Goal: Transaction & Acquisition: Book appointment/travel/reservation

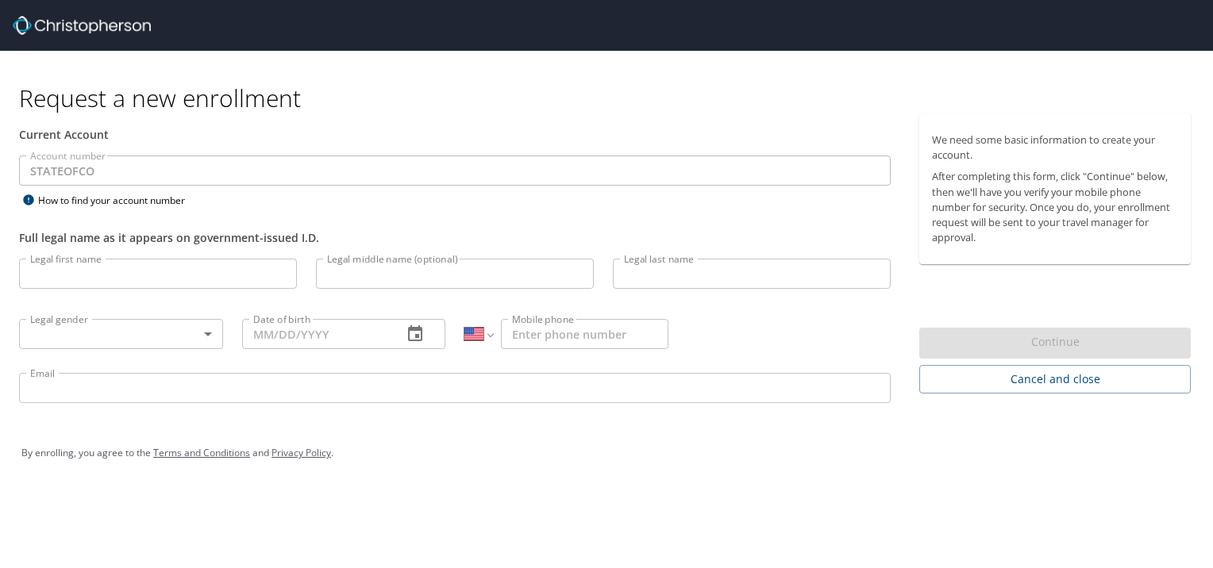
select select "US"
click at [218, 272] on input "Legal first name" at bounding box center [158, 274] width 278 height 30
type input "[PERSON_NAME]"
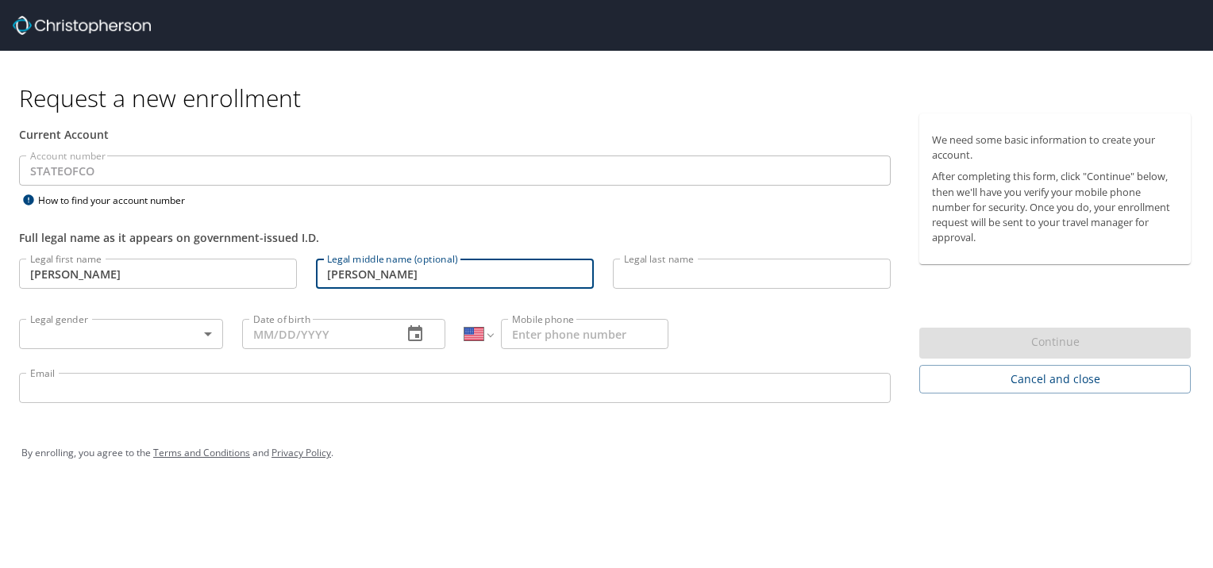
type input "[PERSON_NAME]"
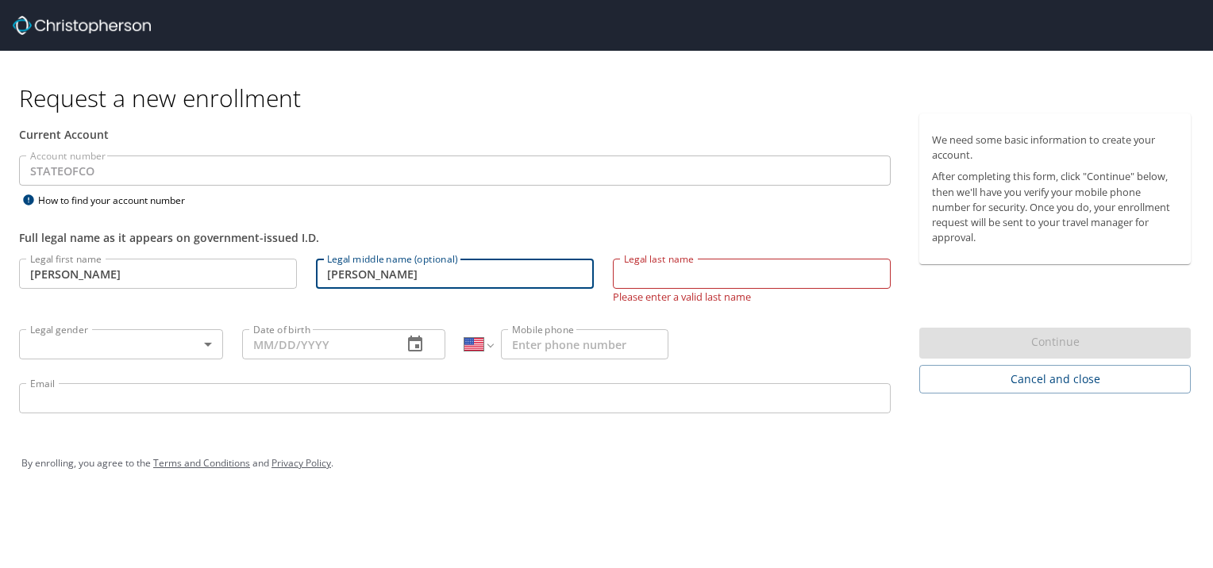
drag, startPoint x: 383, startPoint y: 279, endPoint x: 234, endPoint y: 253, distance: 150.7
click at [234, 253] on div "Legal first name [PERSON_NAME] Legal first name Legal middle name (optional) [P…" at bounding box center [455, 338] width 891 height 179
type input "Saba"
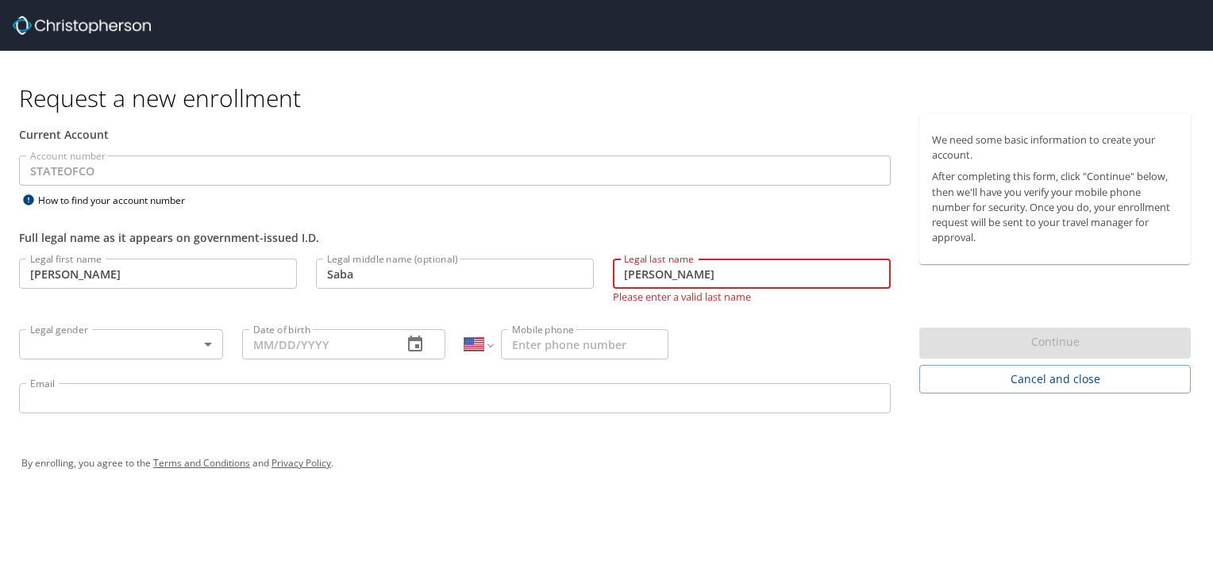
type input "[PERSON_NAME]"
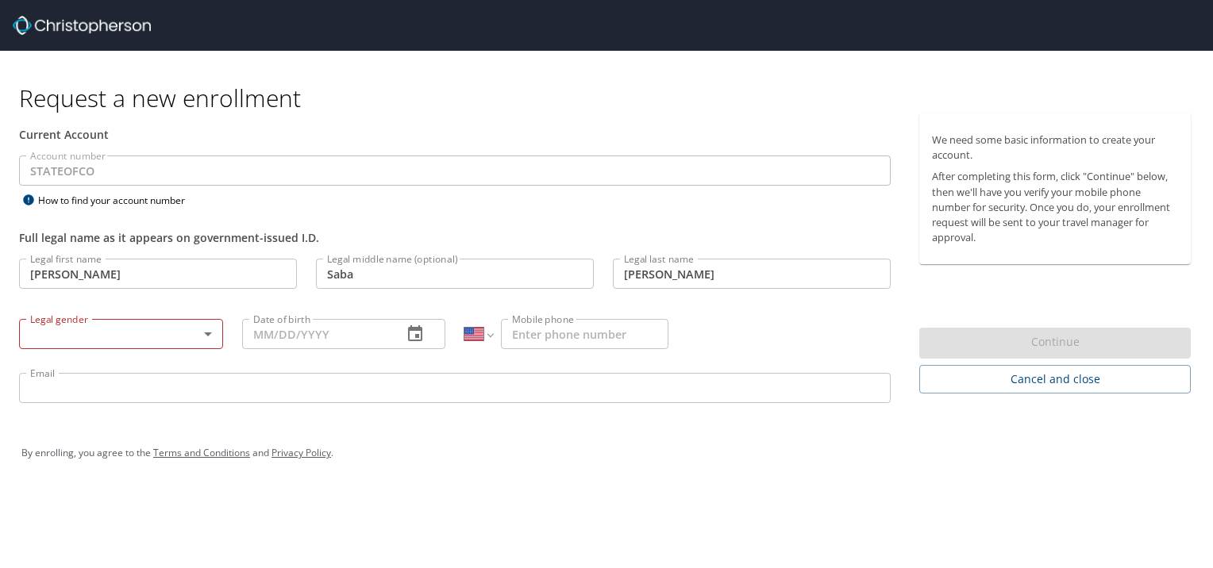
click at [144, 350] on div "Legal gender ​ Legal gender" at bounding box center [121, 333] width 223 height 60
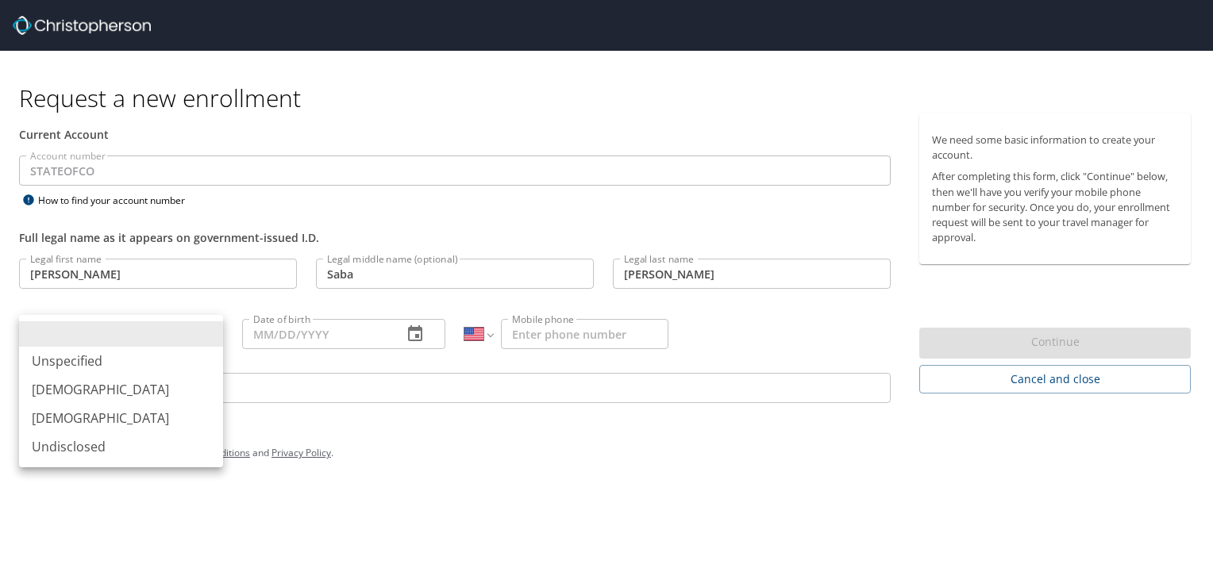
click at [137, 344] on body "Request a new enrollment Current Account Account number STATEOFCO Account numbe…" at bounding box center [606, 284] width 1213 height 568
click at [117, 423] on li "Female" at bounding box center [121, 418] width 204 height 29
type input "Female"
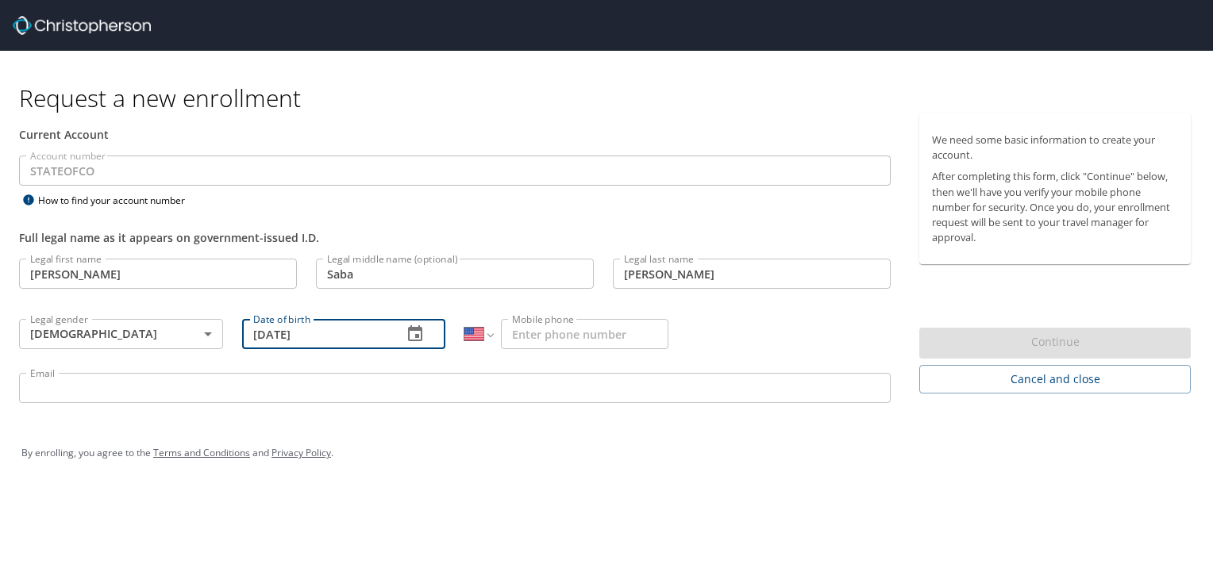
type input "11/16/1994"
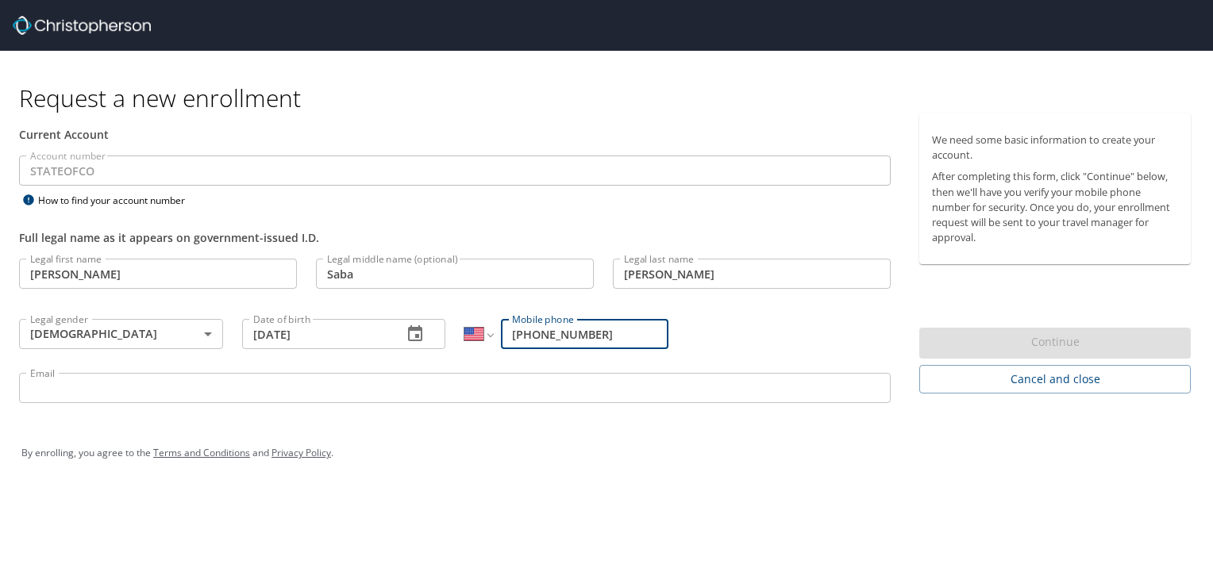
type input "(404) 421-7692"
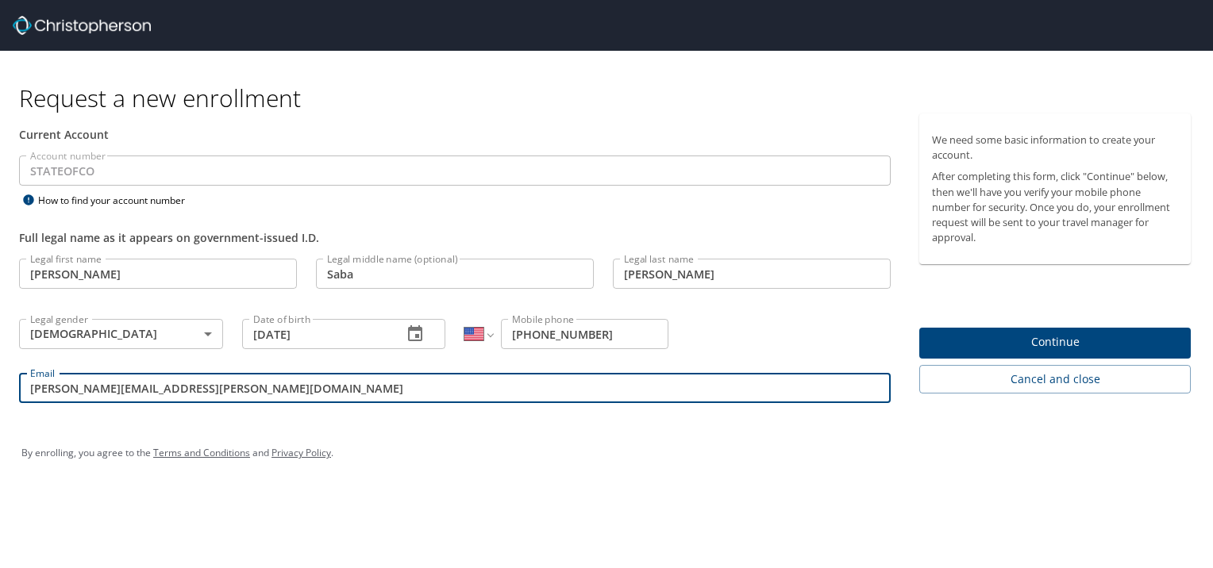
type input "selin.odman@dhha.org"
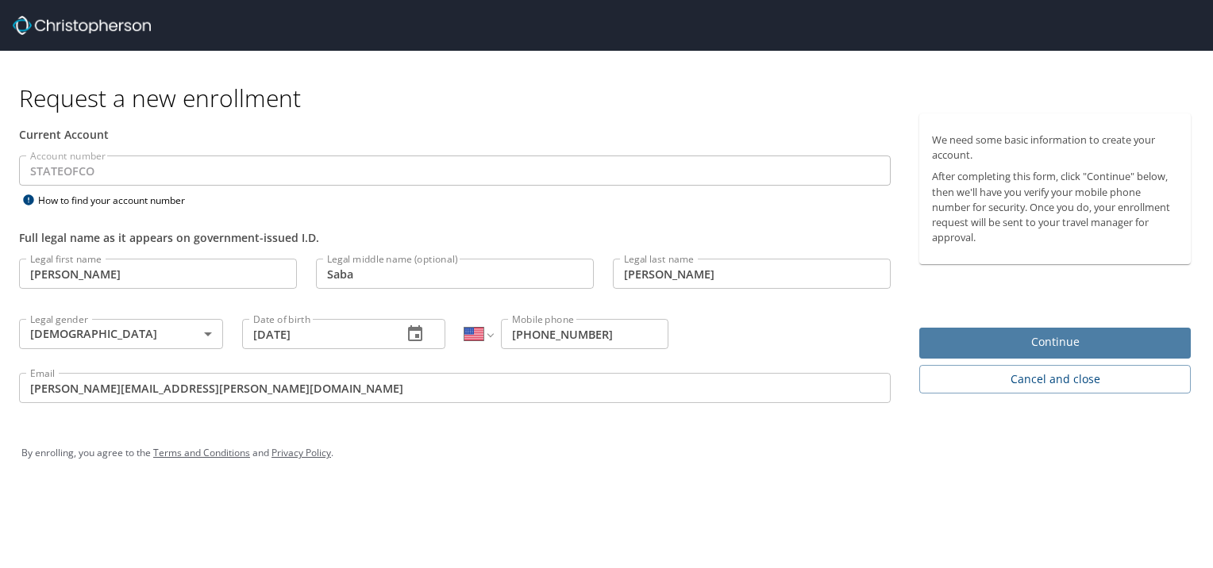
click at [1051, 347] on span "Continue" at bounding box center [1055, 343] width 246 height 20
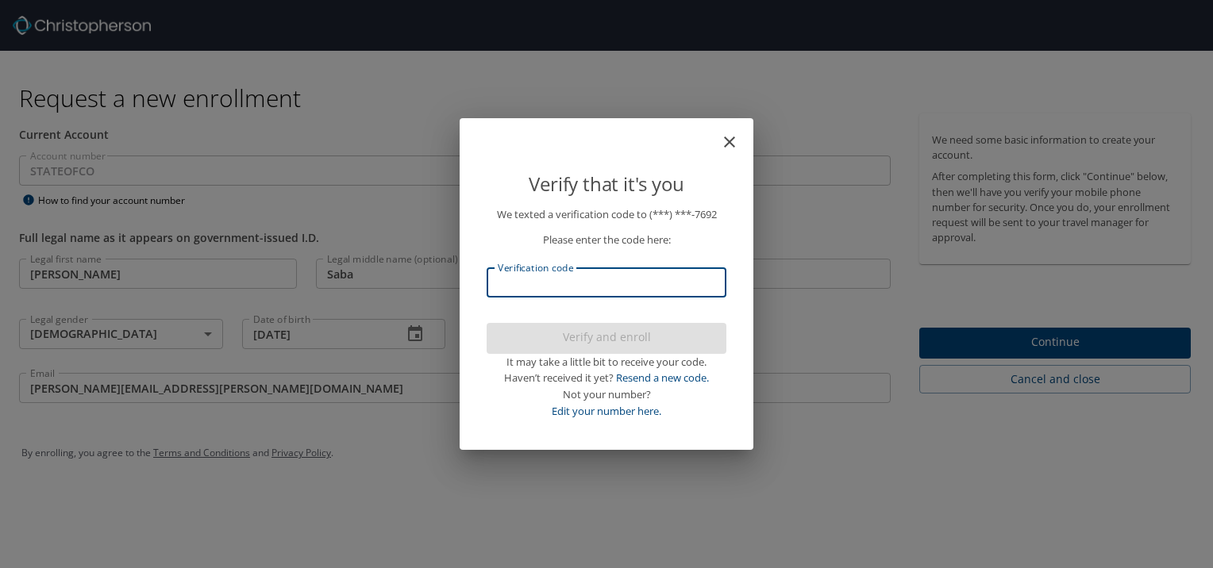
click at [649, 291] on input "Verification code" at bounding box center [607, 282] width 240 height 30
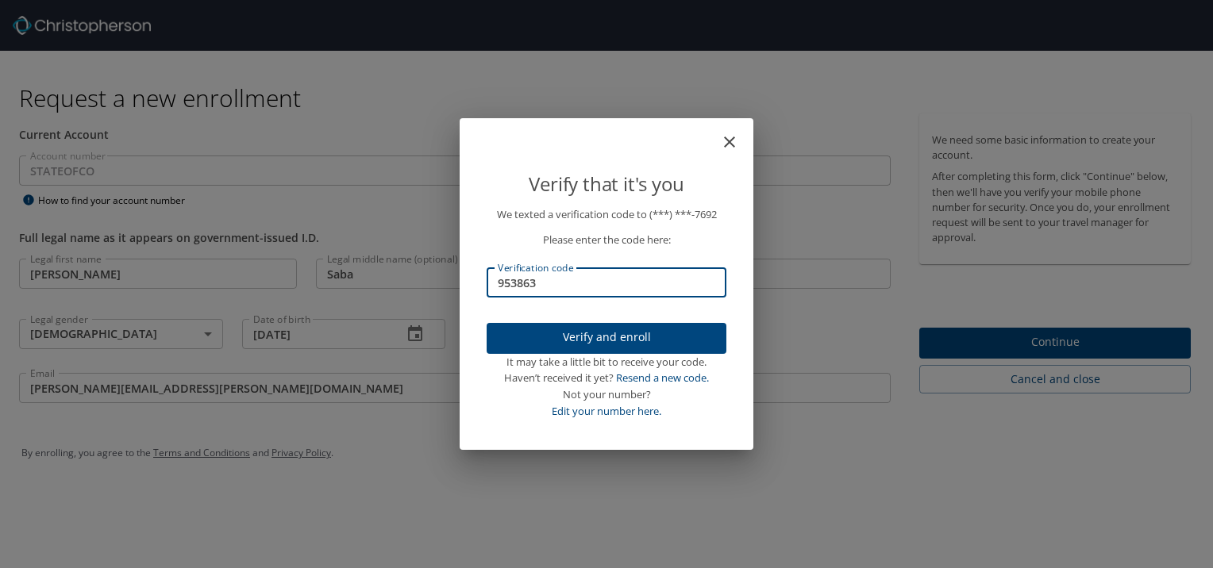
type input "953863"
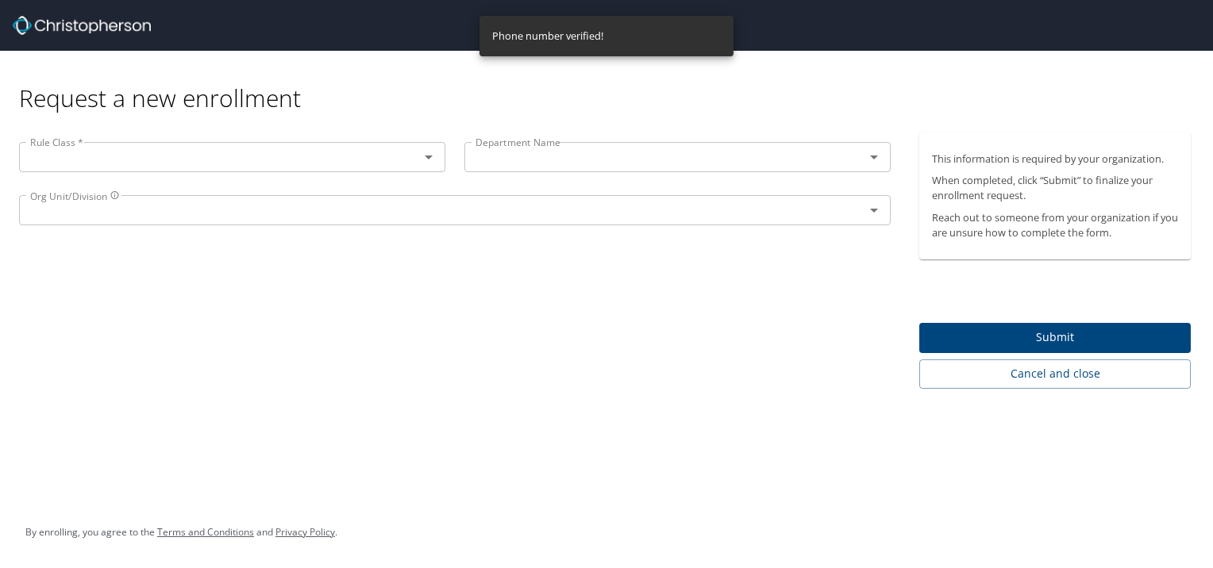
click at [298, 164] on input "text" at bounding box center [209, 157] width 370 height 21
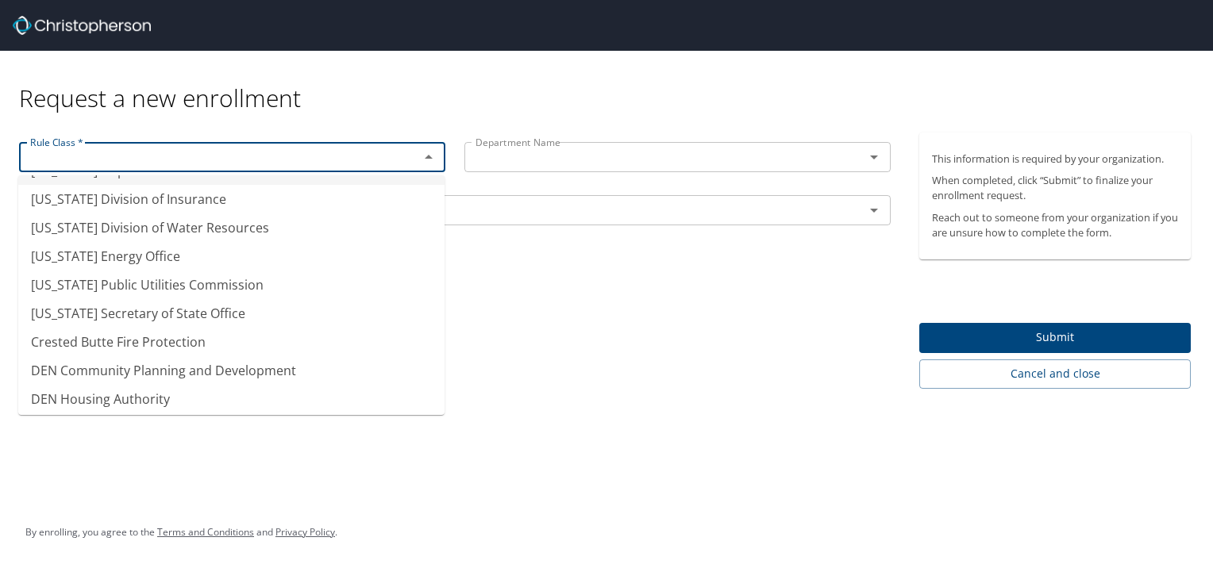
scroll to position [144, 0]
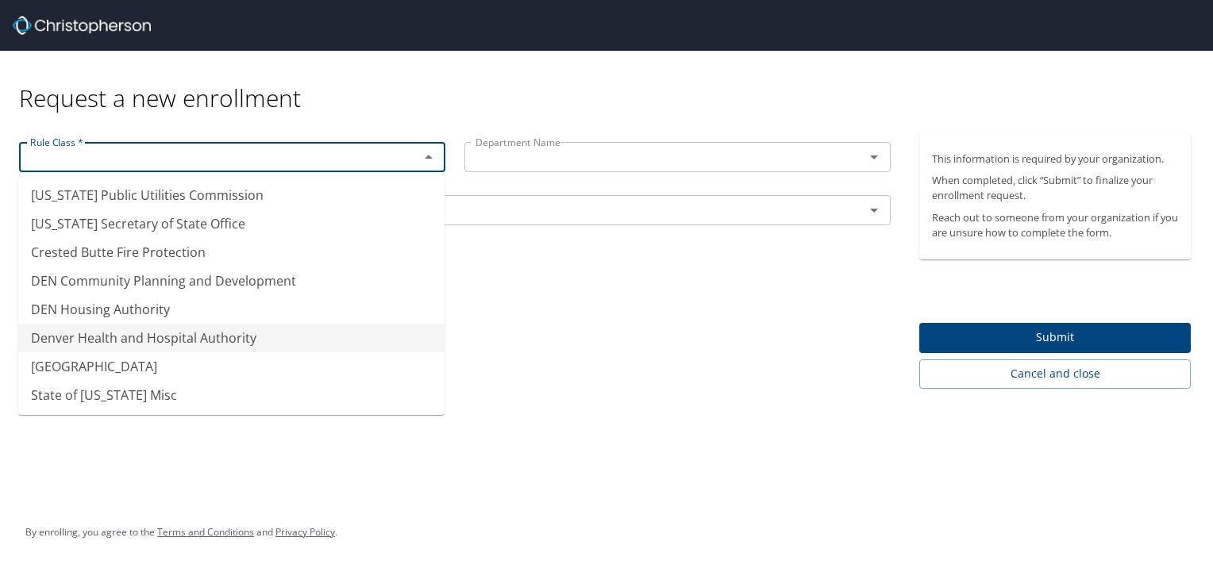
click at [207, 342] on li "Denver Health and Hospital Authority" at bounding box center [231, 338] width 426 height 29
type input "Denver Health and Hospital Authority"
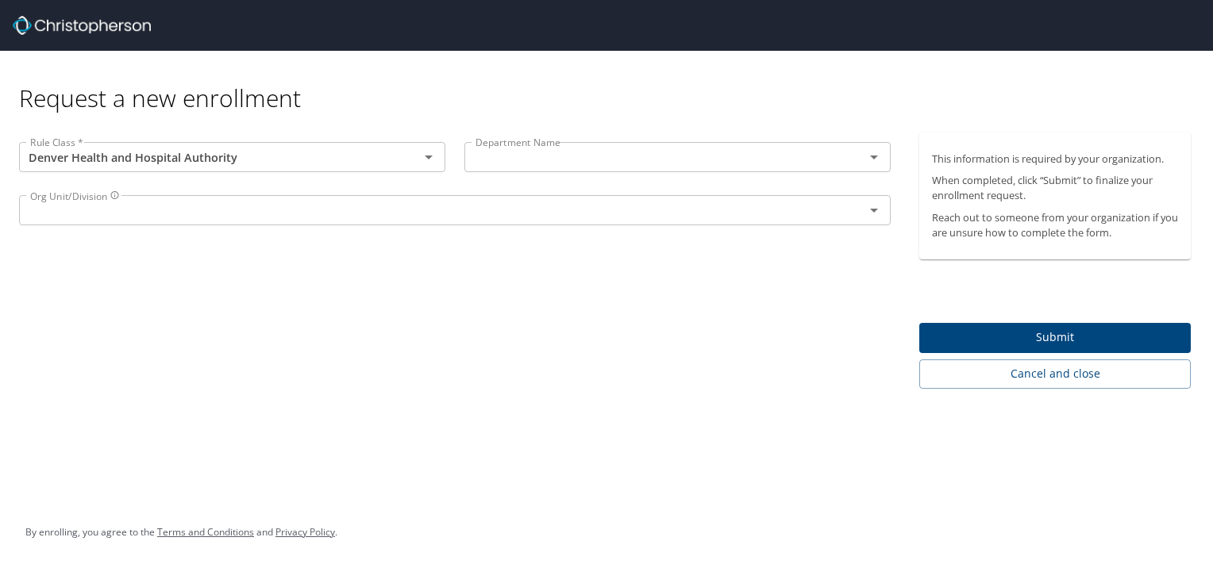
click at [522, 172] on p at bounding box center [677, 174] width 426 height 4
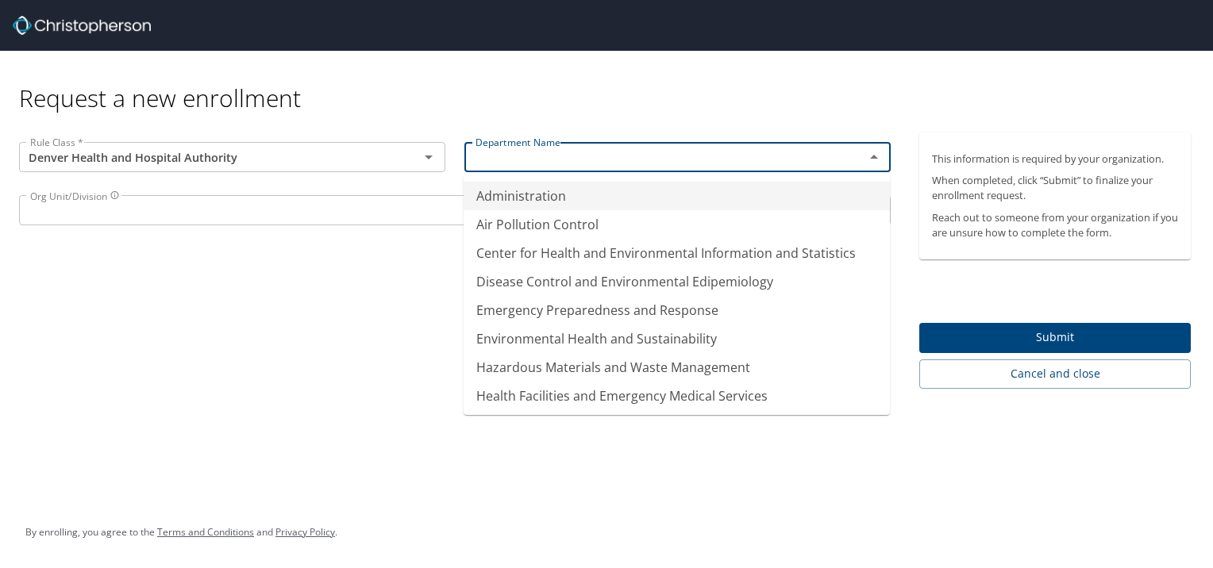
click at [518, 163] on input "text" at bounding box center [654, 157] width 370 height 21
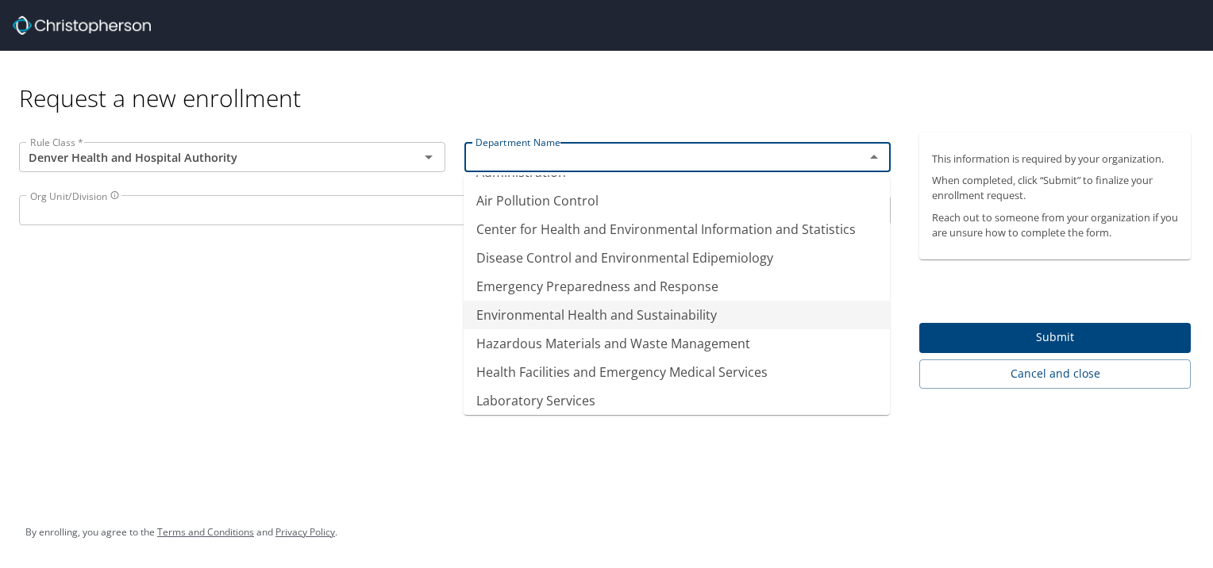
scroll to position [0, 0]
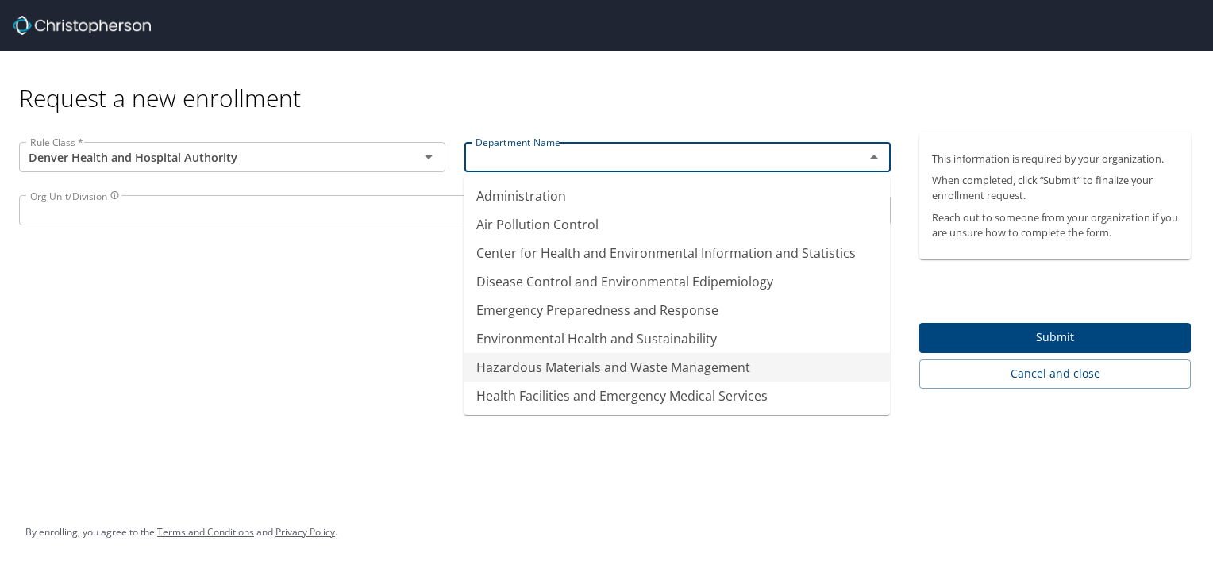
type input "Hazardous Materials and Waste Management"
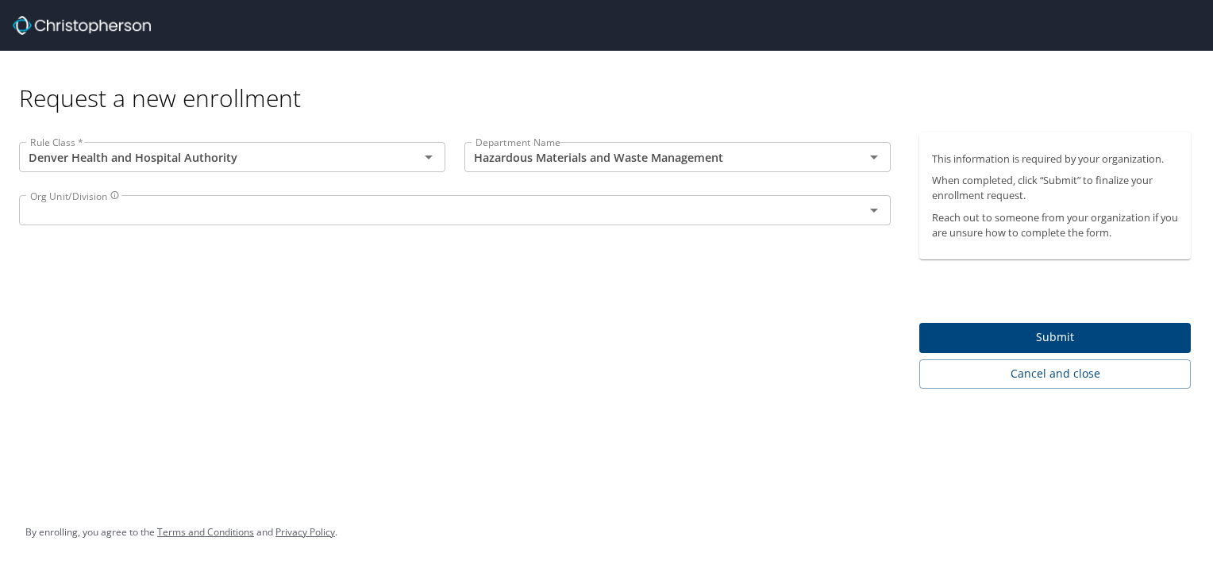
click at [365, 358] on div "Rule Class * Denver Health and Hospital Authority Rule Class * Department Name …" at bounding box center [455, 261] width 910 height 256
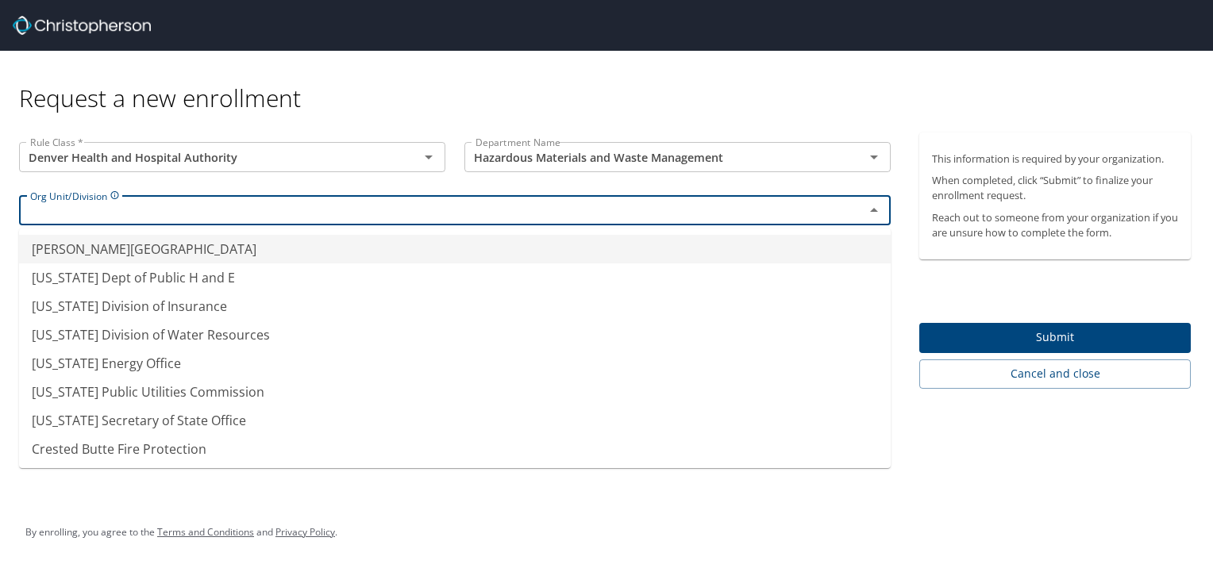
click at [287, 219] on input "text" at bounding box center [431, 210] width 815 height 21
type input "Adams State University"
click at [518, 157] on input "Hazardous Materials and Waste Management" at bounding box center [654, 157] width 370 height 21
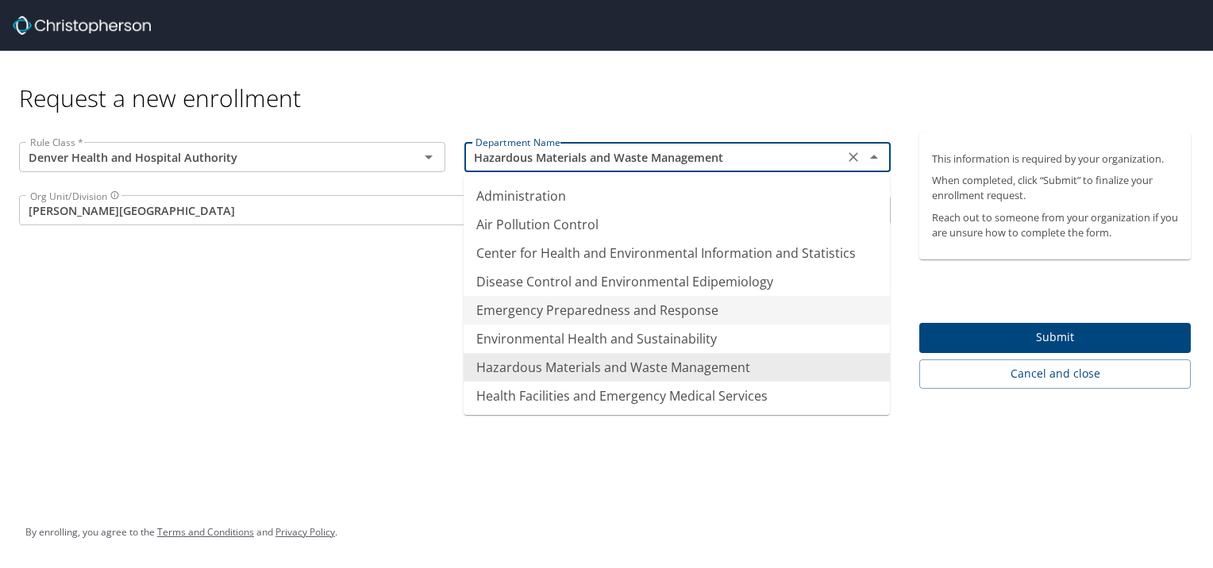
scroll to position [172, 0]
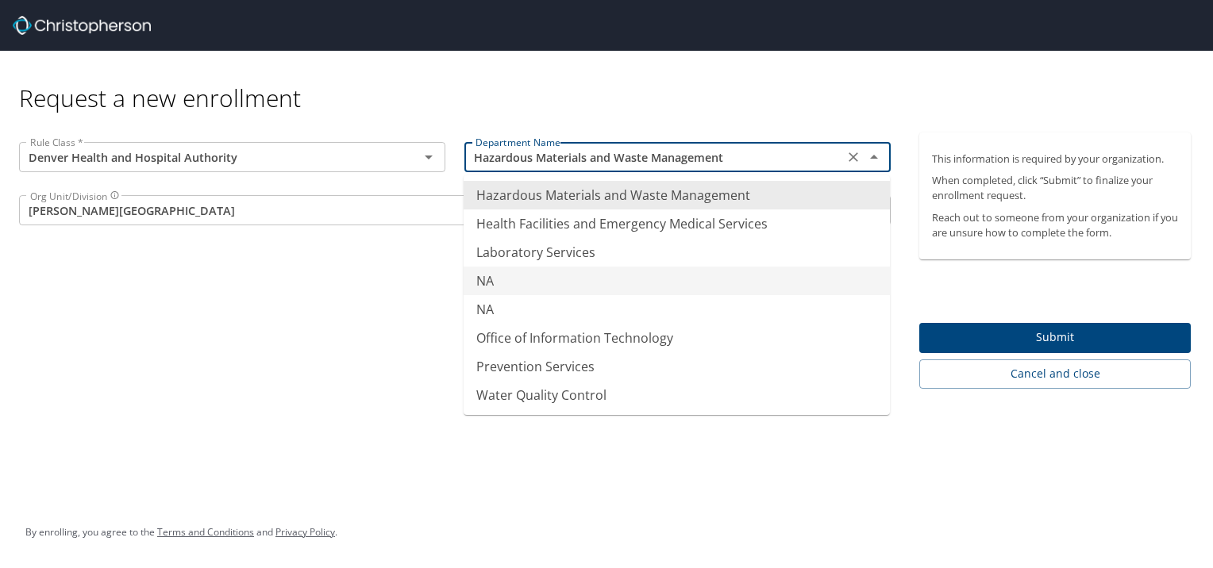
click at [518, 274] on li "NA" at bounding box center [677, 281] width 426 height 29
type input "NA"
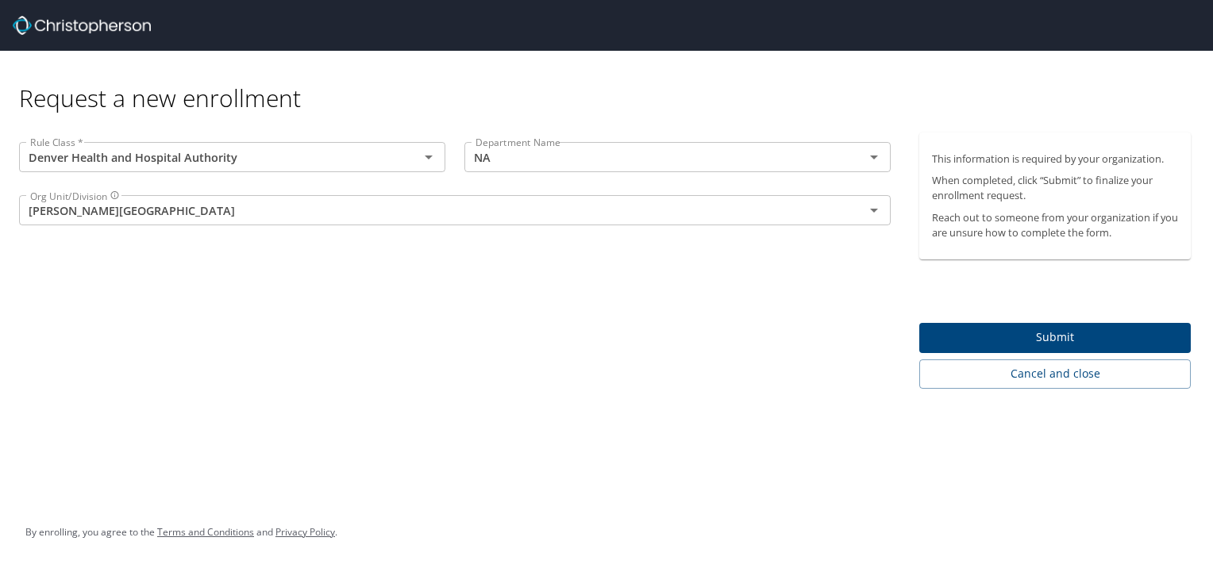
click at [398, 192] on div "Org Unit/Division Adams State University Org Unit/Division" at bounding box center [455, 212] width 891 height 53
click at [389, 202] on input "Adams State University" at bounding box center [431, 210] width 815 height 21
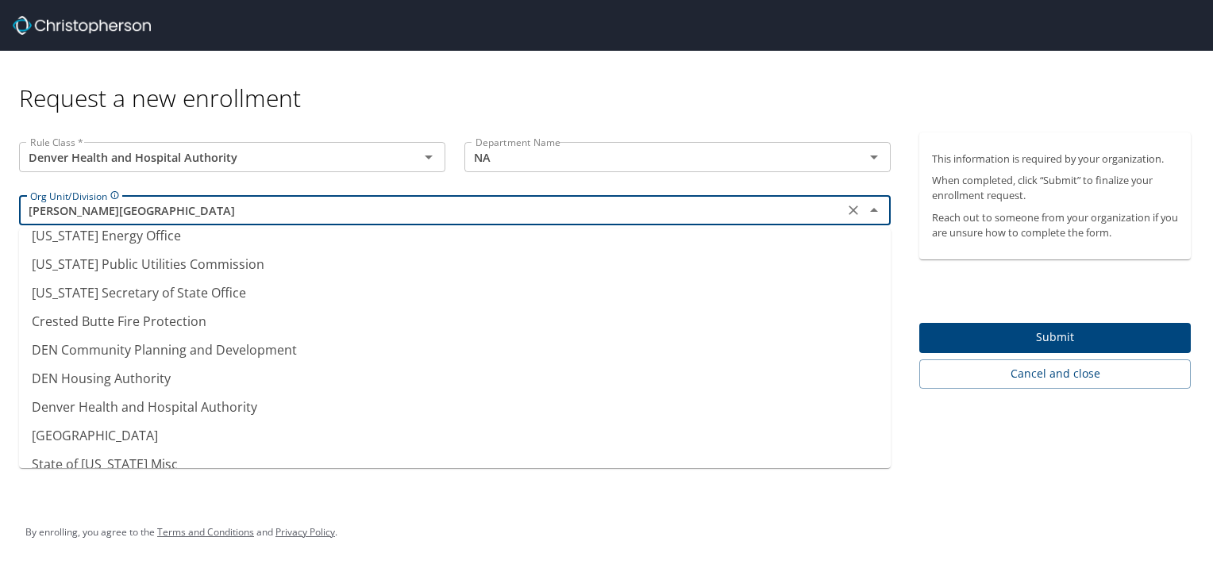
scroll to position [144, 0]
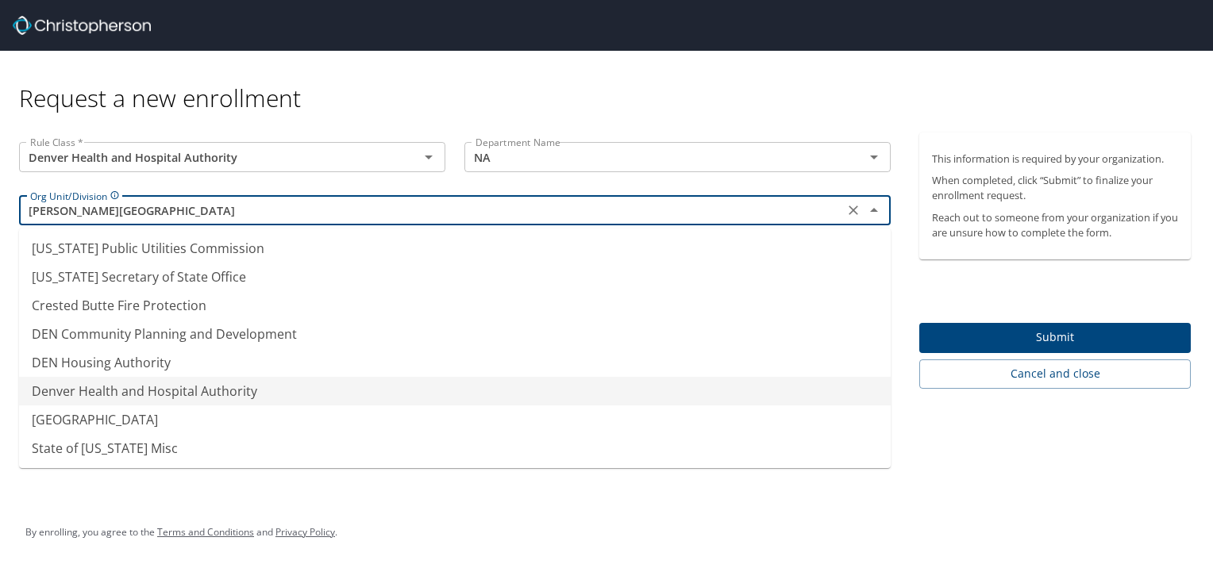
click at [244, 396] on li "Denver Health and Hospital Authority" at bounding box center [455, 391] width 872 height 29
type input "Denver Health and Hospital Authority"
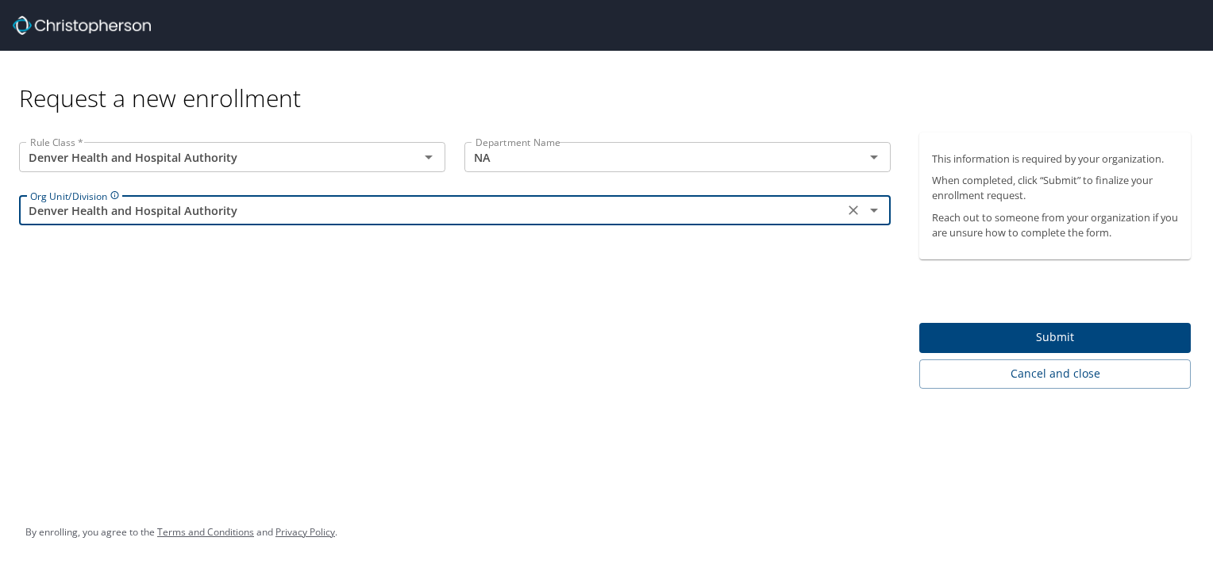
click at [398, 393] on div "Request a new enrollment Rule Class * Denver Health and Hospital Authority Rule…" at bounding box center [606, 284] width 1213 height 568
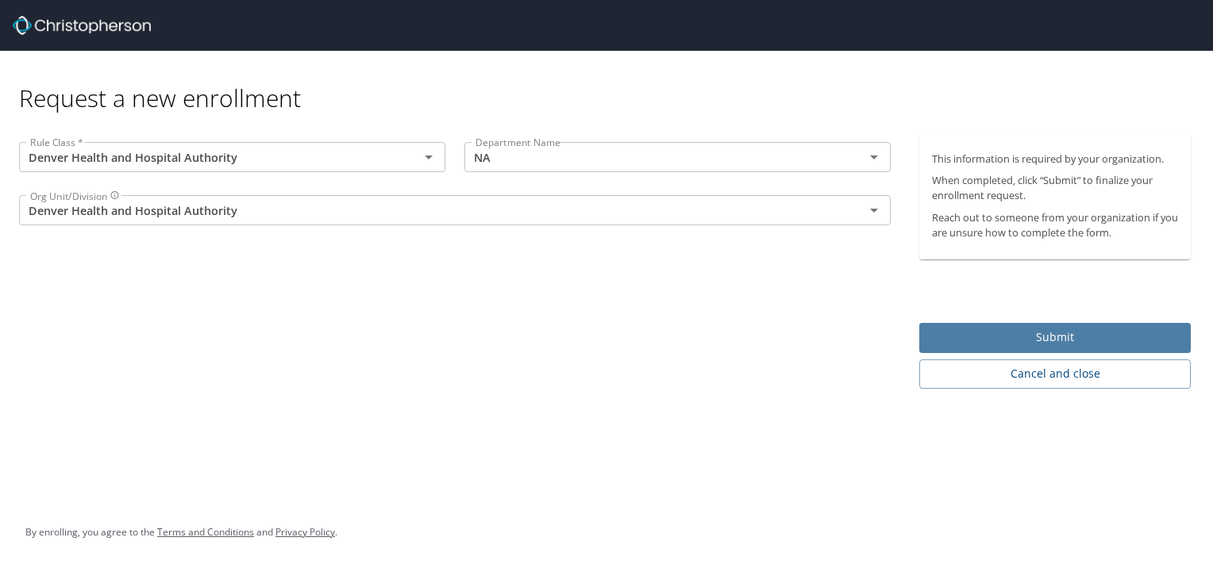
click at [1046, 341] on span "Submit" at bounding box center [1055, 338] width 246 height 20
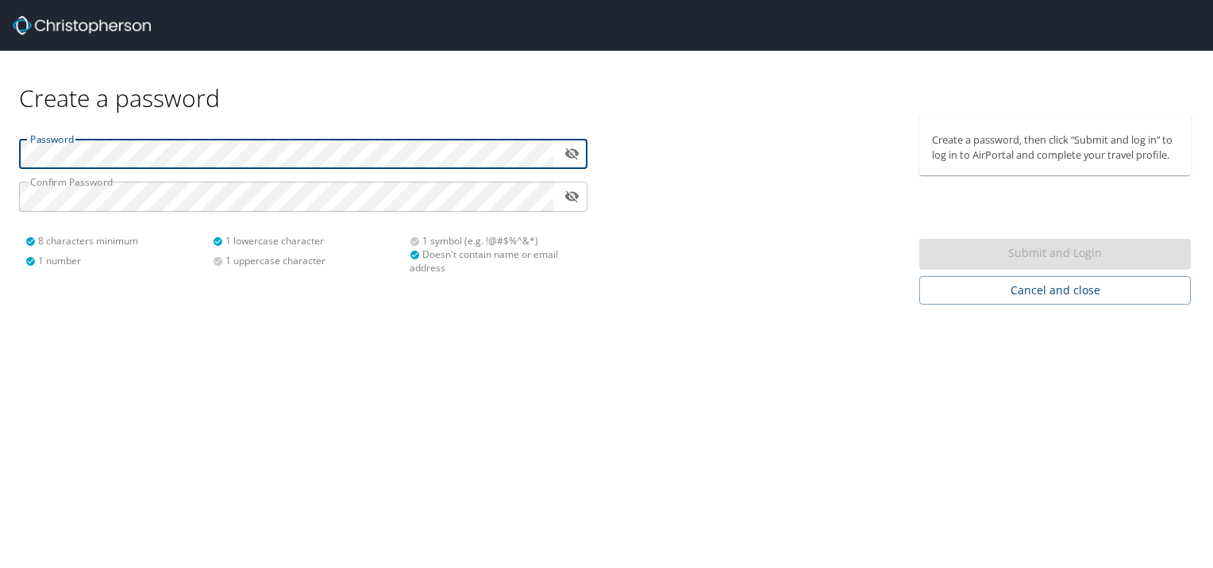
click at [0, 144] on html "Create a password Password ​ Confirm Password ​ 8 characters minimum 1 number 1…" at bounding box center [606, 284] width 1213 height 568
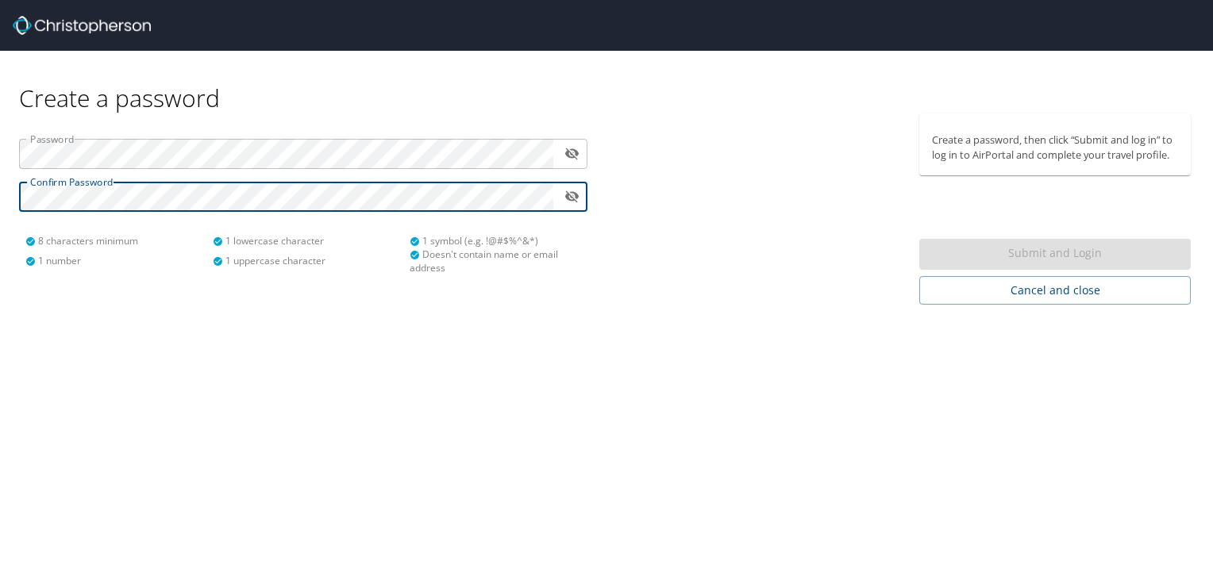
click at [986, 256] on div "Submit and Login" at bounding box center [1054, 254] width 271 height 31
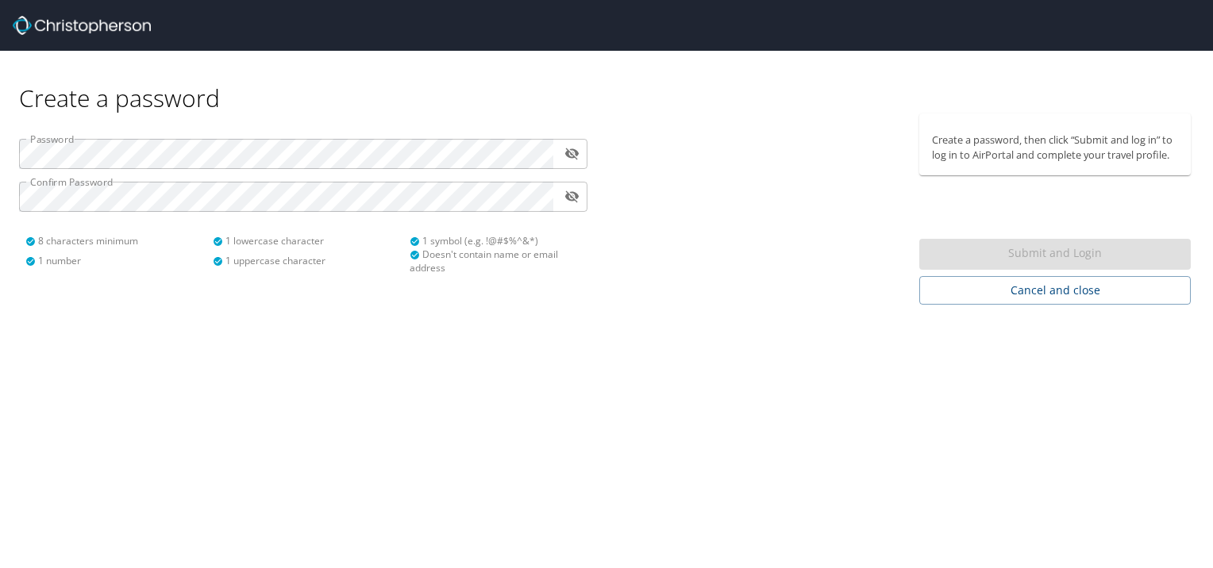
click at [958, 229] on div "Create a password, then click “Submit and log in” to log in to AirPortal and co…" at bounding box center [1061, 209] width 284 height 191
click at [575, 191] on icon "toggle password visibility" at bounding box center [571, 196] width 15 height 15
click at [575, 164] on button "toggle password visibility" at bounding box center [572, 153] width 25 height 25
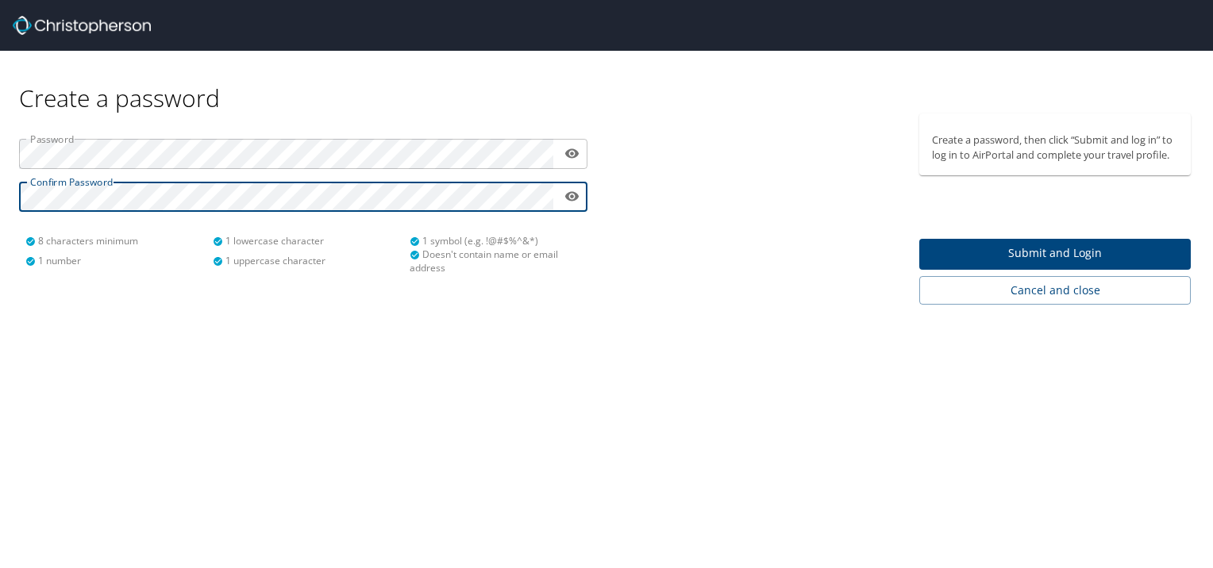
click at [1015, 258] on span "Submit and Login" at bounding box center [1055, 254] width 246 height 20
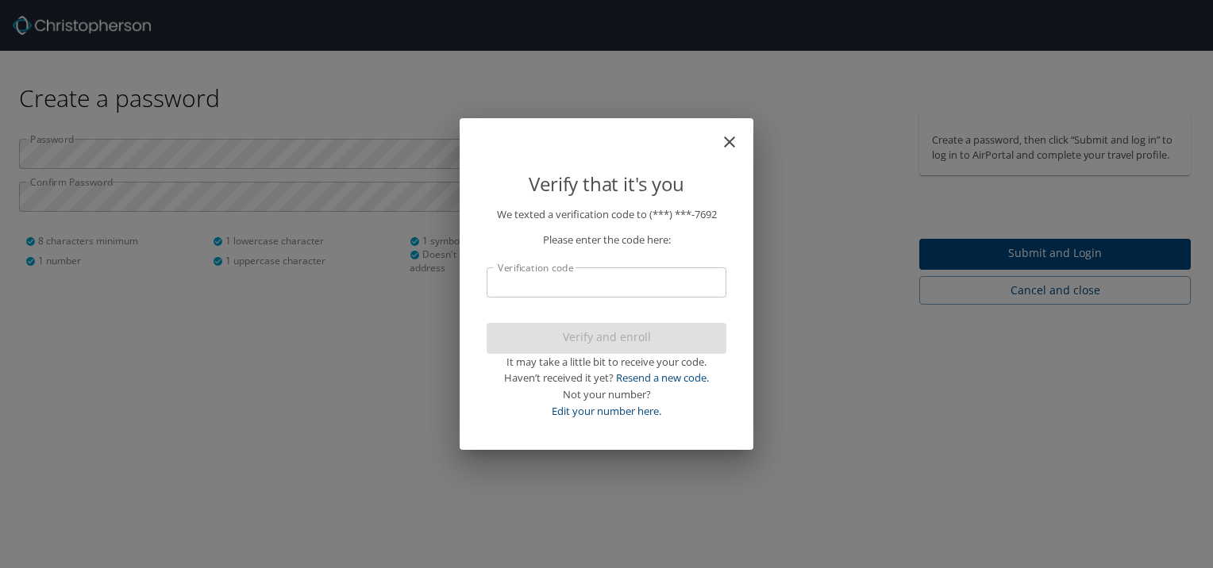
click at [629, 287] on input "Verification code" at bounding box center [607, 282] width 240 height 30
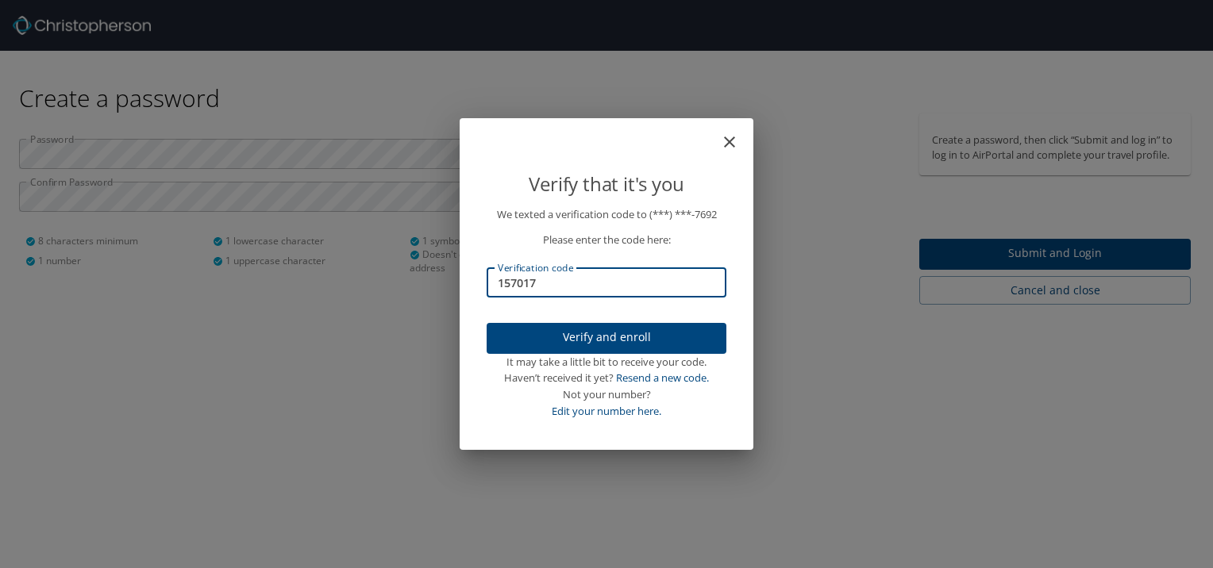
type input "157017"
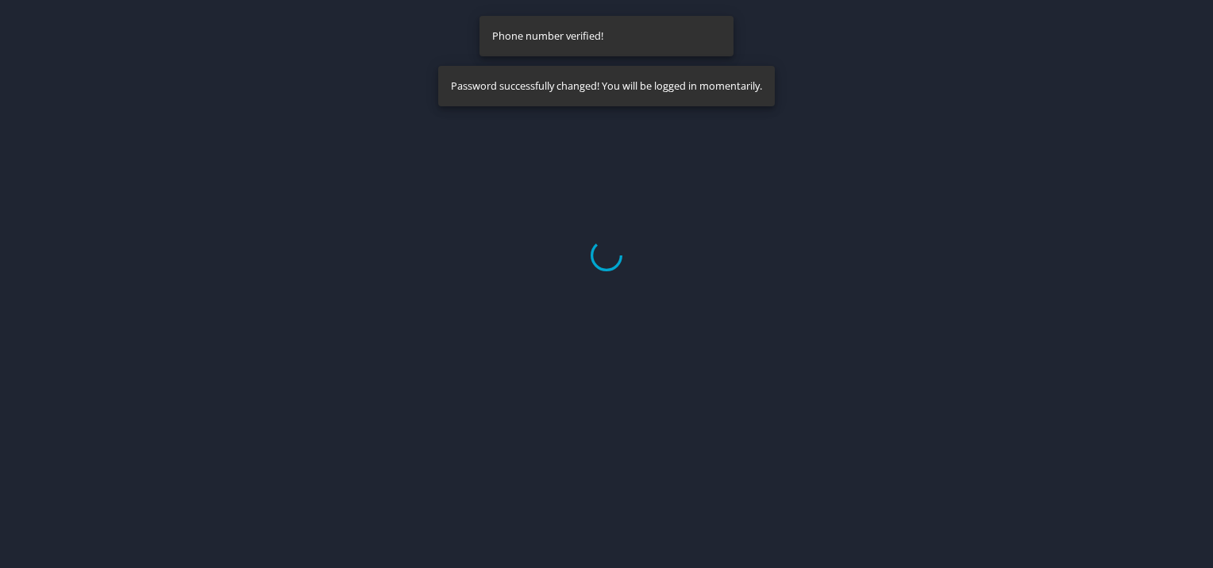
select select "US"
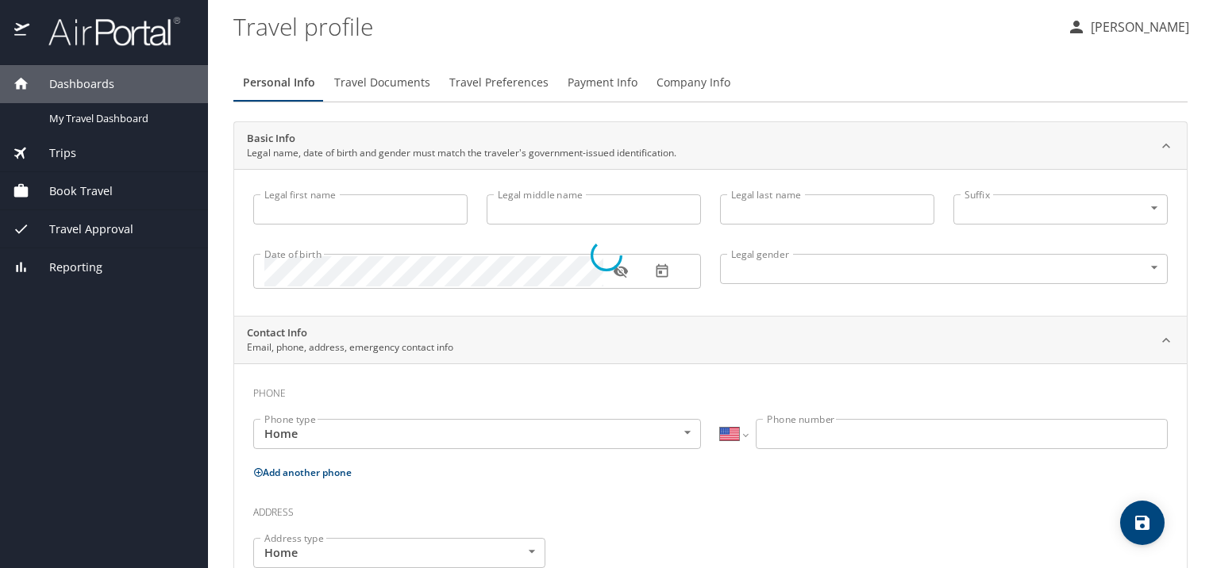
type input "Selin"
type input "Saba"
type input "Odman"
type input "Female"
select select "US"
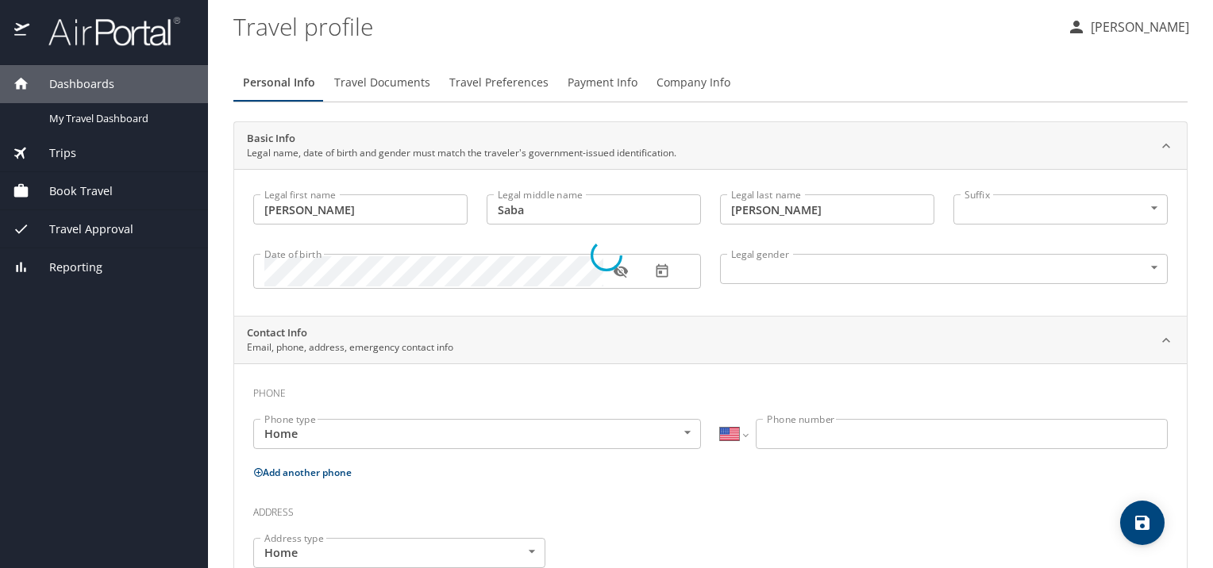
select select "US"
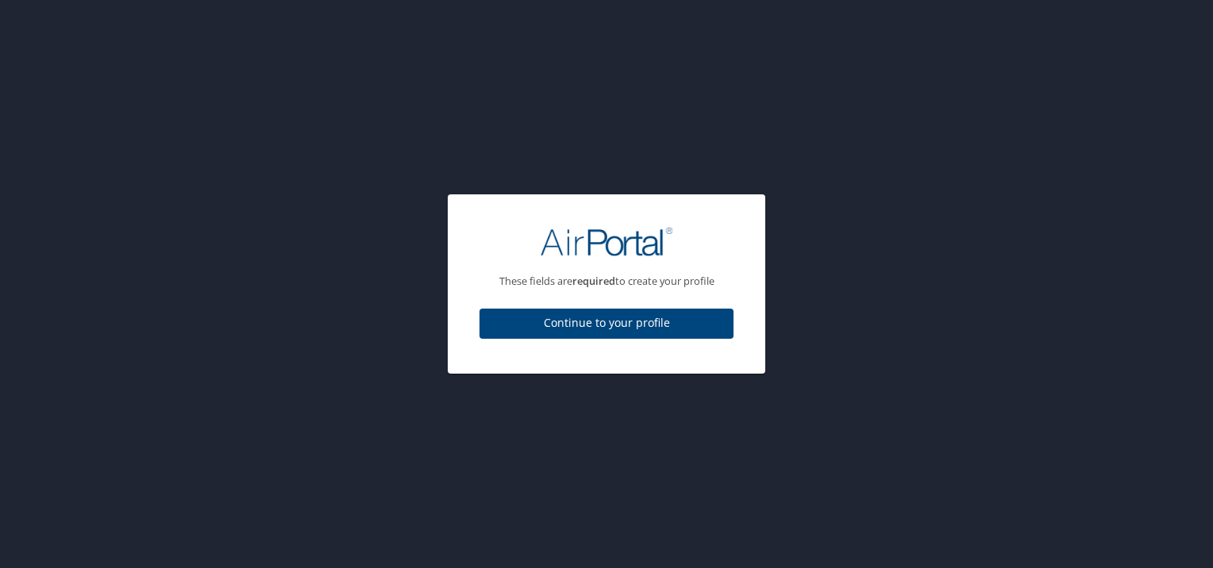
click at [621, 324] on span "Continue to your profile" at bounding box center [606, 324] width 229 height 20
select select "US"
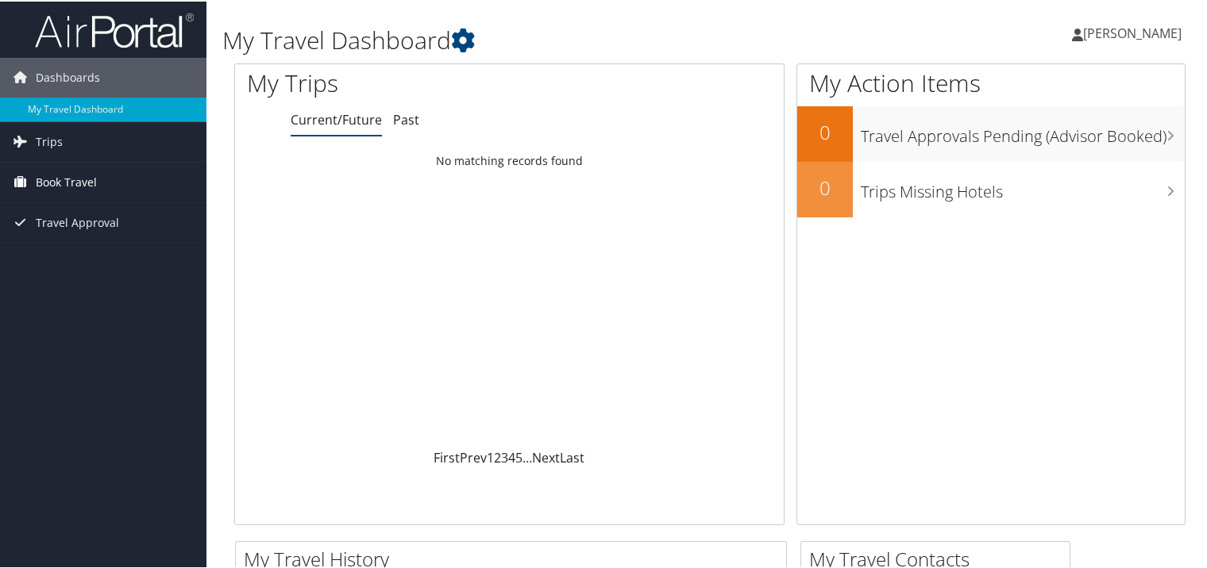
click at [56, 182] on span "Book Travel" at bounding box center [66, 181] width 61 height 40
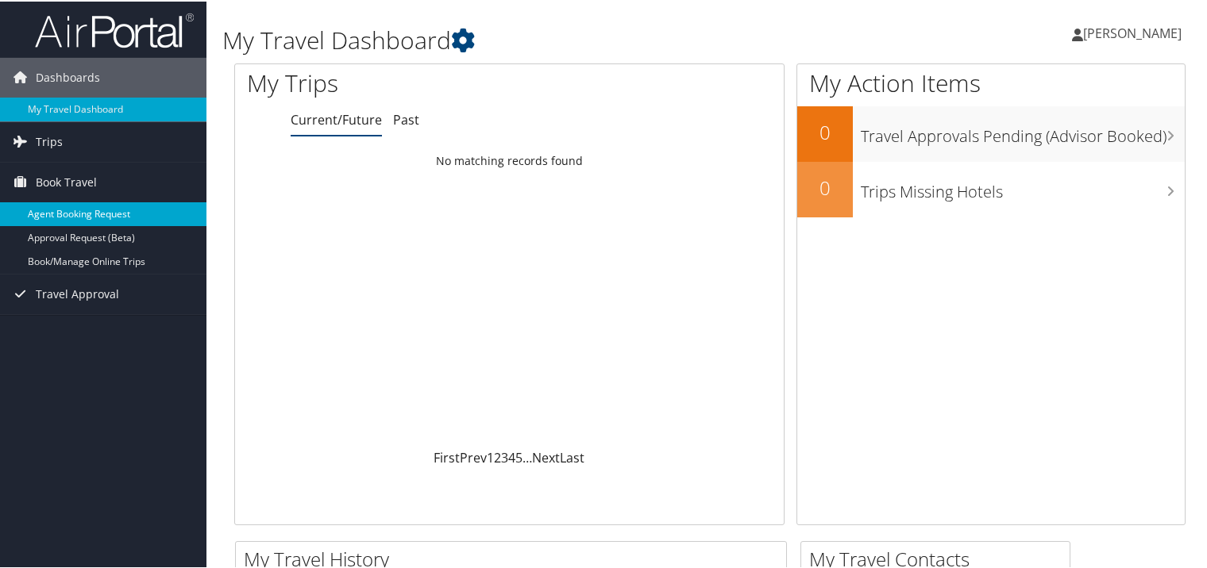
click at [94, 220] on link "Agent Booking Request" at bounding box center [103, 213] width 206 height 24
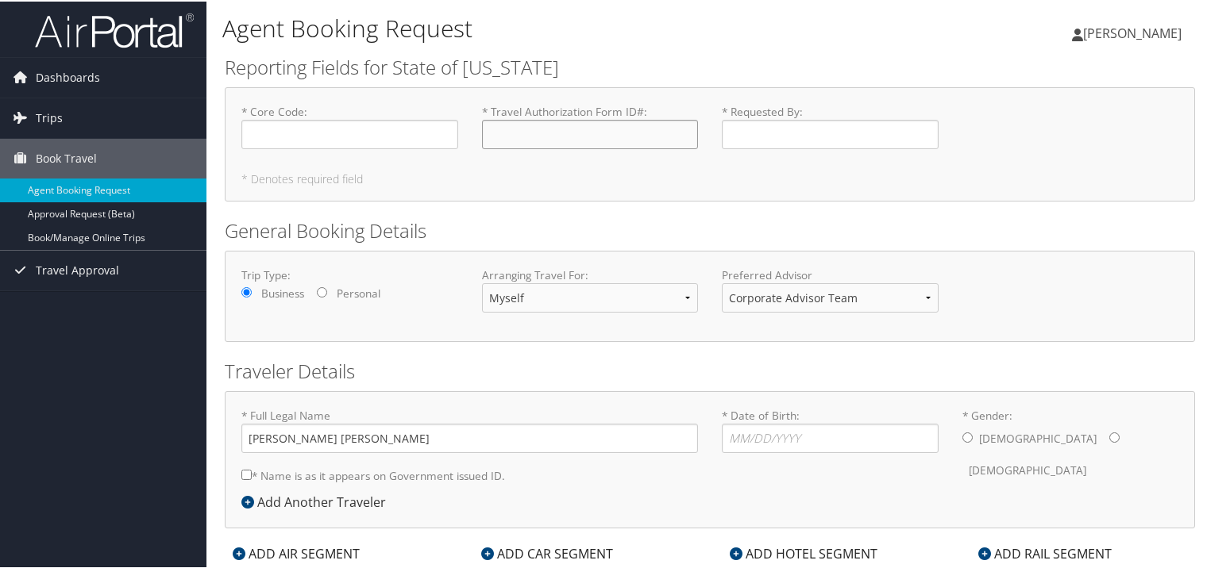
click at [535, 145] on input "* Travel Authorization Form ID# : Required" at bounding box center [590, 132] width 217 height 29
paste input "33525"
type input "33525"
click at [372, 135] on input "* Core Code : Required" at bounding box center [349, 132] width 217 height 29
type input "N/A"
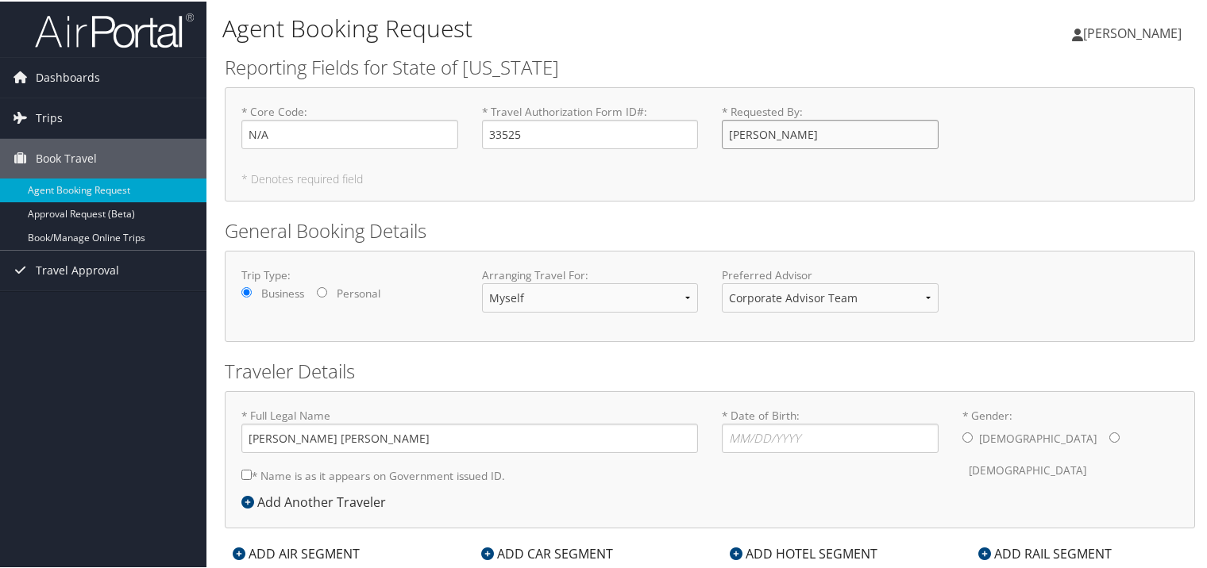
scroll to position [40, 0]
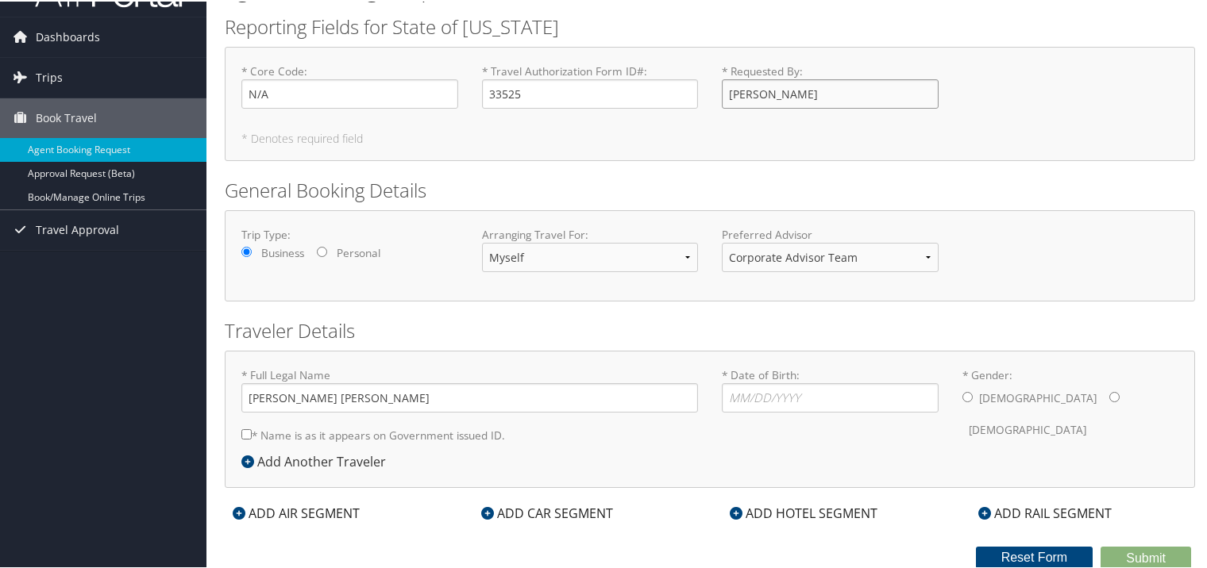
type input "[PERSON_NAME]"
click at [802, 254] on select "Corporate Advisor Team" at bounding box center [830, 255] width 217 height 29
click at [795, 389] on input "* Date of Birth: Invalid Date" at bounding box center [830, 396] width 217 height 29
type input "11/16/1994"
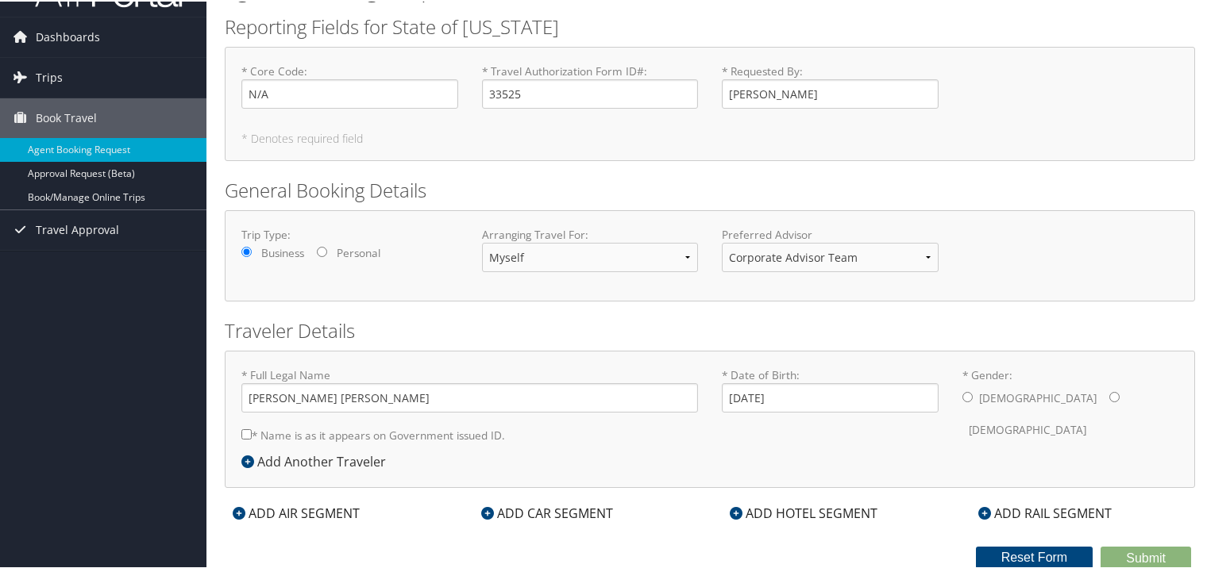
click at [1109, 395] on input "* Gender: Male Female" at bounding box center [1114, 396] width 10 height 10
radio input "true"
click at [948, 428] on div "* Full Legal Name Selin Saba Odman * Name is as it appears on Government issued…" at bounding box center [709, 408] width 960 height 85
click at [246, 436] on input "* Name is as it appears on Government issued ID." at bounding box center [246, 433] width 10 height 10
checkbox input "true"
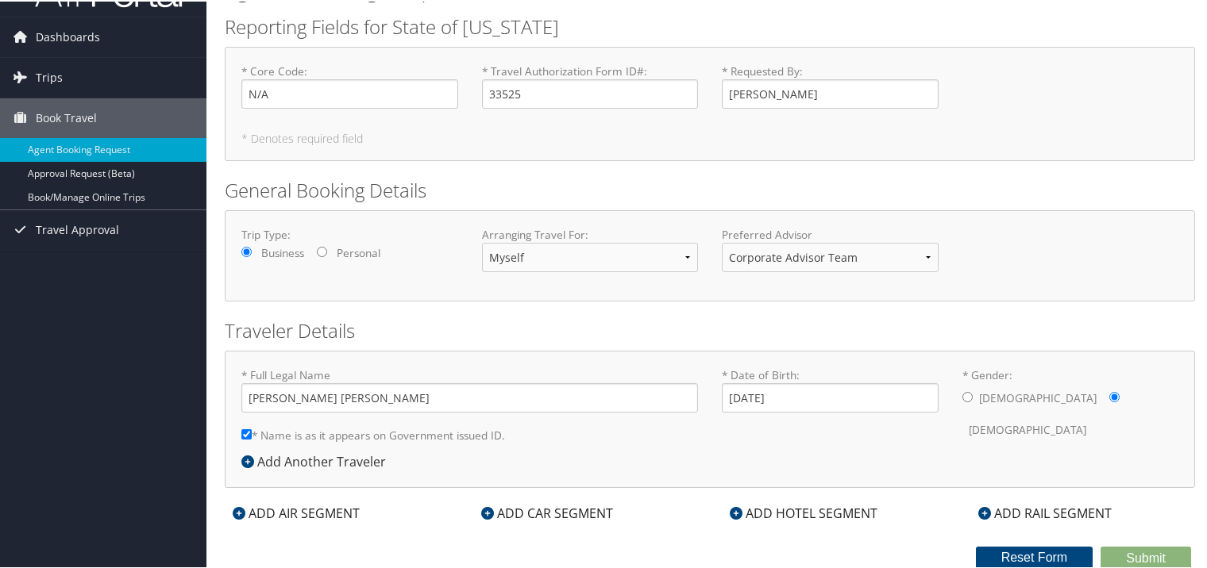
click at [300, 513] on div "ADD AIR SEGMENT" at bounding box center [296, 511] width 143 height 19
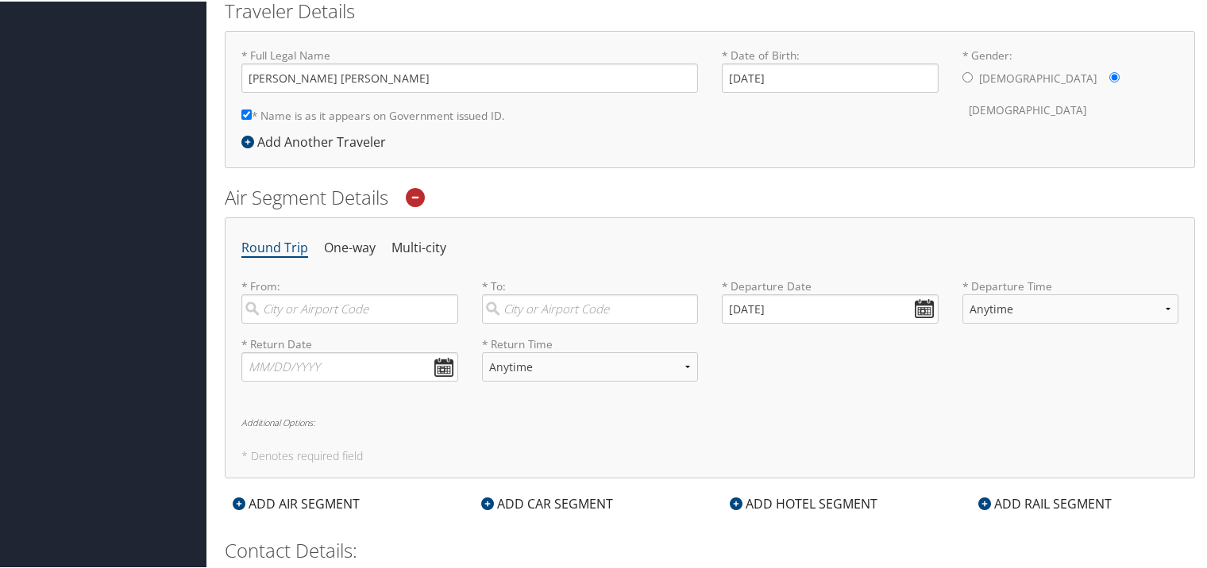
scroll to position [361, 0]
click at [307, 302] on input "search" at bounding box center [349, 306] width 217 height 29
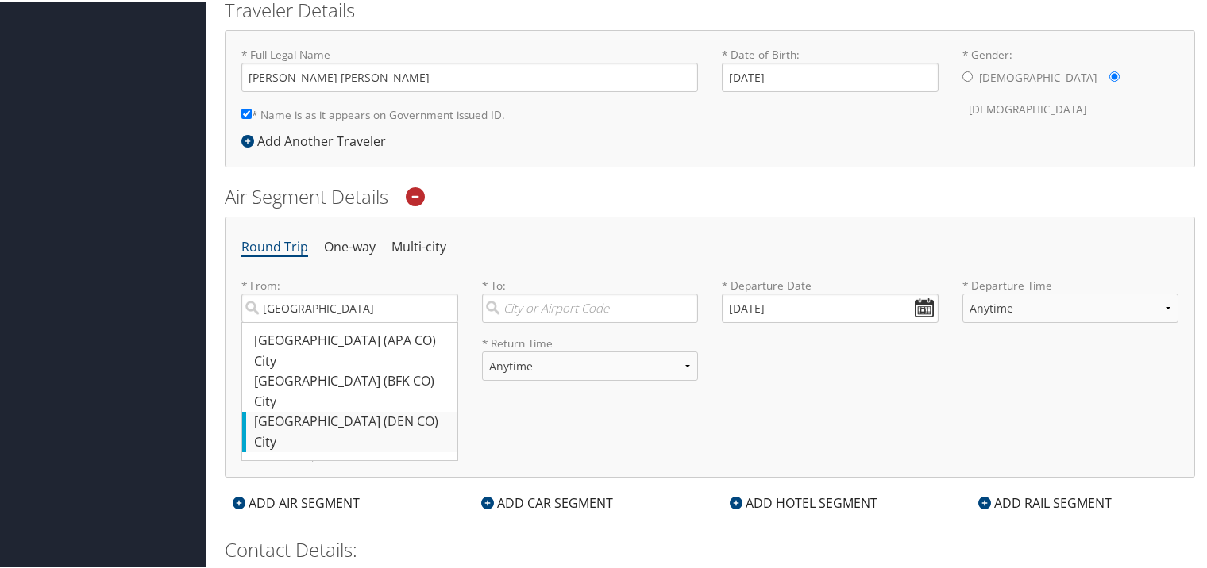
click at [290, 426] on div "Denver (DEN CO)" at bounding box center [351, 420] width 195 height 21
click at [290, 321] on input "Denver" at bounding box center [349, 306] width 217 height 29
type input "Denver (DEN CO)"
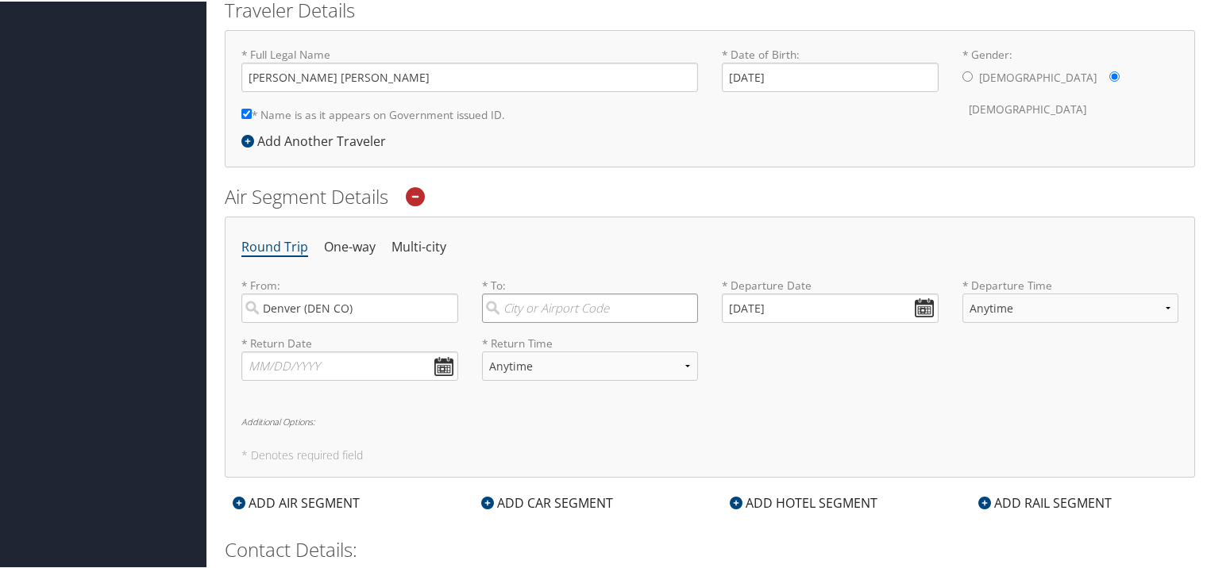
click at [578, 309] on input "search" at bounding box center [590, 306] width 217 height 29
click at [579, 338] on div "Raleigh (RDU NC)" at bounding box center [592, 339] width 195 height 21
click at [579, 321] on input "Raleigh" at bounding box center [590, 306] width 217 height 29
type input "Raleigh (RDU NC)"
click at [793, 311] on input "09/09/2025" at bounding box center [830, 306] width 217 height 29
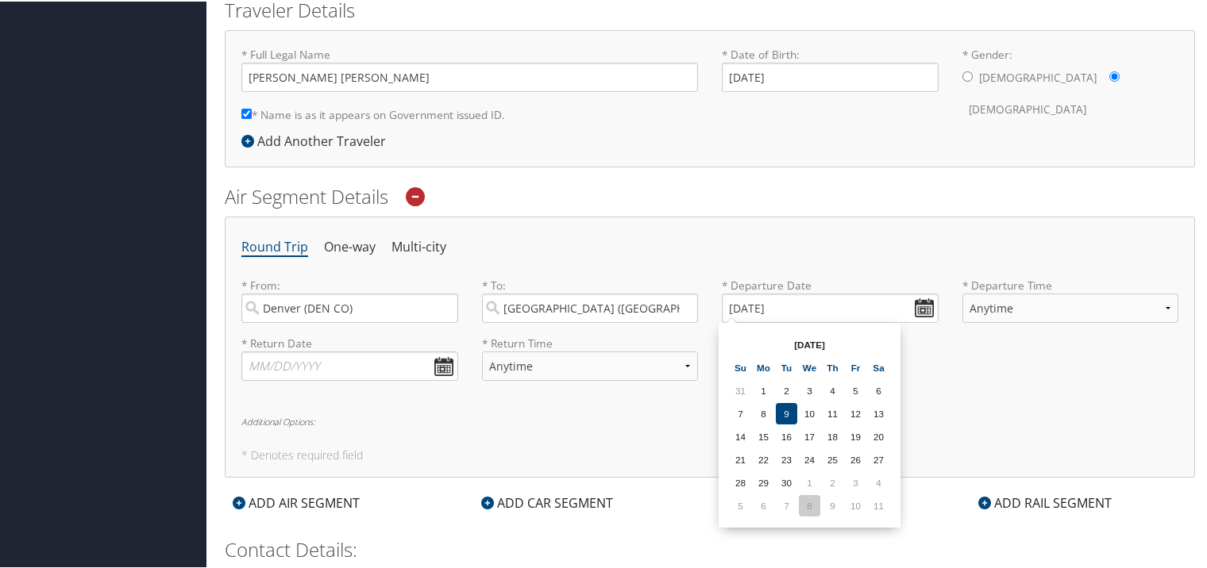
click at [806, 508] on td "8" at bounding box center [809, 504] width 21 height 21
click at [914, 310] on input "10/08/2025" at bounding box center [830, 306] width 217 height 29
click at [879, 339] on th at bounding box center [878, 343] width 21 height 21
click at [808, 435] on td "15" at bounding box center [809, 435] width 21 height 21
type input "10/15/2025"
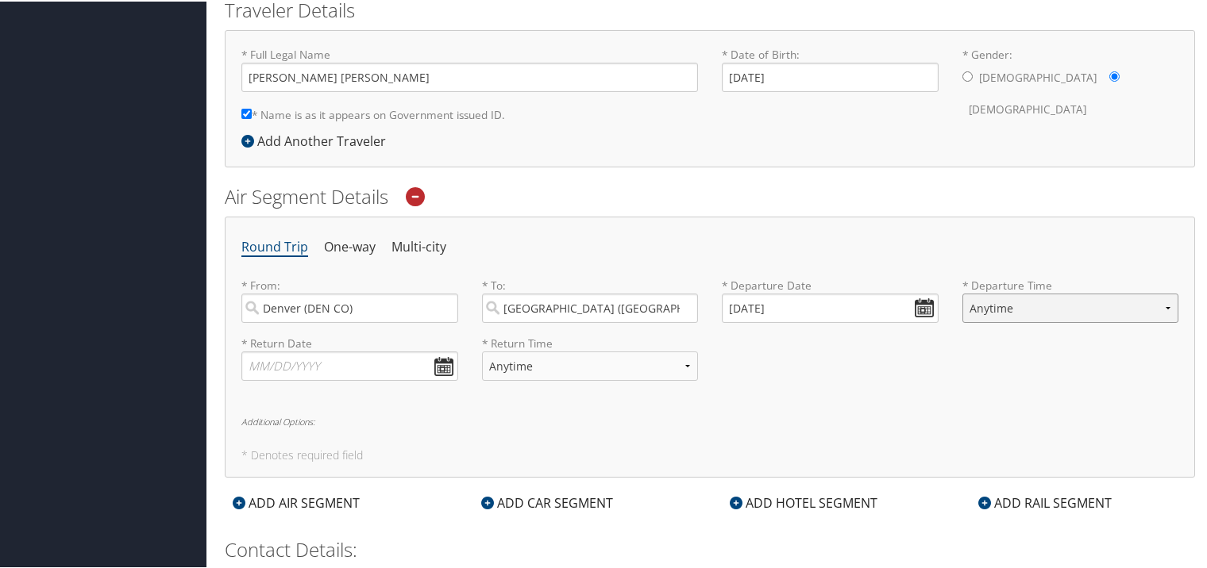
click at [1004, 310] on select "Anytime Early Morning (5AM-7AM) Morning (7AM-12PM) Afternoon (12PM-5PM) Evening…" at bounding box center [1070, 306] width 217 height 29
click at [448, 371] on input "text" at bounding box center [349, 364] width 217 height 29
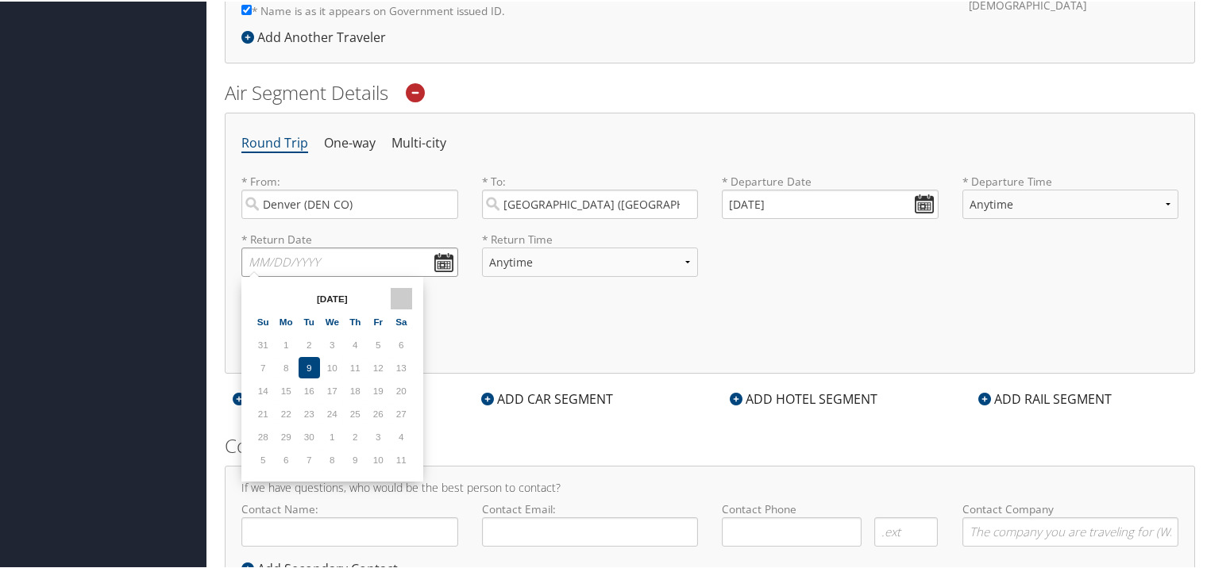
scroll to position [476, 0]
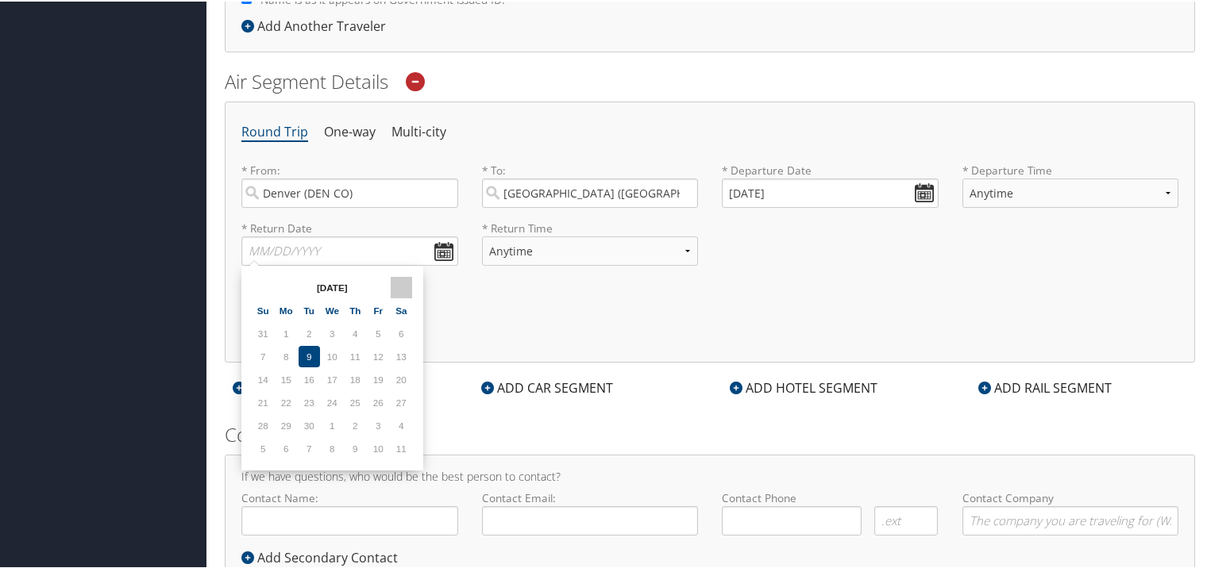
click at [395, 398] on td "27" at bounding box center [401, 401] width 21 height 21
click at [403, 288] on th at bounding box center [401, 285] width 21 height 21
click at [401, 380] on td "18" at bounding box center [401, 378] width 21 height 21
type input "10/18/2025"
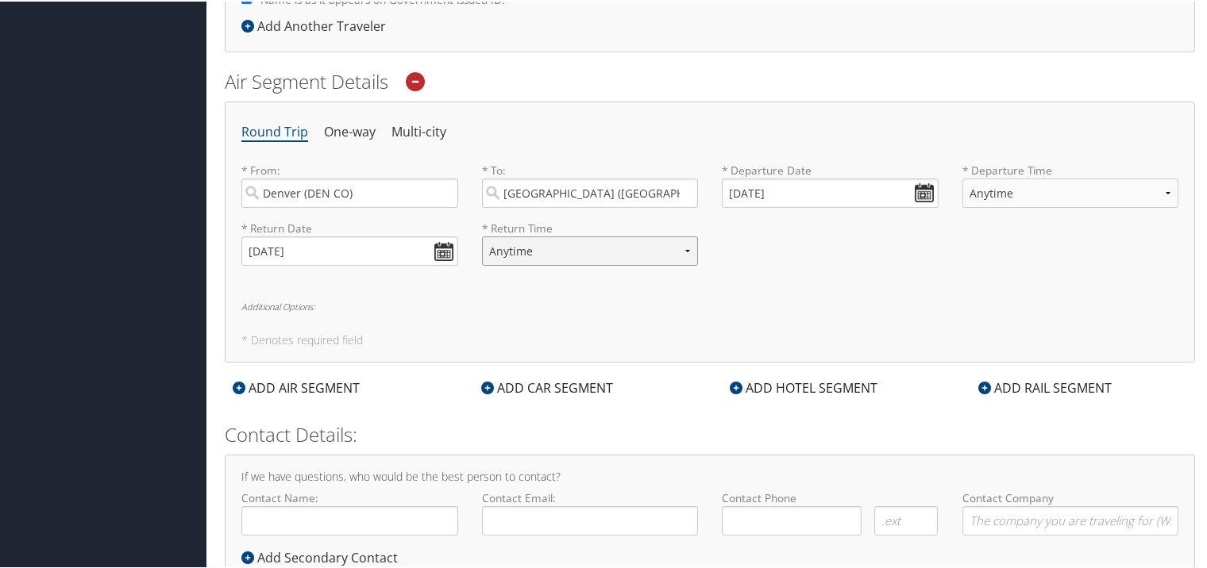
click at [579, 256] on select "Anytime Early Morning (5AM-7AM) Morning (7AM-12PM) Afternoon (12PM-5PM) Evening…" at bounding box center [590, 249] width 217 height 29
select select "5PM-10PM"
click at [482, 235] on select "Anytime Early Morning (5AM-7AM) Morning (7AM-12PM) Afternoon (12PM-5PM) Evening…" at bounding box center [590, 249] width 217 height 29
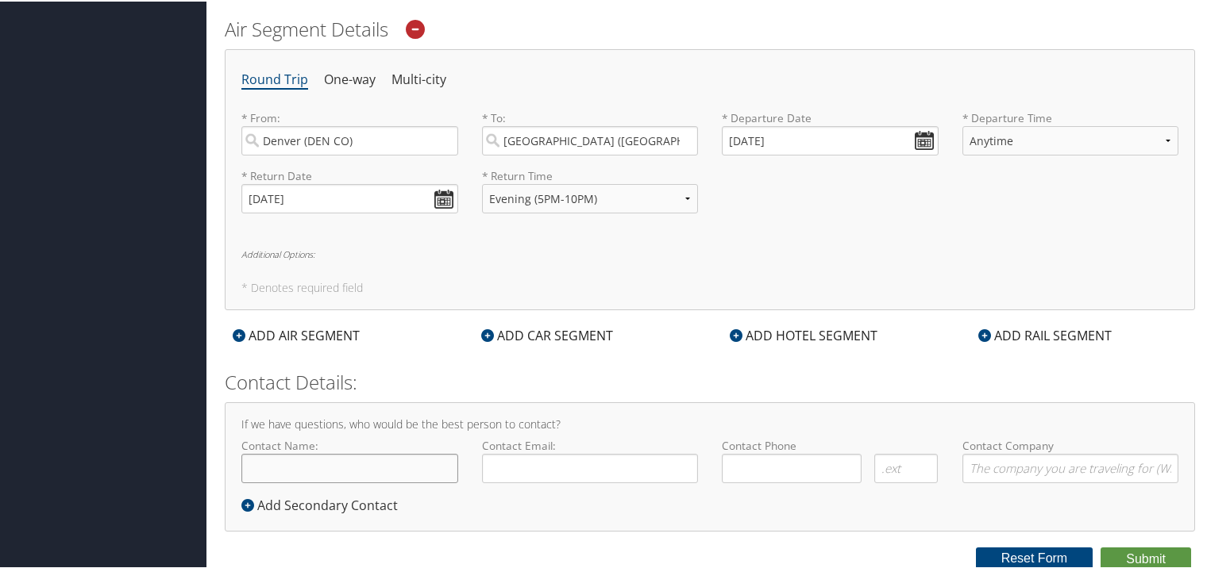
click at [398, 465] on input "Contact Name:" at bounding box center [349, 466] width 217 height 29
type input "[PERSON_NAME]"
type input "selin.odman@dhha.org"
type input "(404) 421-7692"
click at [1043, 145] on select "Anytime Early Morning (5AM-7AM) Morning (7AM-12PM) Afternoon (12PM-5PM) Evening…" at bounding box center [1070, 139] width 217 height 29
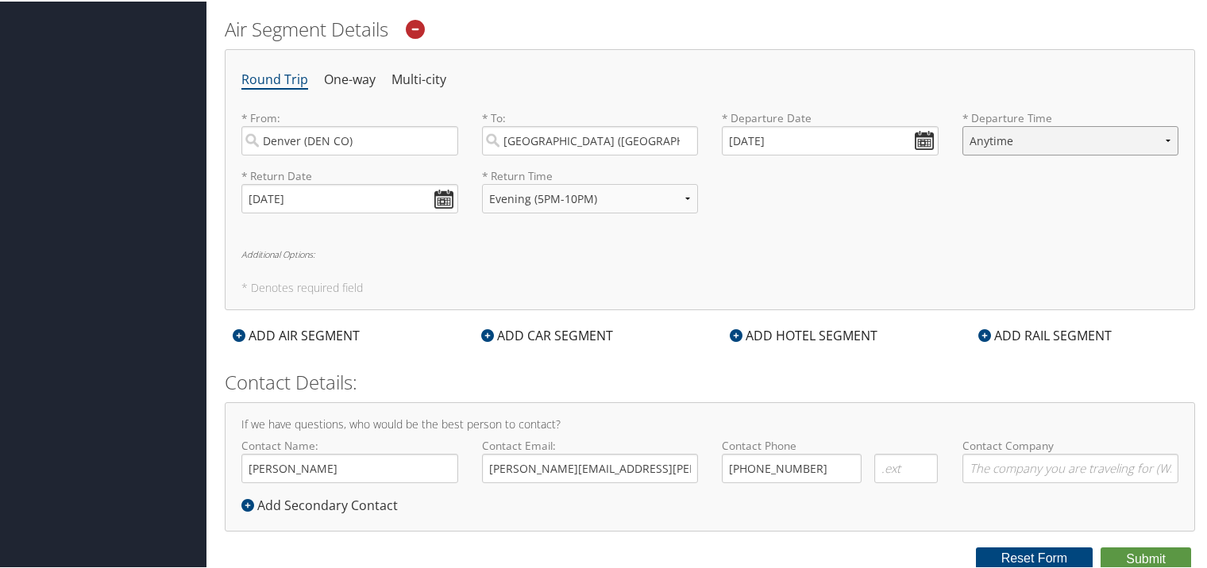
click at [1043, 145] on select "Anytime Early Morning (5AM-7AM) Morning (7AM-12PM) Afternoon (12PM-5PM) Evening…" at bounding box center [1070, 139] width 217 height 29
click at [1134, 560] on button "Submit" at bounding box center [1145, 558] width 90 height 24
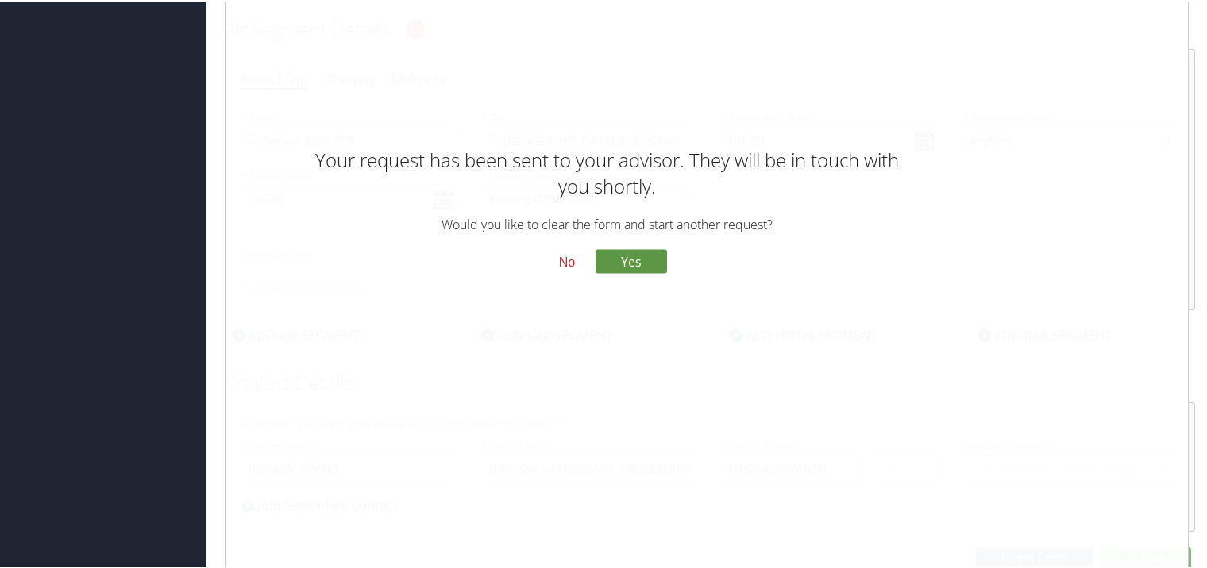
click at [563, 262] on button "No" at bounding box center [566, 261] width 41 height 27
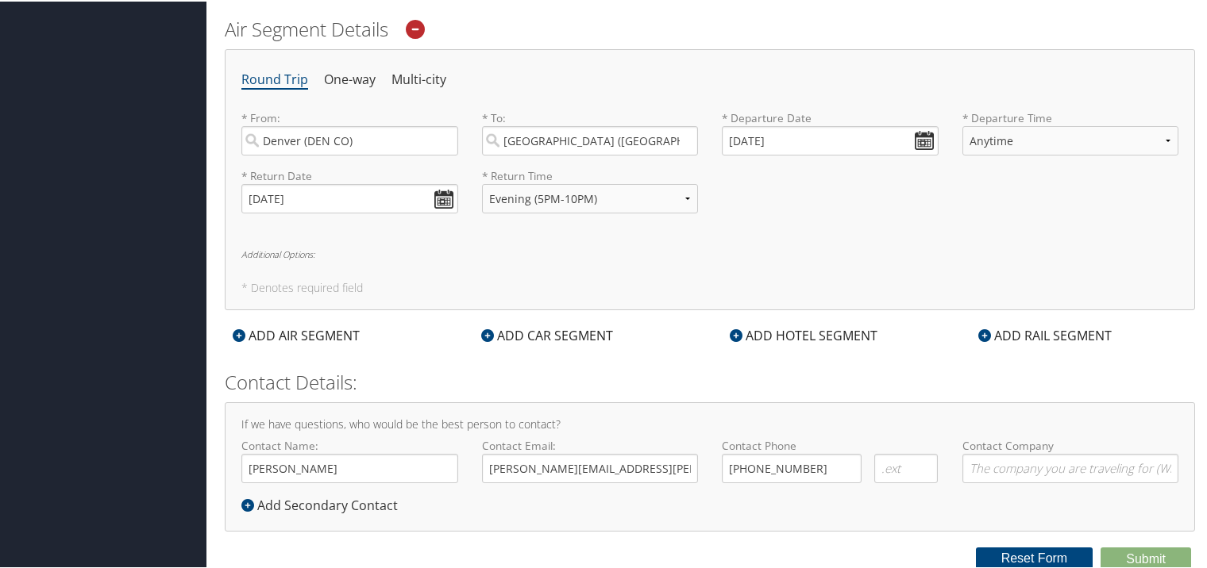
scroll to position [0, 0]
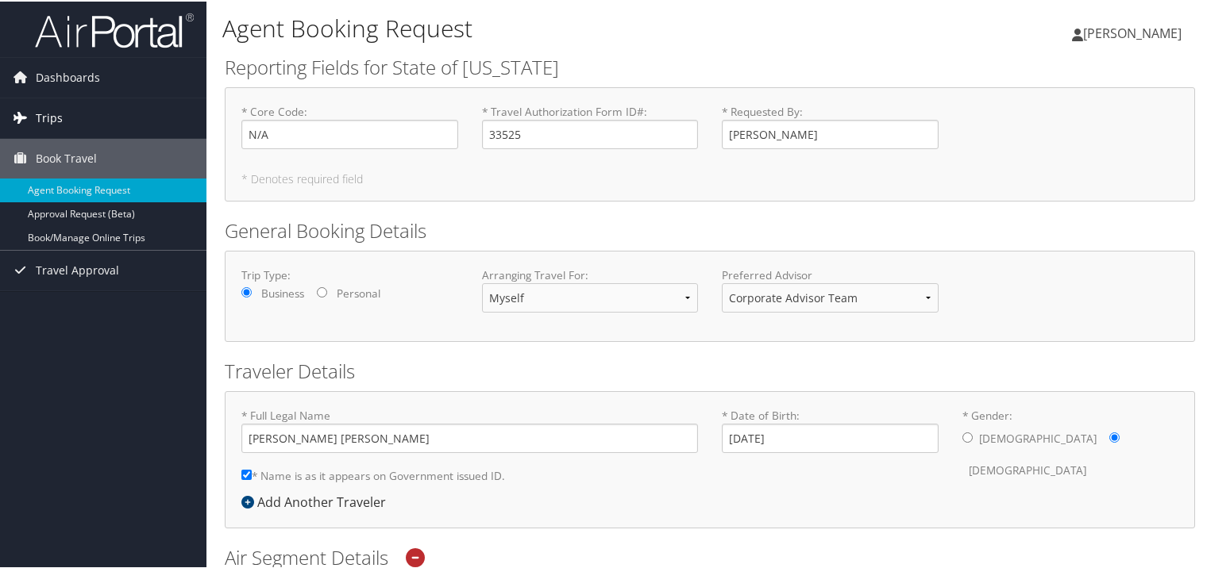
click at [45, 123] on span "Trips" at bounding box center [49, 117] width 27 height 40
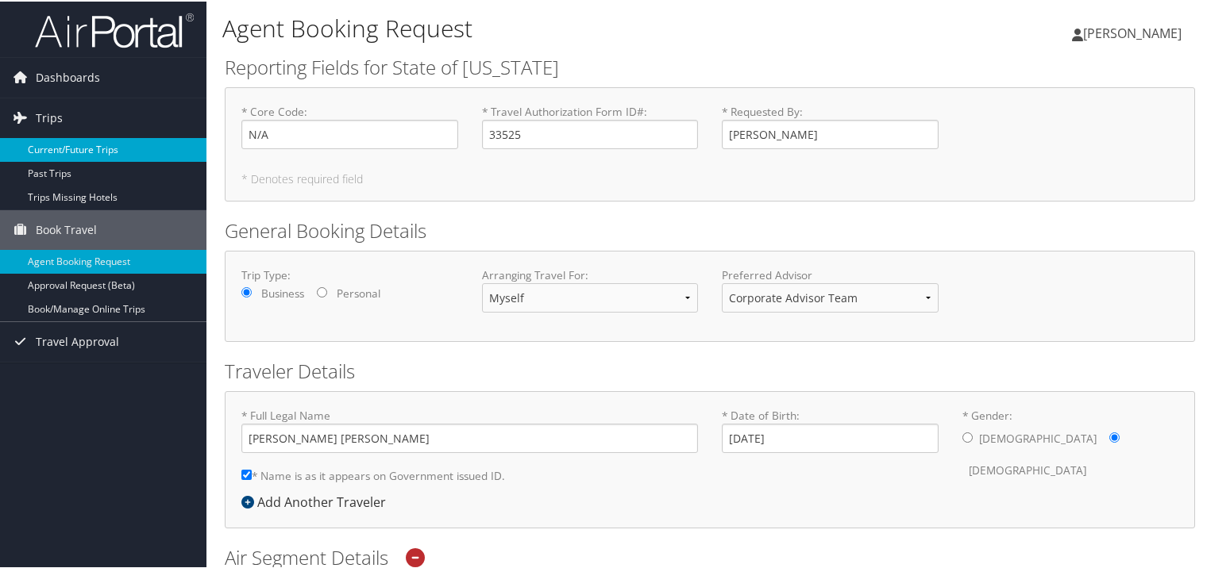
click at [52, 158] on link "Current/Future Trips" at bounding box center [103, 149] width 206 height 24
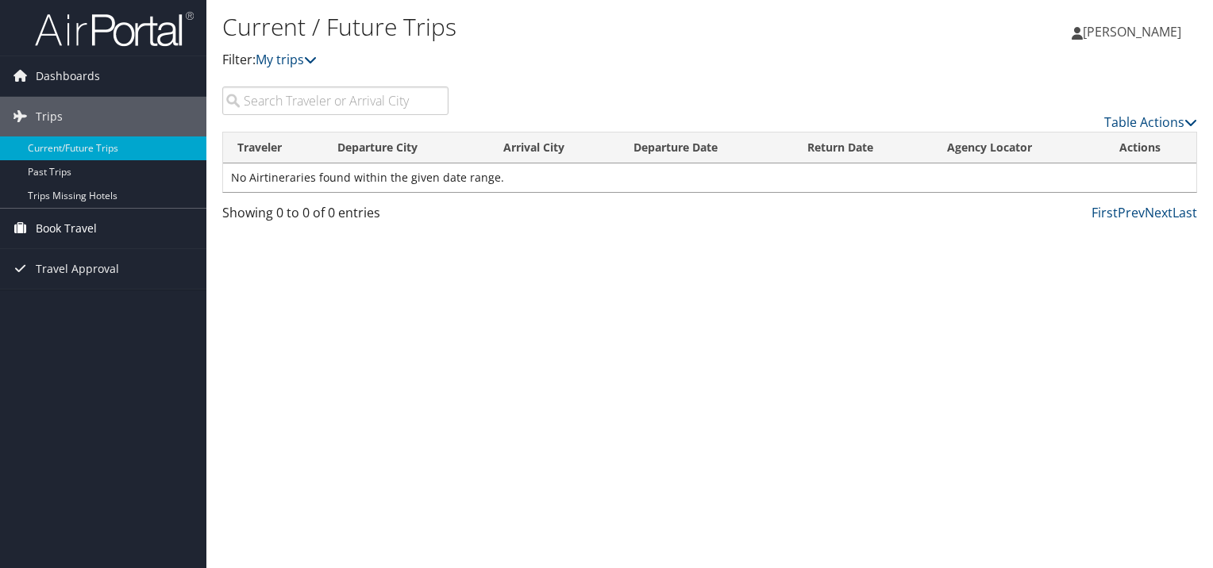
click at [105, 241] on link "Book Travel" at bounding box center [103, 229] width 206 height 40
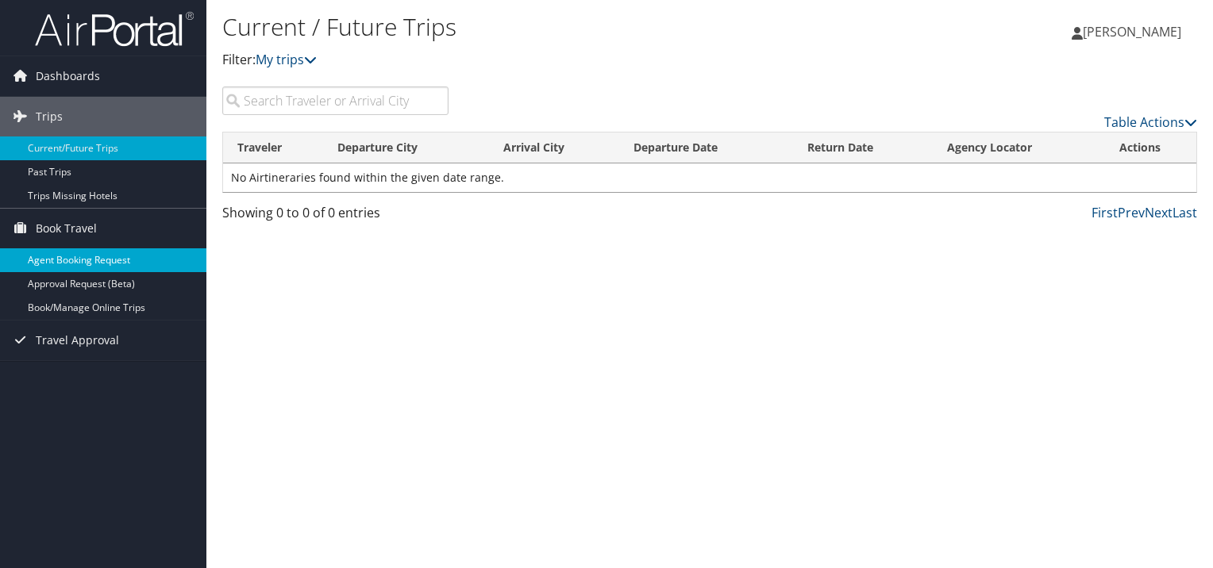
click at [92, 268] on link "Agent Booking Request" at bounding box center [103, 260] width 206 height 24
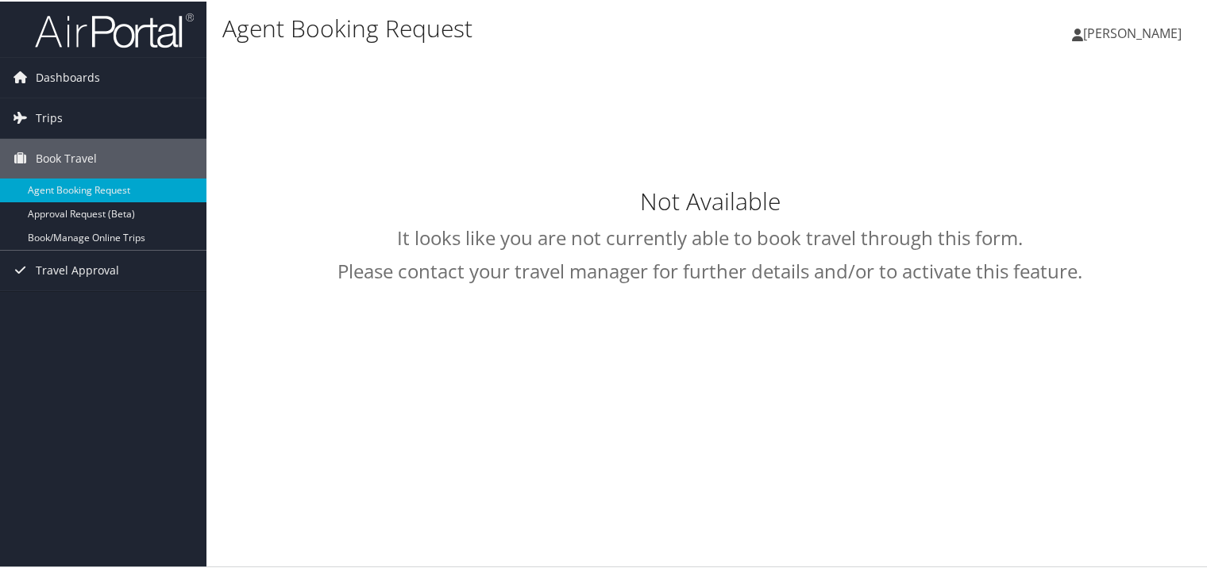
select select "[EMAIL_ADDRESS][DOMAIN_NAME]"
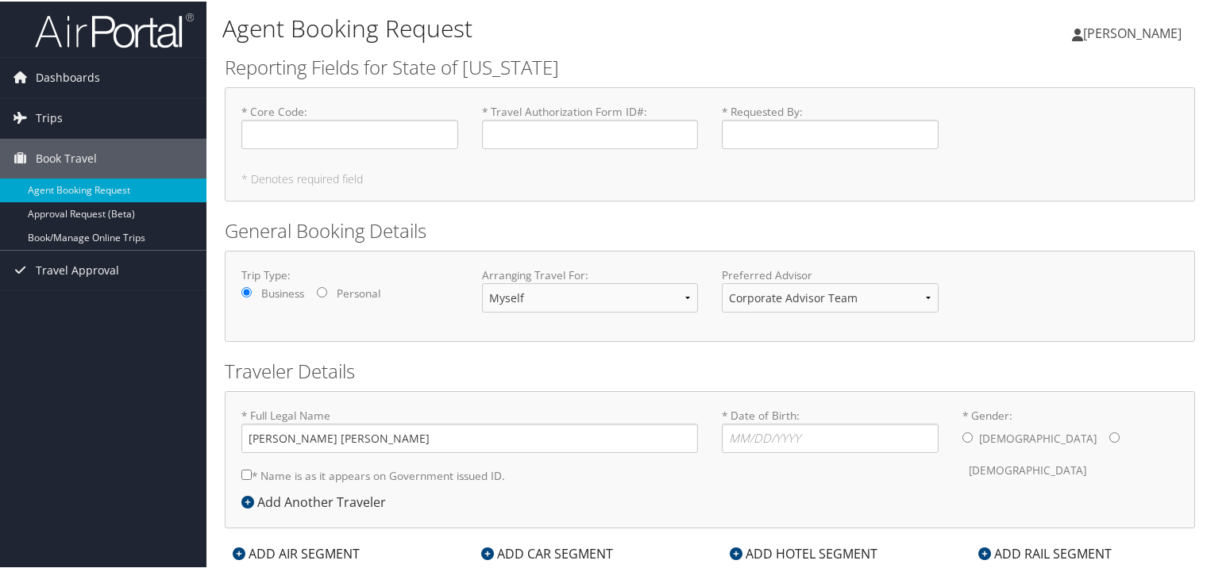
scroll to position [40, 0]
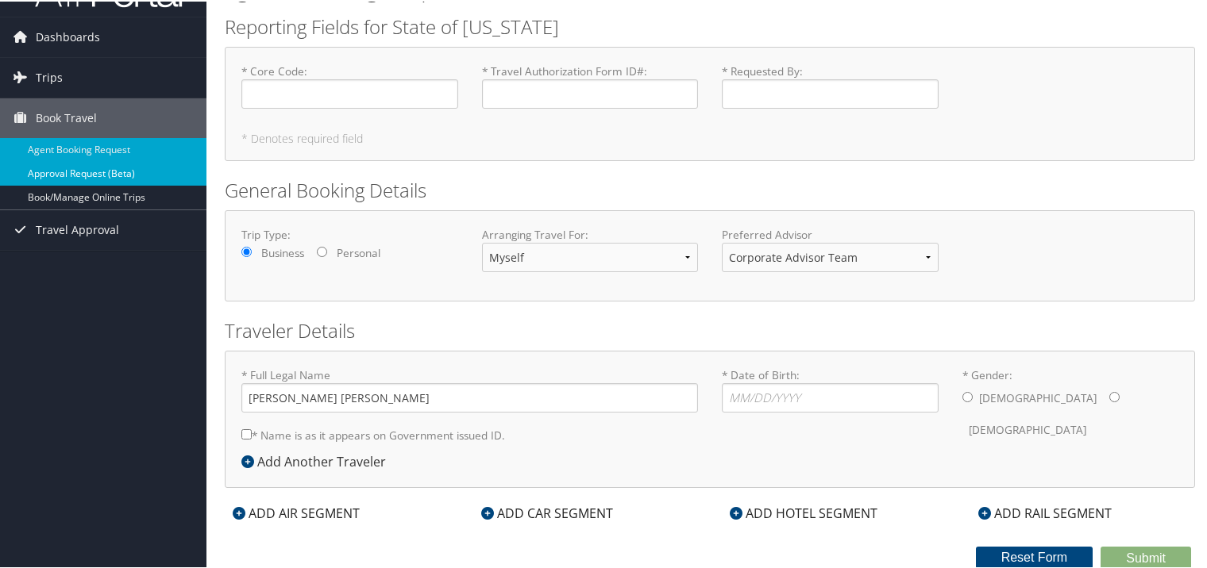
click at [79, 175] on link "Approval Request (Beta)" at bounding box center [103, 172] width 206 height 24
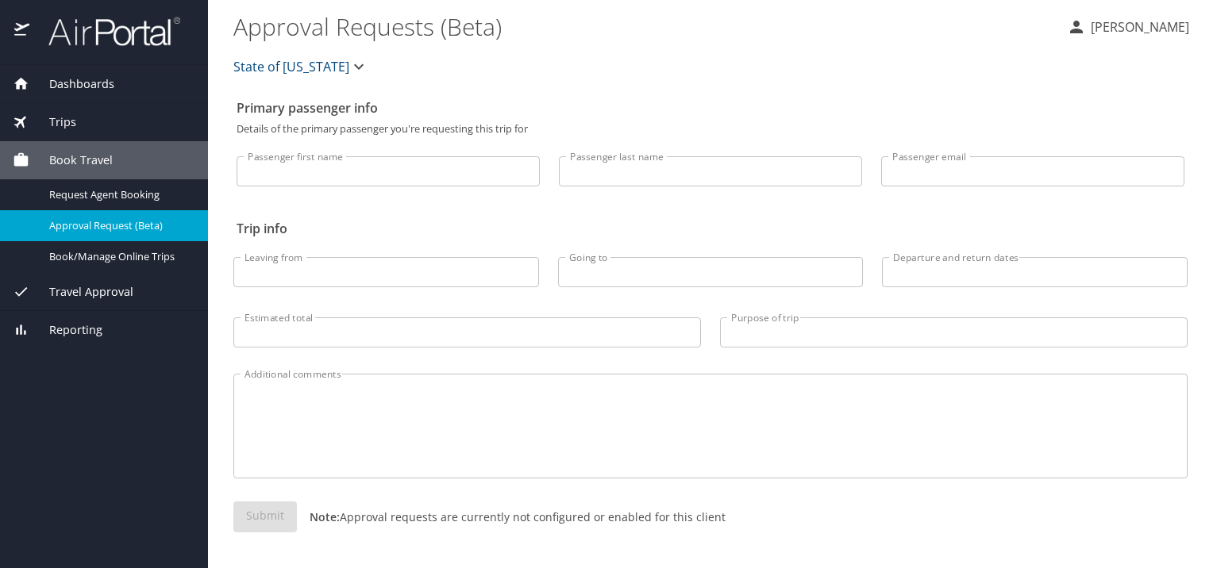
select select "US"
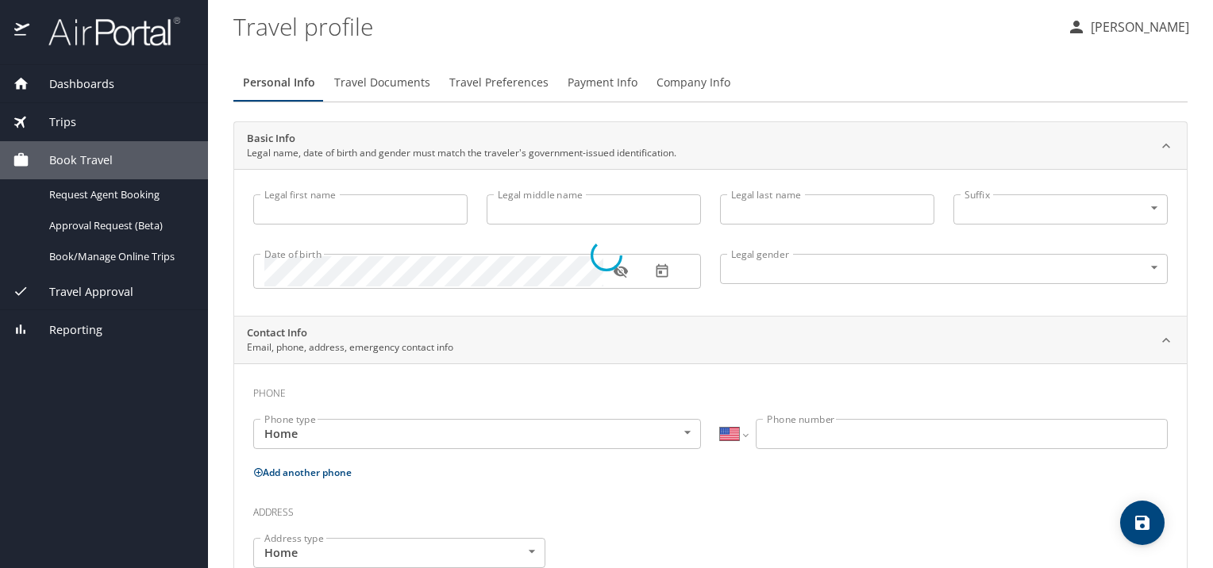
select select "US"
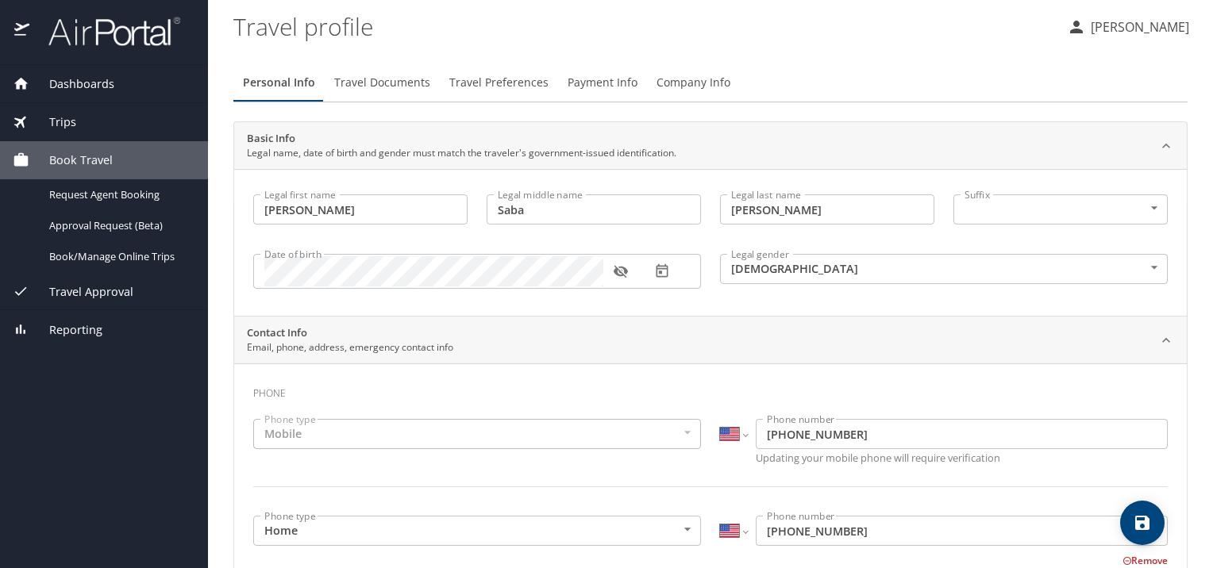
type input "Selin"
type input "Saba"
type input "Odman"
type input "[DEMOGRAPHIC_DATA]"
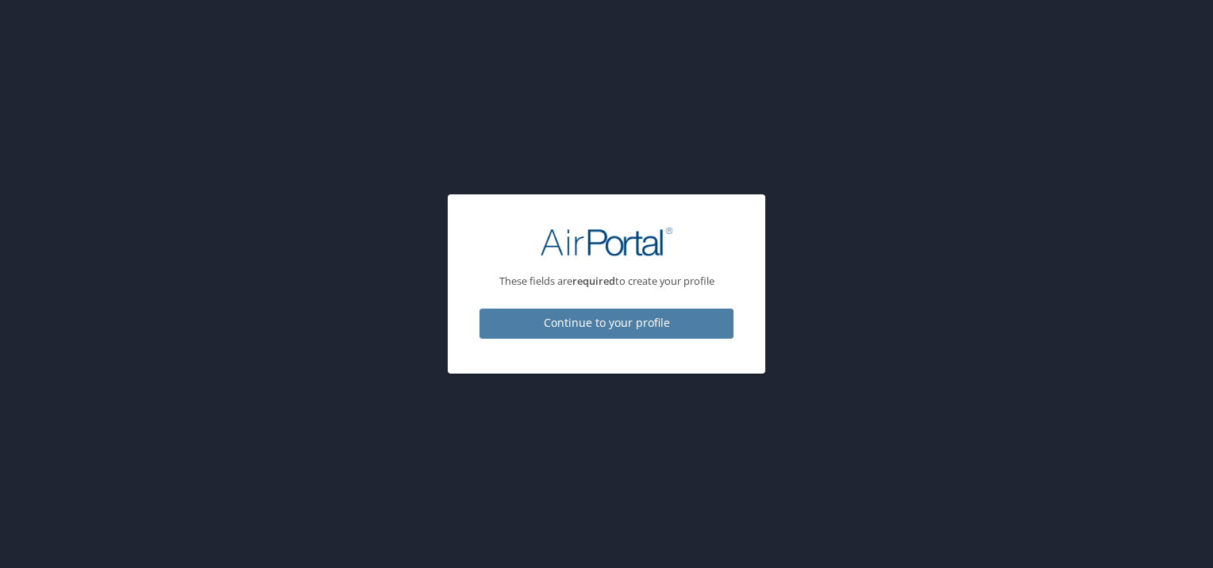
click at [622, 326] on span "Continue to your profile" at bounding box center [606, 324] width 229 height 20
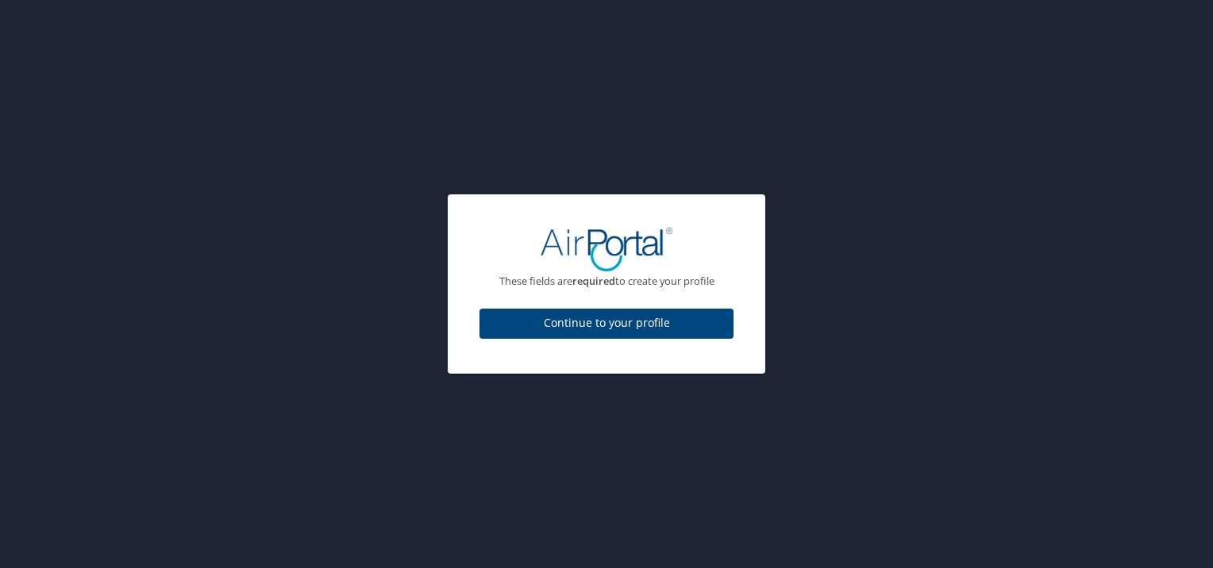
select select "US"
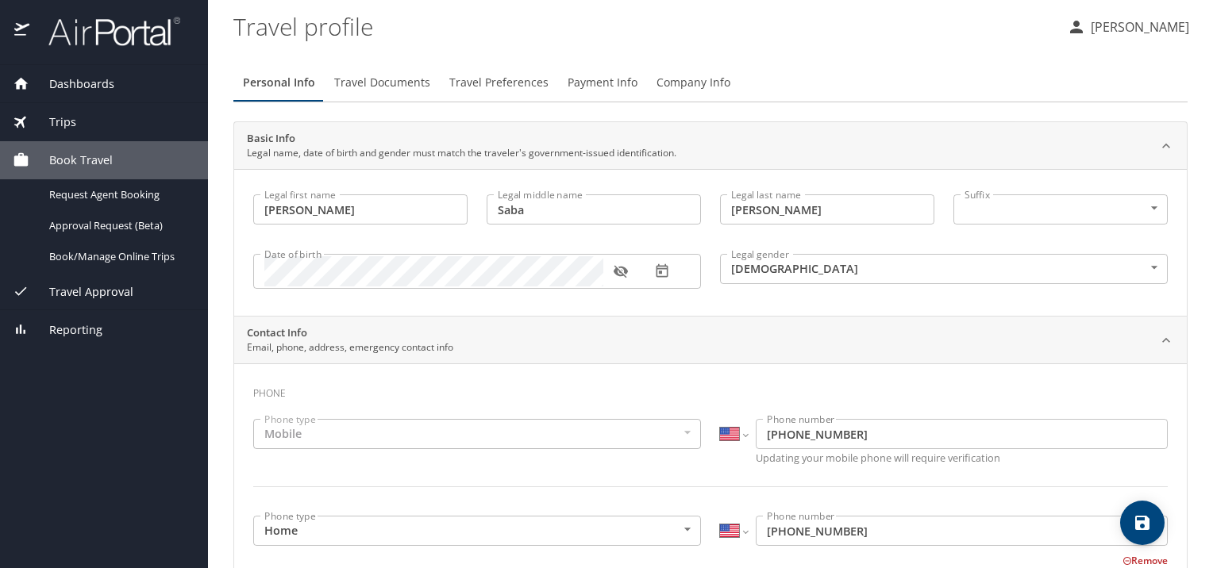
click at [391, 87] on span "Travel Documents" at bounding box center [382, 83] width 96 height 20
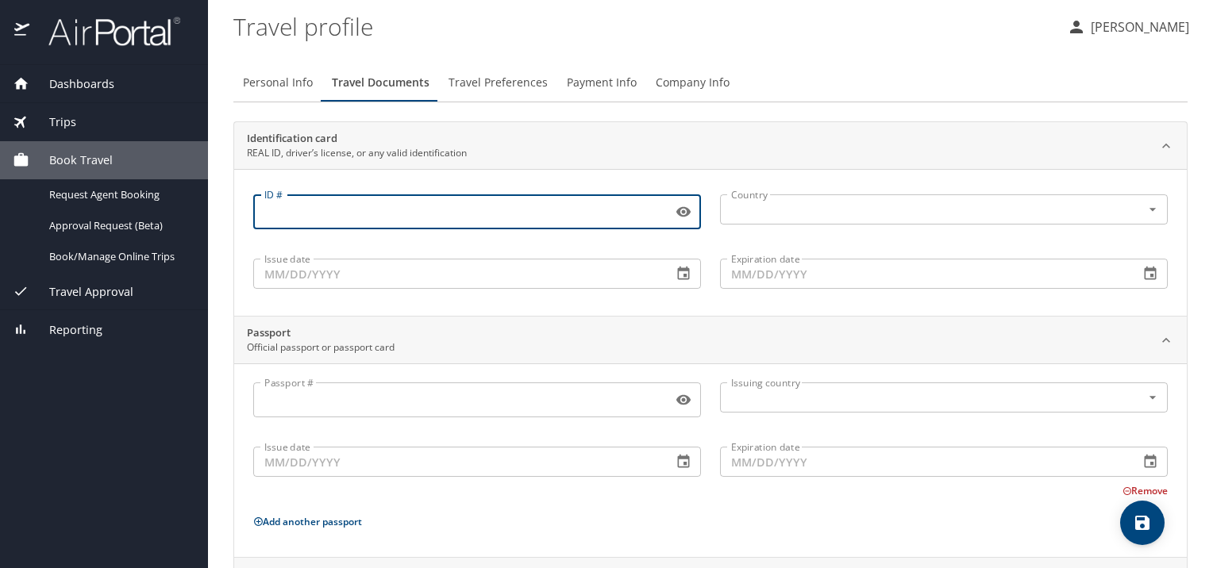
click at [370, 221] on input "ID #" at bounding box center [459, 212] width 413 height 30
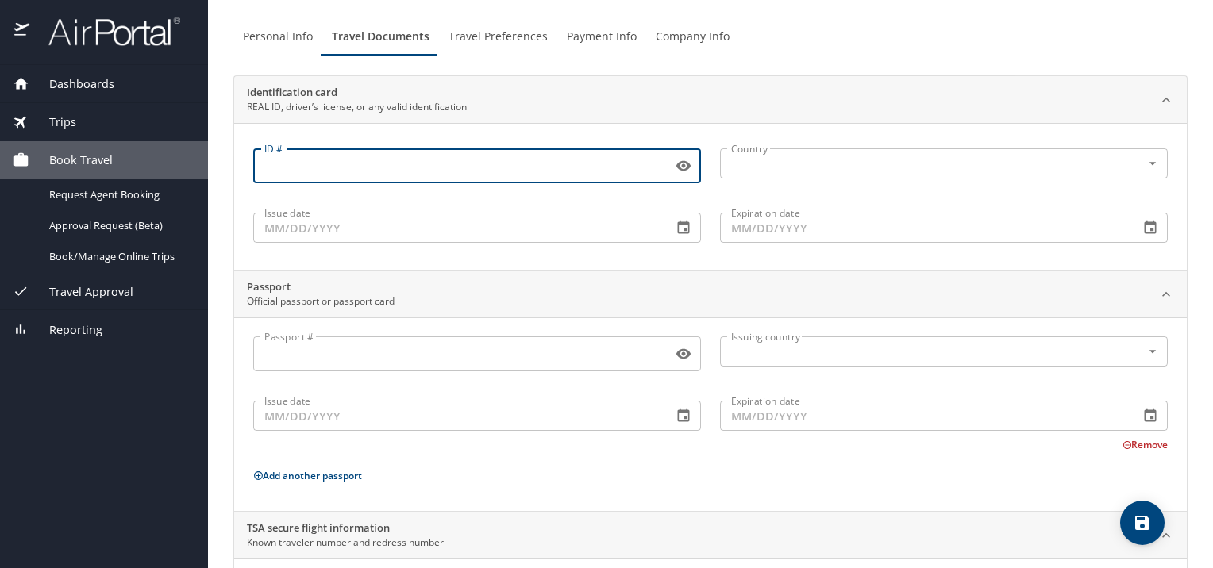
scroll to position [155, 0]
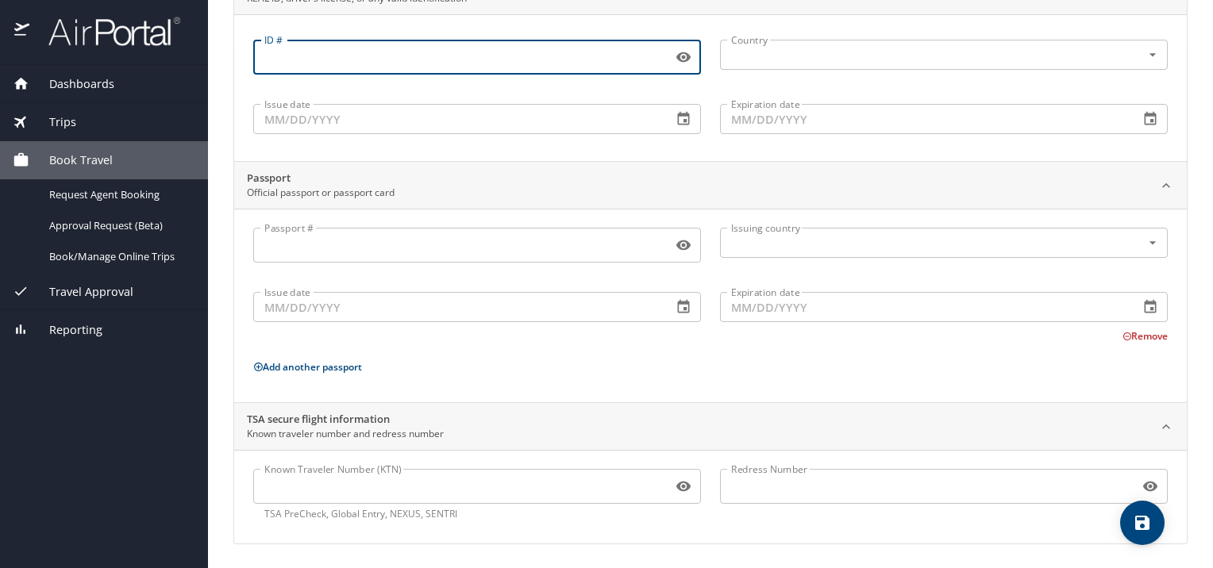
click at [418, 480] on input "Known Traveler Number (KTN)" at bounding box center [459, 486] width 413 height 30
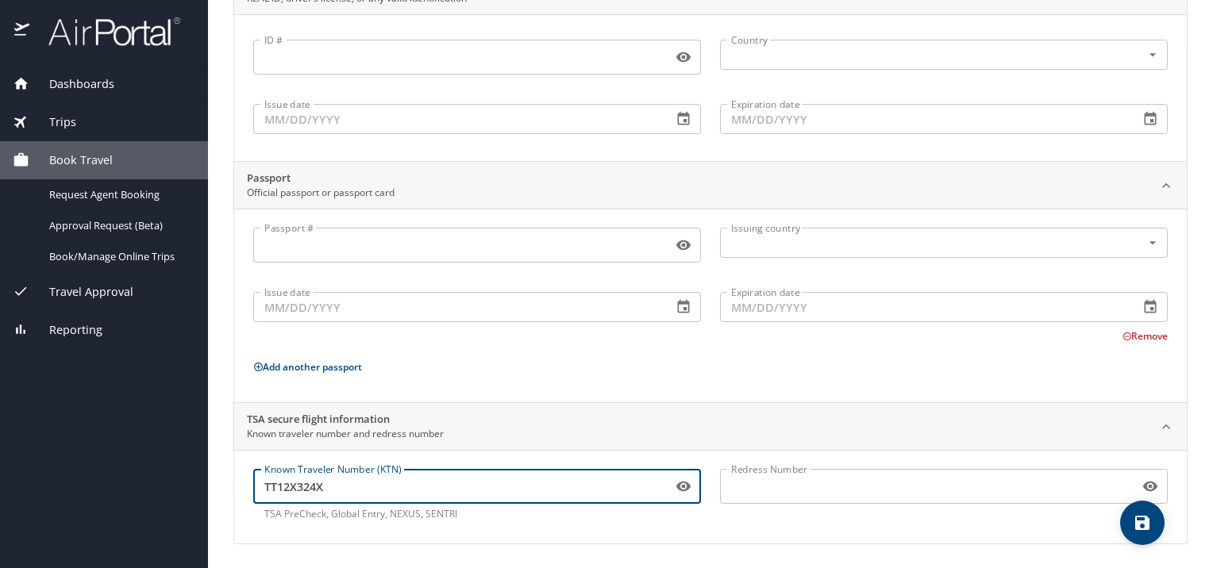
type input "TT12X324X"
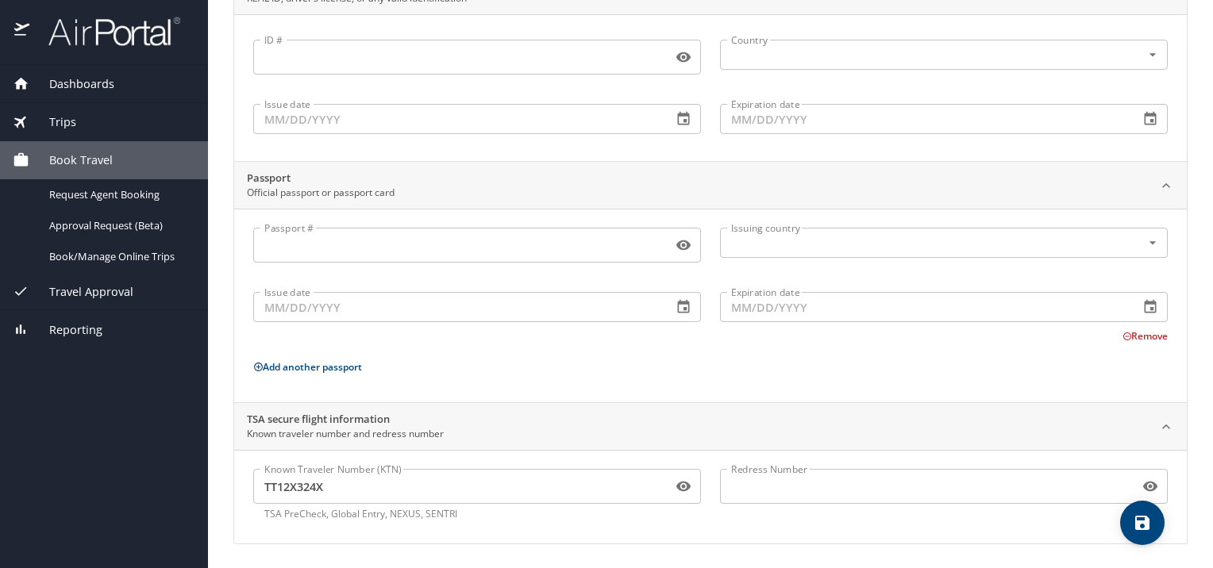
click at [584, 523] on div "Known Traveler Number (KTN) TT12X324X Known Traveler Number (KTN) TSA PreCheck,…" at bounding box center [477, 495] width 467 height 71
click at [1138, 535] on button "save" at bounding box center [1142, 523] width 44 height 44
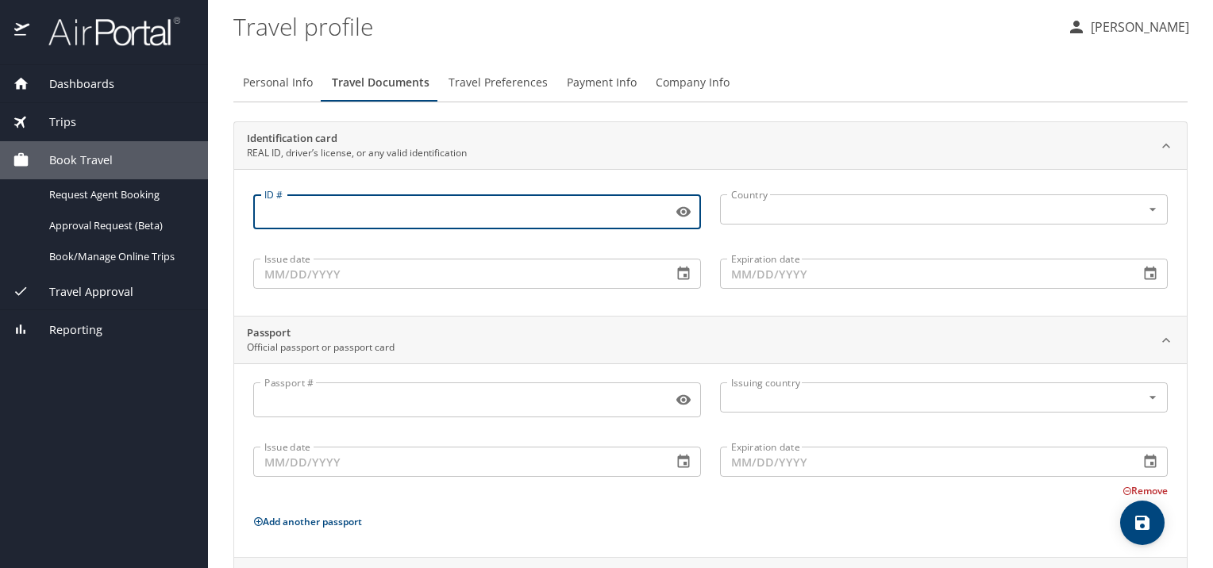
click at [460, 211] on input "ID #" at bounding box center [459, 212] width 413 height 30
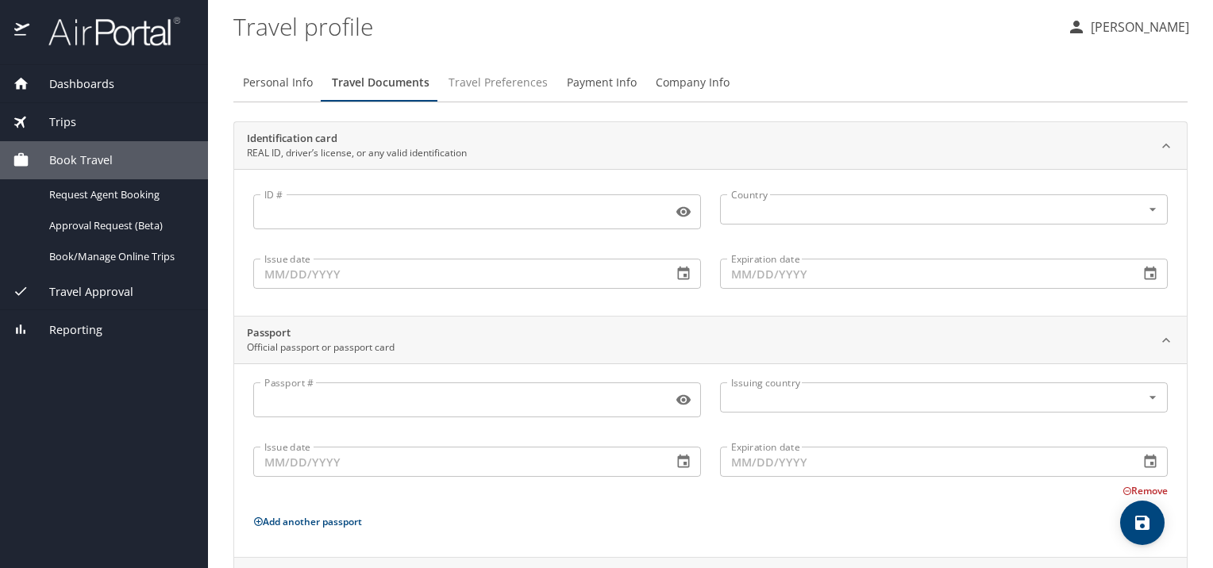
click at [471, 79] on span "Travel Preferences" at bounding box center [497, 83] width 99 height 20
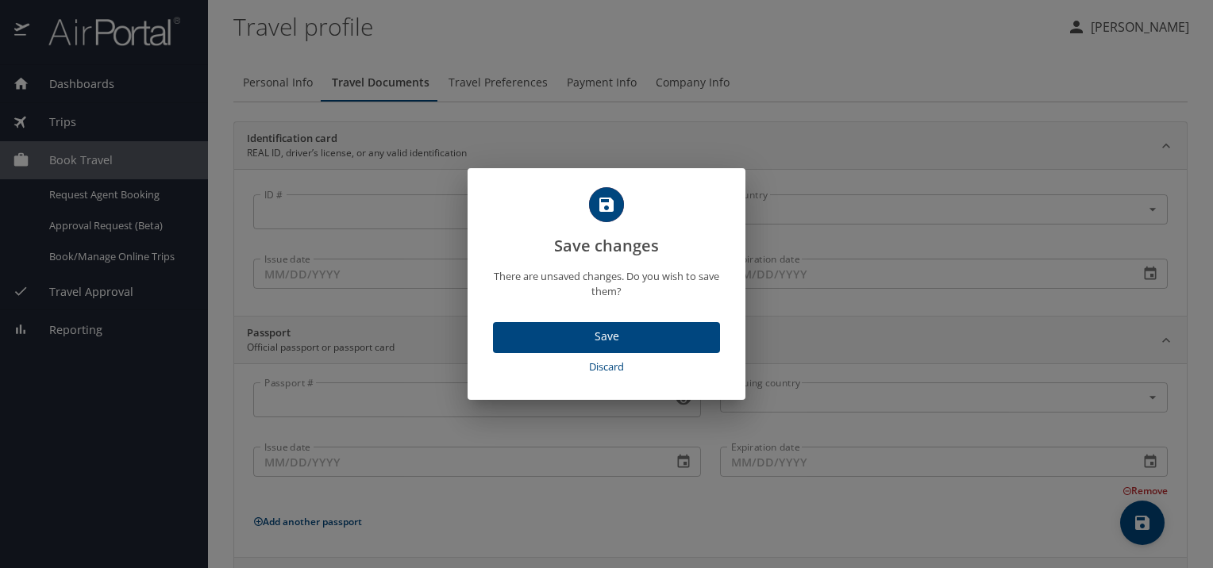
click at [621, 341] on span "Save" at bounding box center [607, 337] width 202 height 20
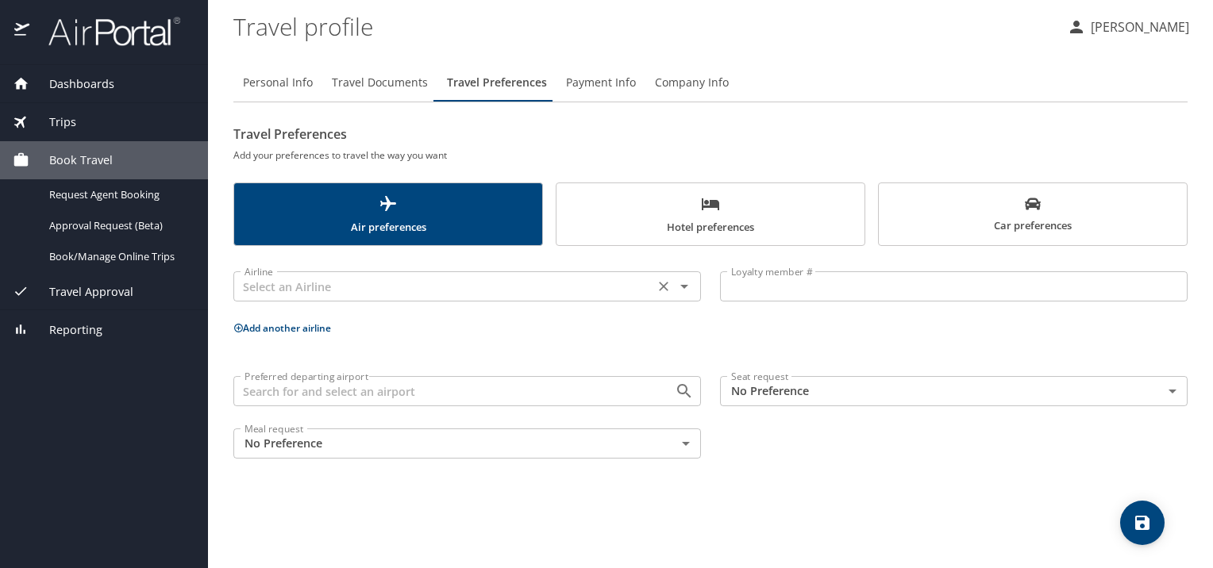
click at [459, 286] on input "text" at bounding box center [443, 286] width 411 height 21
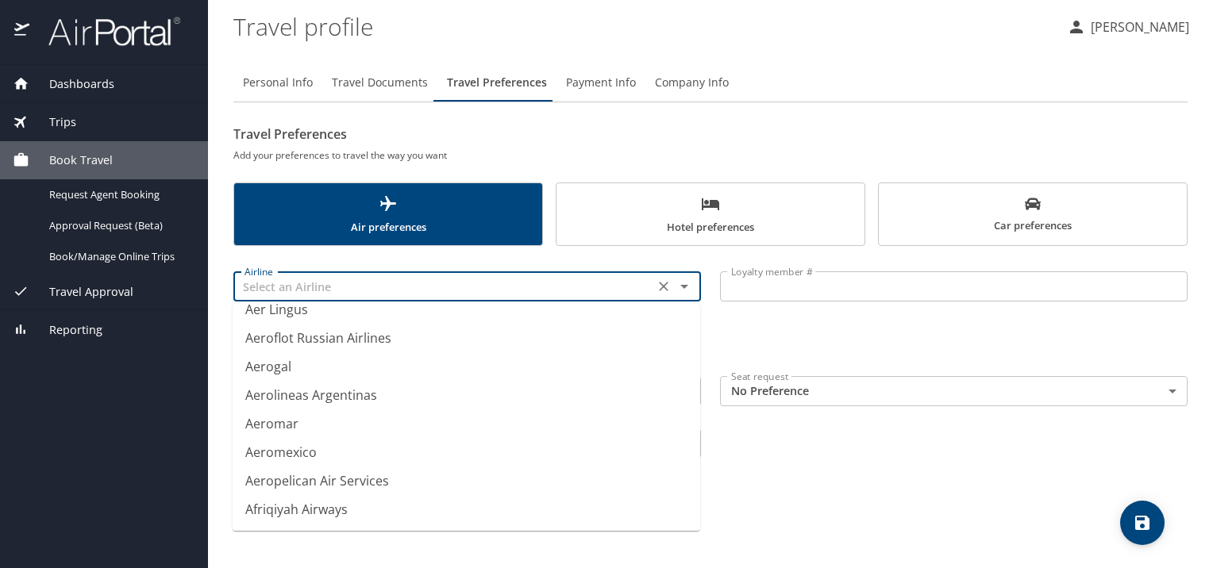
scroll to position [160, 0]
click at [459, 292] on input "text" at bounding box center [443, 286] width 411 height 21
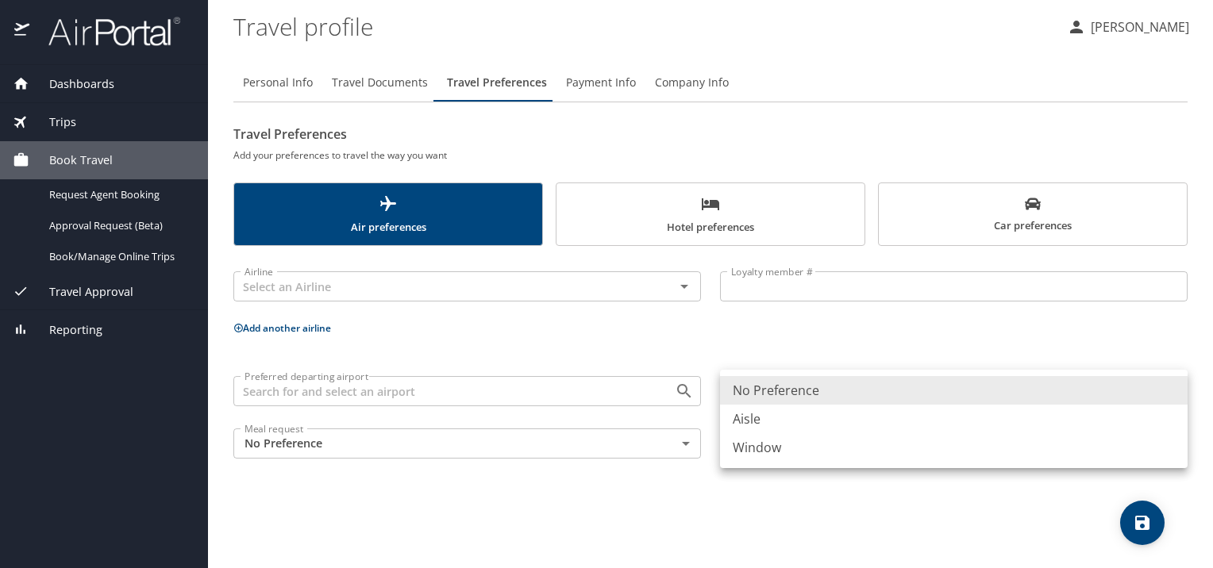
click at [818, 405] on body "Dashboards My Travel Dashboard Trips Current / Future Trips Past Trips Trips Mi…" at bounding box center [606, 284] width 1213 height 568
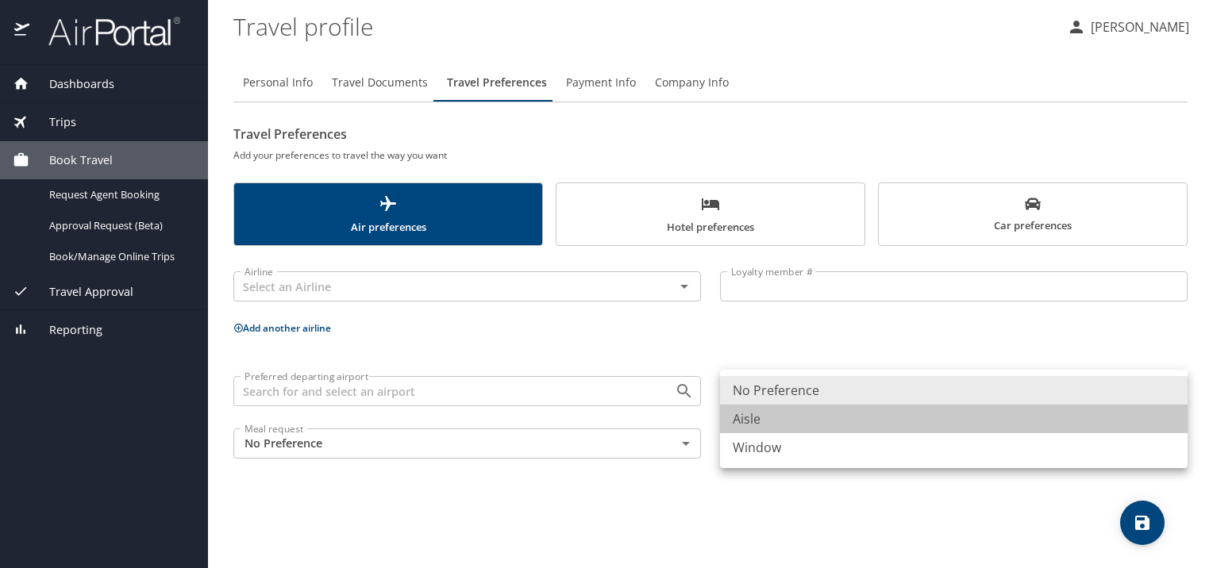
click at [769, 427] on li "Aisle" at bounding box center [954, 419] width 468 height 29
type input "Aisle"
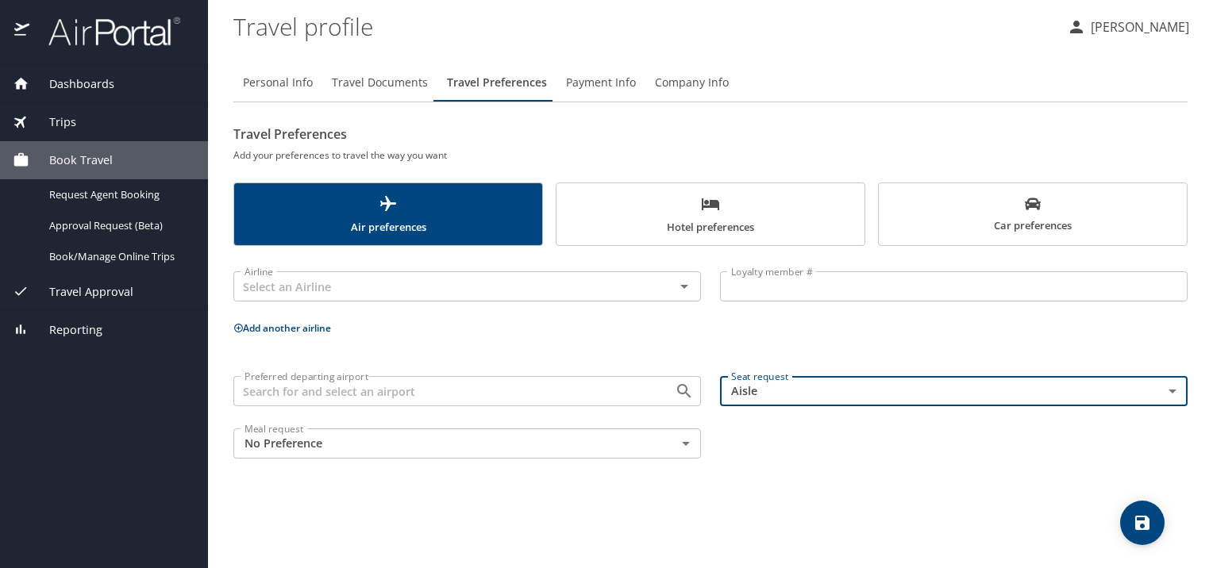
click at [594, 446] on body "Dashboards My Travel Dashboard Trips Current / Future Trips Past Trips Trips Mi…" at bounding box center [606, 284] width 1213 height 568
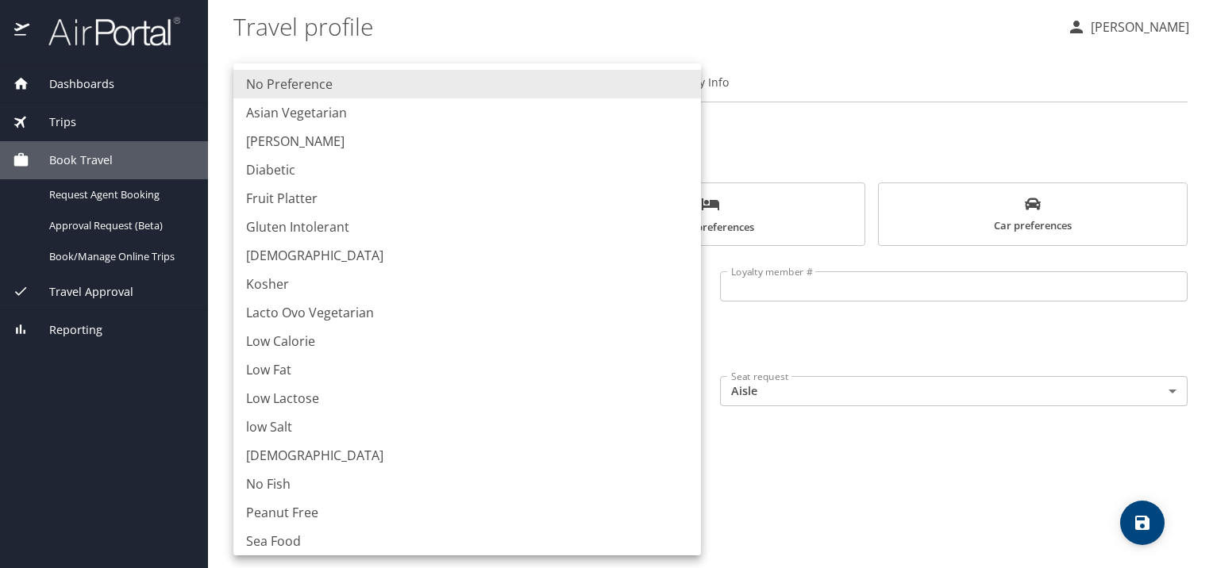
click at [814, 481] on div at bounding box center [606, 284] width 1213 height 568
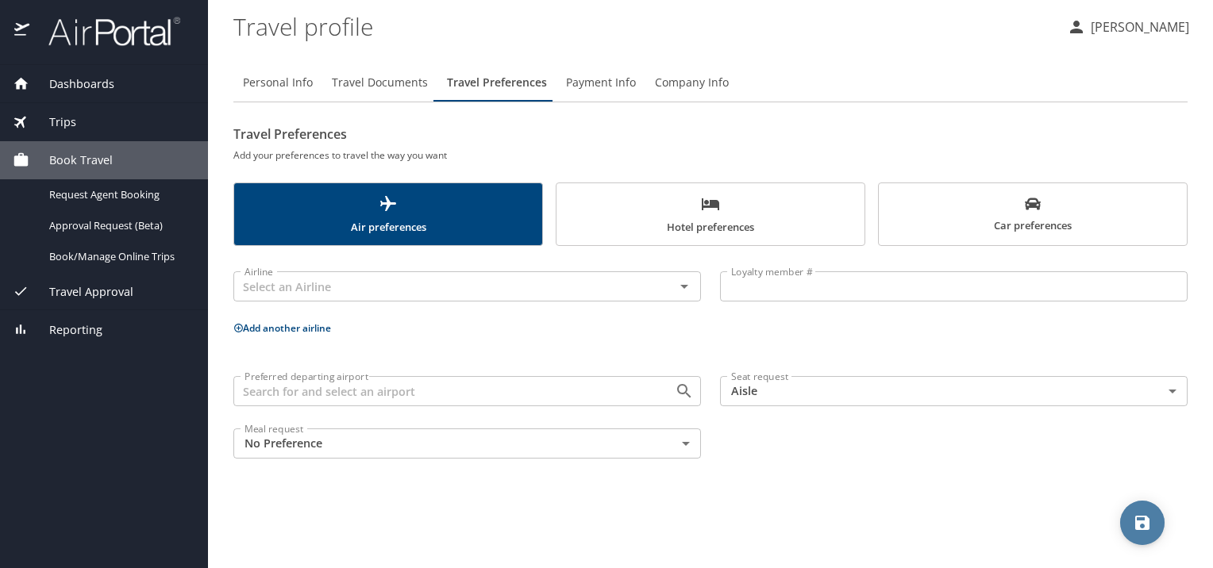
click at [1136, 528] on icon "save" at bounding box center [1142, 523] width 14 height 14
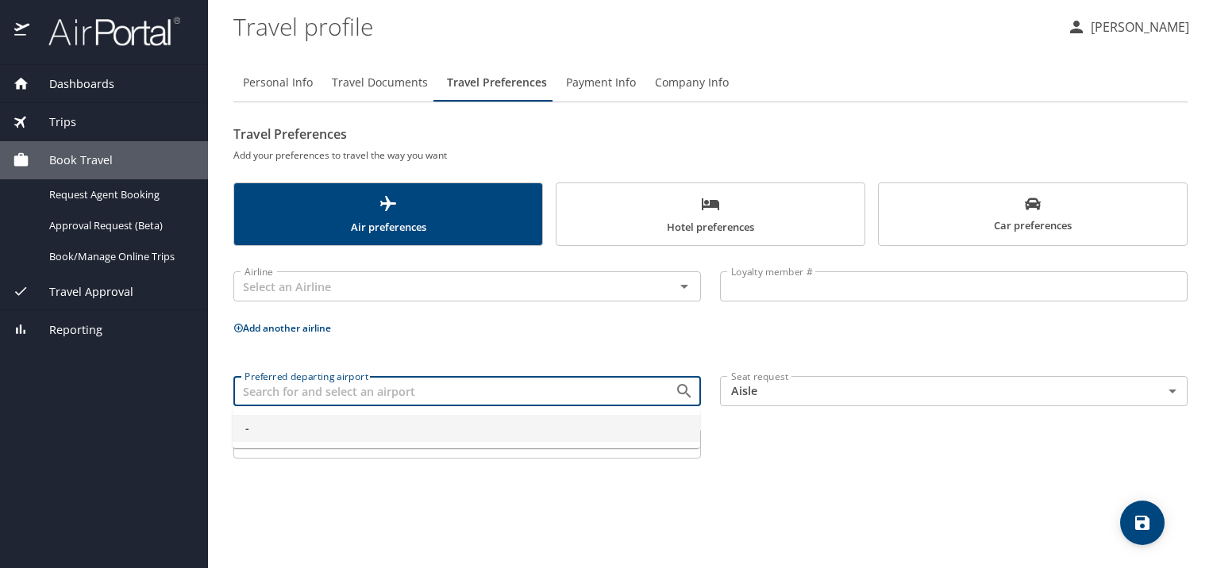
click at [526, 386] on input "Preferred departing airport" at bounding box center [443, 391] width 411 height 21
type input "d"
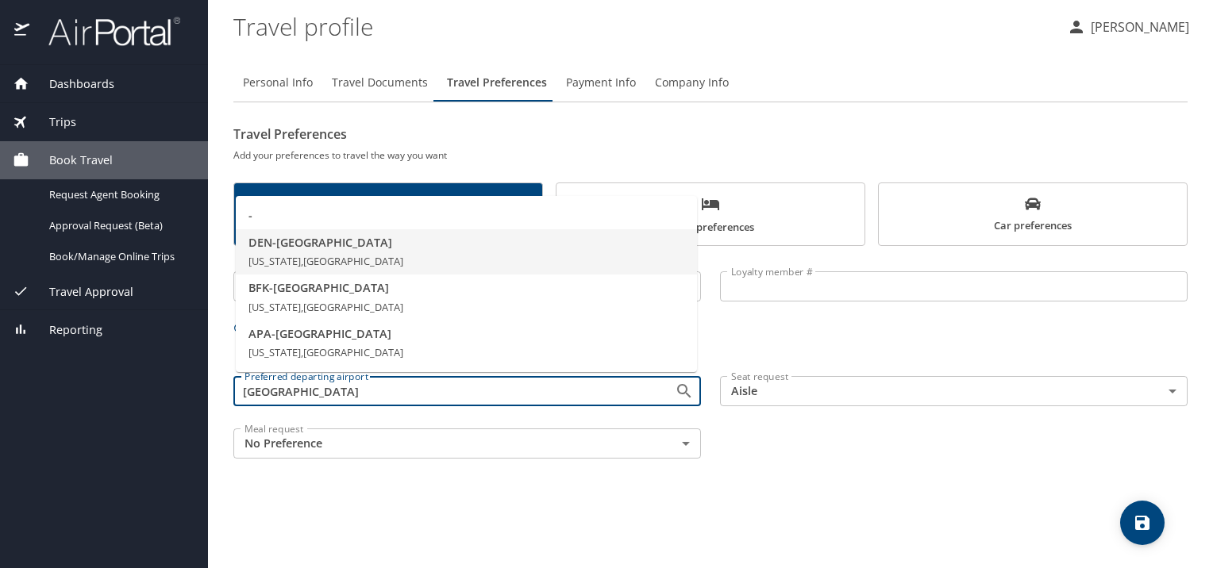
click at [338, 263] on span "Colorado, United States of America" at bounding box center [325, 261] width 155 height 14
type input "DEN - Denver"
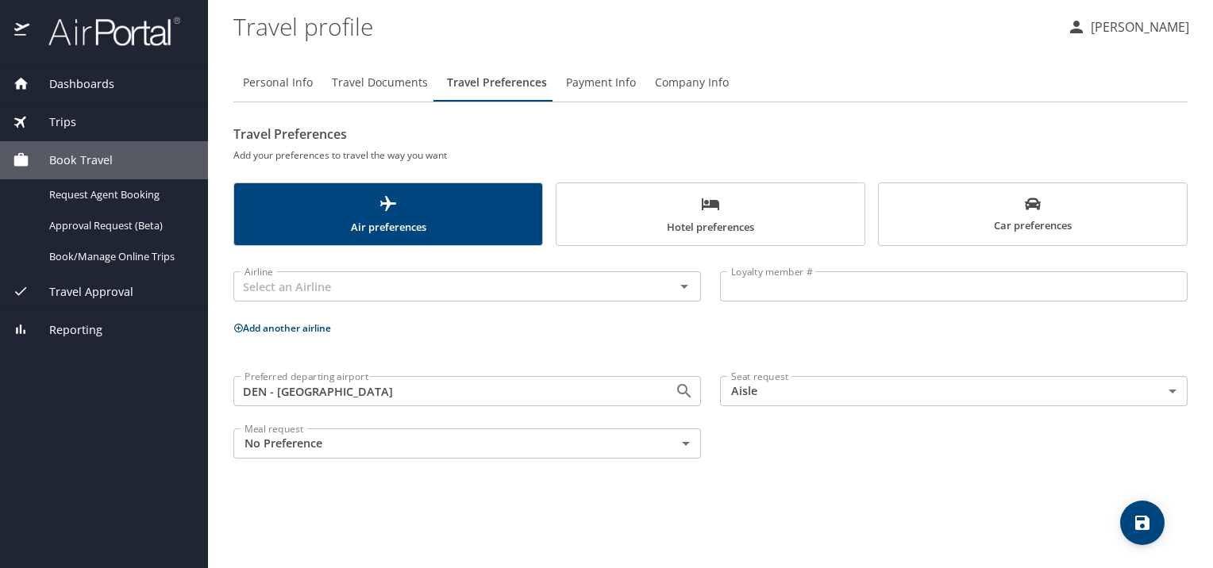
click at [1130, 524] on span "save" at bounding box center [1142, 523] width 44 height 19
click at [607, 79] on span "Payment Info" at bounding box center [601, 83] width 70 height 20
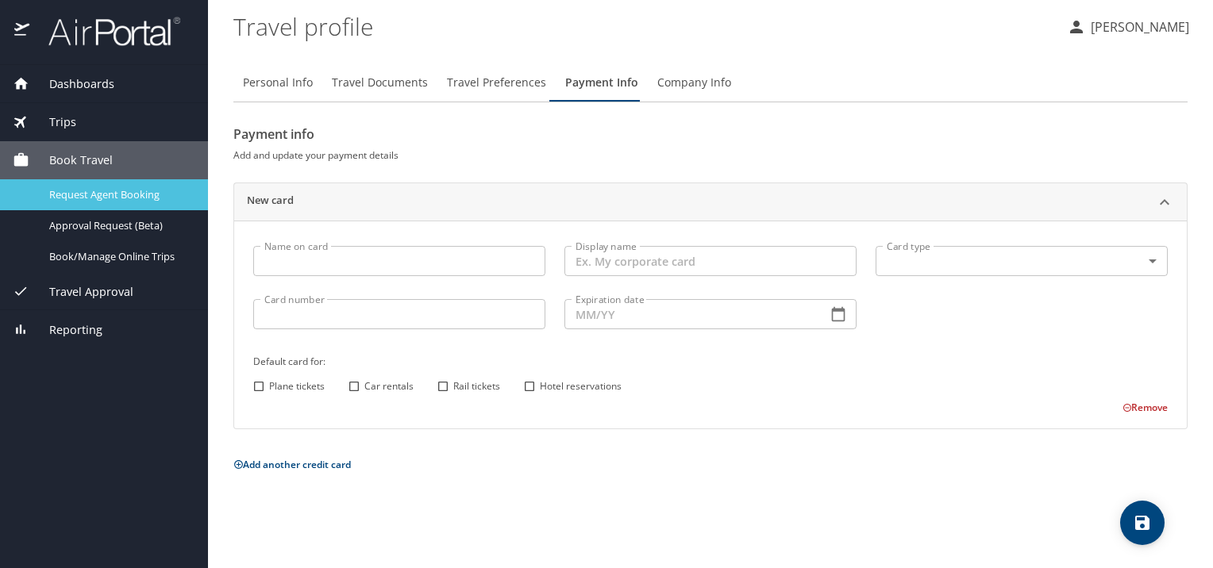
click at [157, 194] on span "Request Agent Booking" at bounding box center [119, 194] width 140 height 15
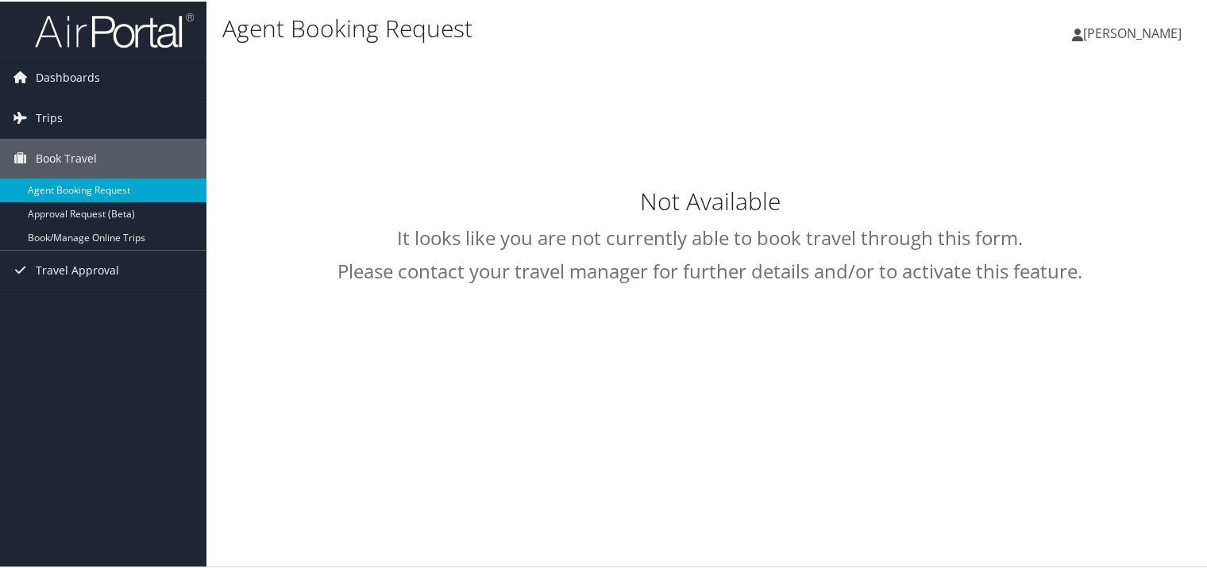
select select "trips@cbtravel.com"
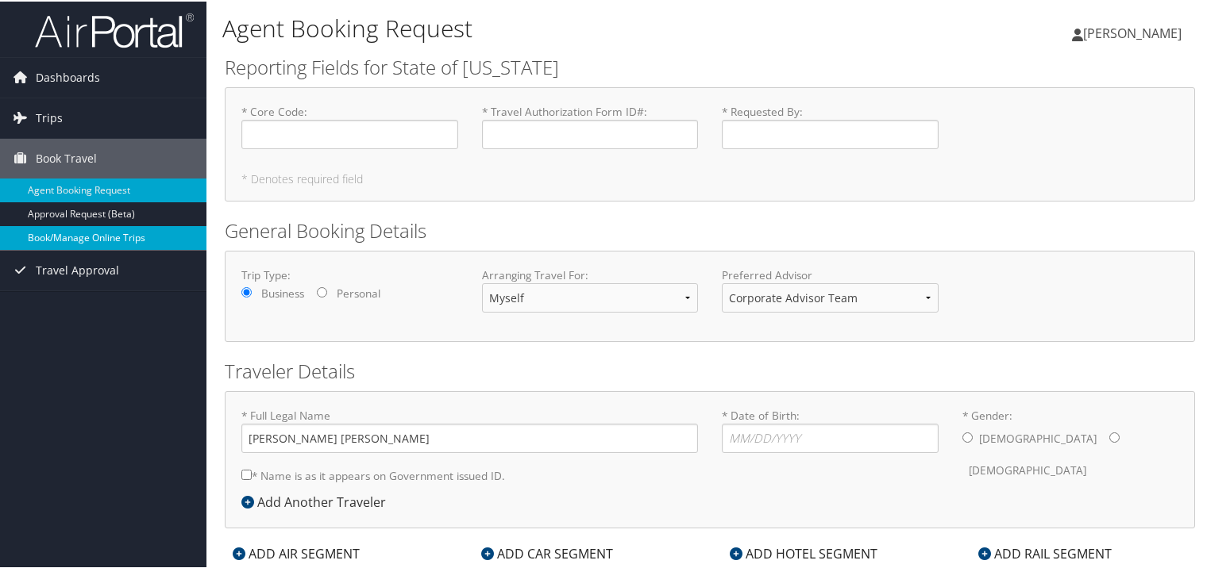
click at [90, 239] on link "Book/Manage Online Trips" at bounding box center [103, 237] width 206 height 24
click at [324, 137] on input "* Core Code : Required" at bounding box center [349, 132] width 217 height 29
type input "N/A"
paste input "33525"
type input "33525"
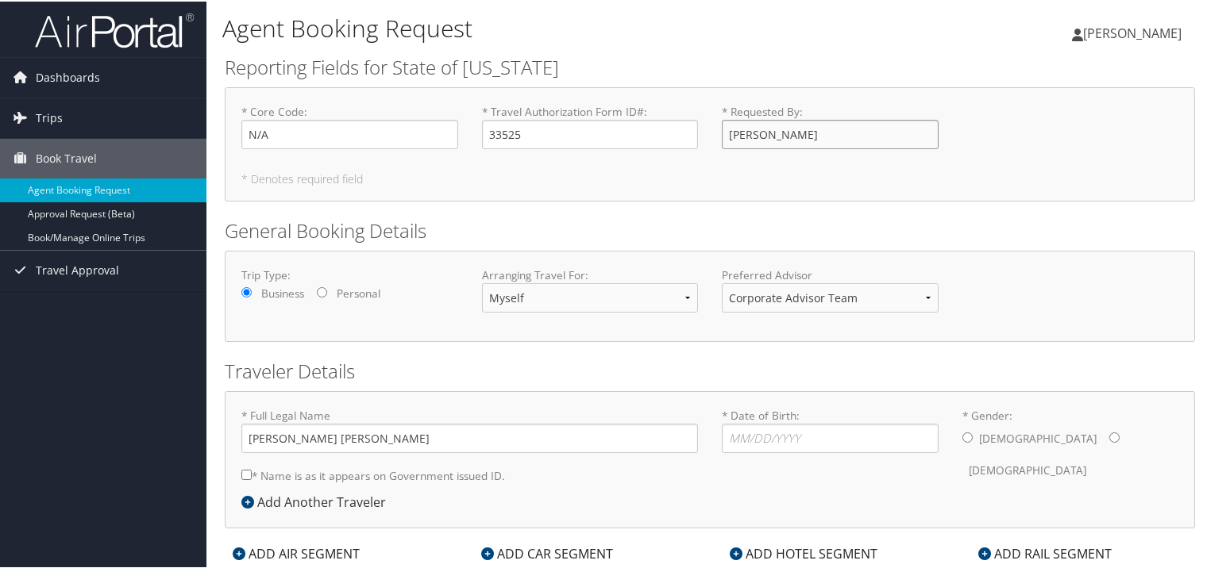
type input "[PERSON_NAME]"
type input "11/16/1994"
click at [1109, 432] on input "* Gender: Male Female" at bounding box center [1114, 436] width 10 height 10
radio input "true"
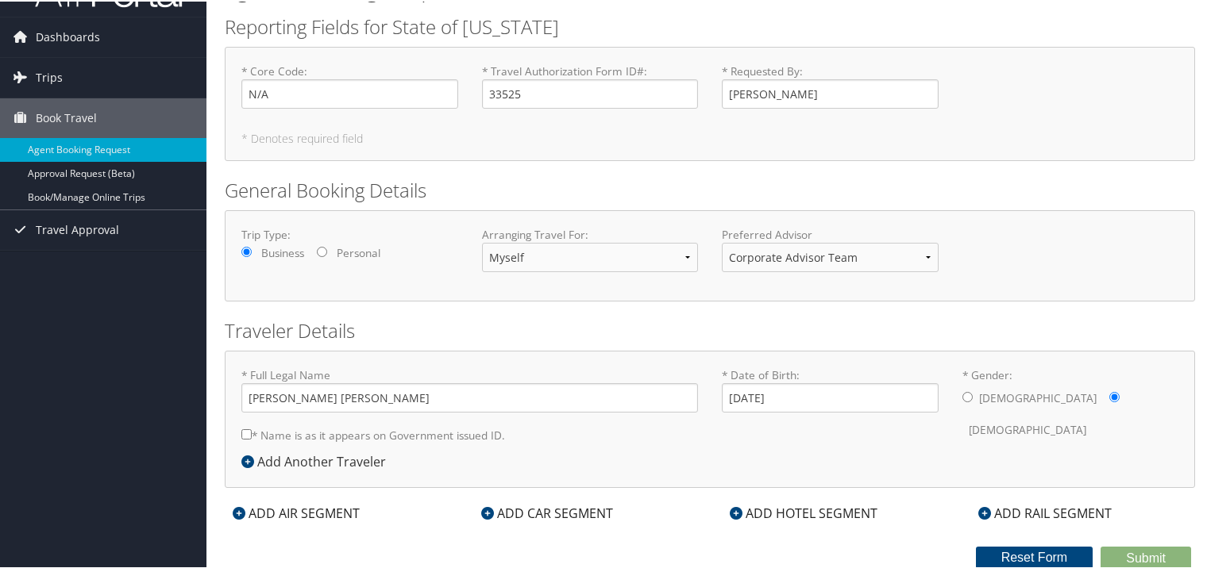
click at [371, 437] on label "* Name is as it appears on Government issued ID." at bounding box center [373, 433] width 264 height 29
click at [252, 437] on input "* Name is as it appears on Government issued ID." at bounding box center [246, 433] width 10 height 10
checkbox input "true"
click at [316, 502] on div "ADD AIR SEGMENT" at bounding box center [296, 511] width 143 height 19
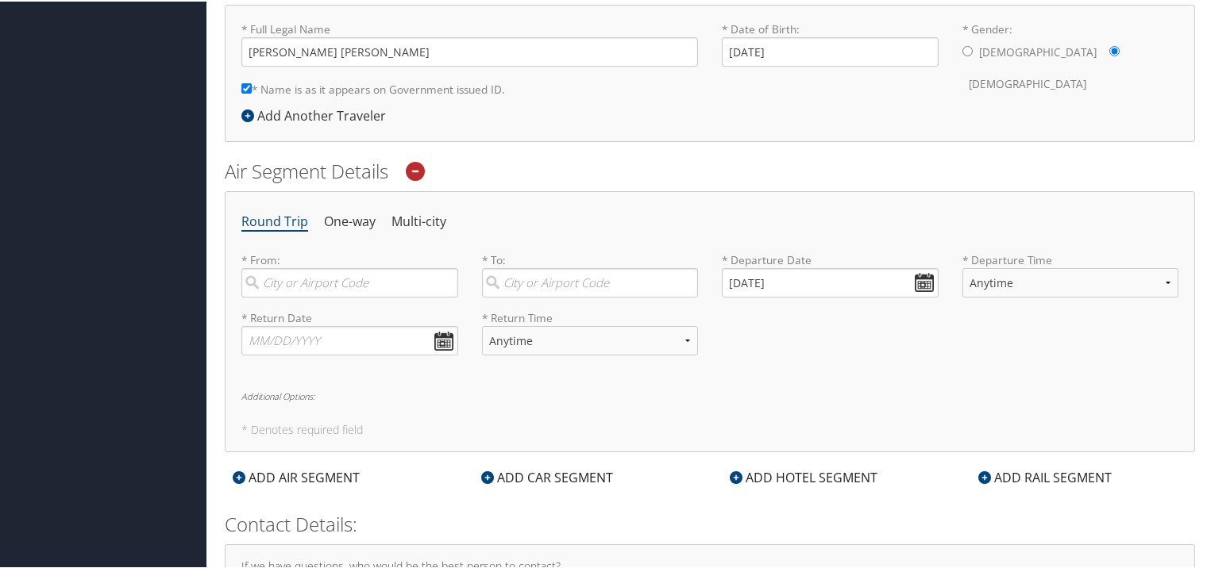
scroll to position [387, 0]
click at [348, 285] on input "search" at bounding box center [349, 280] width 217 height 29
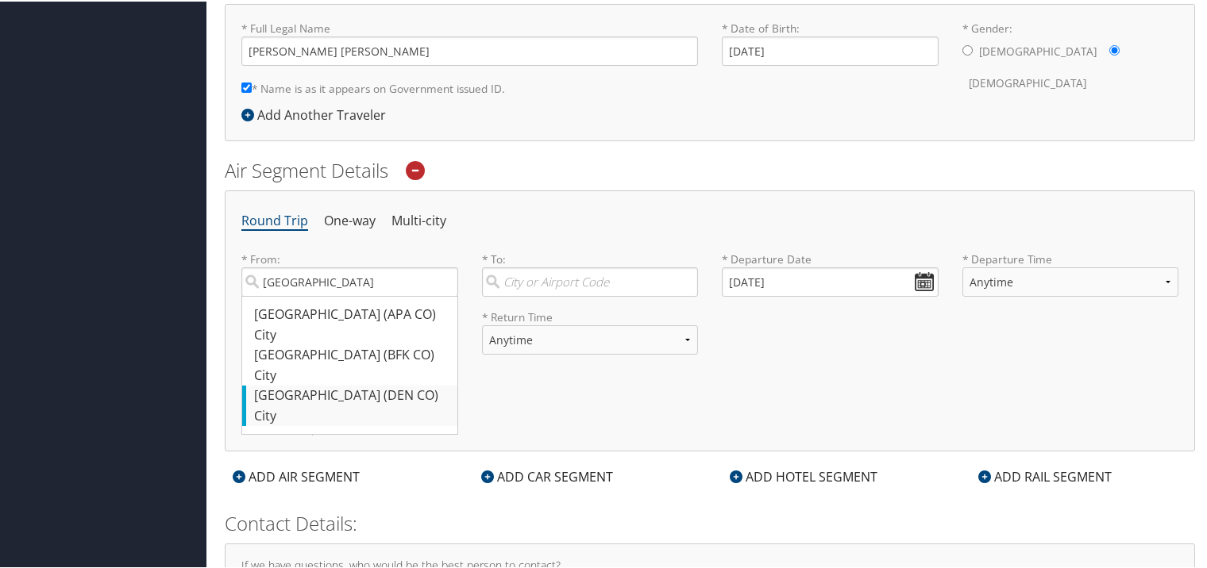
click at [325, 395] on div "Denver (DEN CO)" at bounding box center [351, 394] width 195 height 21
click at [325, 295] on input "Denver" at bounding box center [349, 280] width 217 height 29
type input "Denver (DEN CO)"
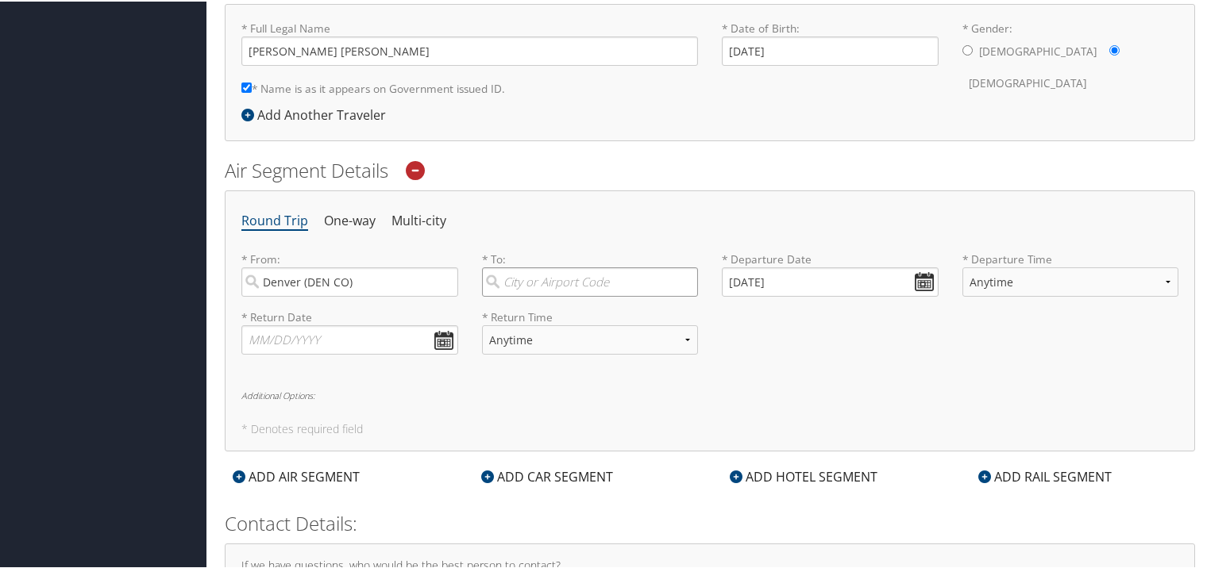
click at [590, 280] on input "search" at bounding box center [590, 280] width 217 height 29
click at [565, 313] on div "Raleigh (RDU NC)" at bounding box center [592, 313] width 195 height 21
click at [565, 295] on input "Raleigh" at bounding box center [590, 280] width 217 height 29
type input "Raleigh (RDU NC)"
click at [738, 288] on input "09/09/2025" at bounding box center [830, 280] width 217 height 29
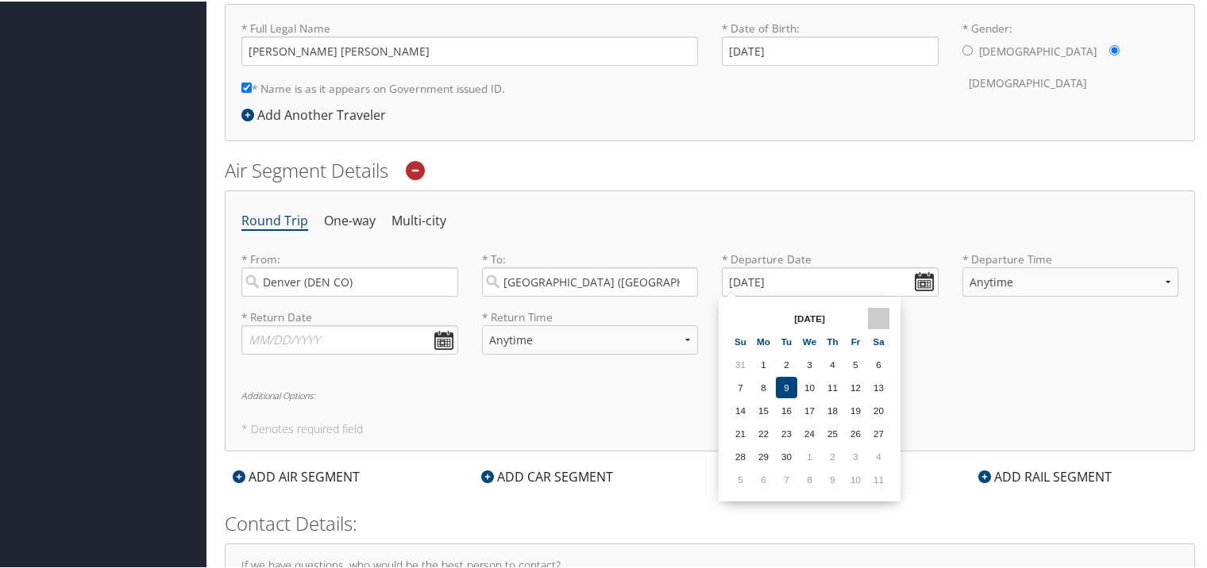
click at [876, 318] on th at bounding box center [878, 316] width 21 height 21
click at [811, 410] on td "15" at bounding box center [809, 408] width 21 height 21
type input "10/15/2025"
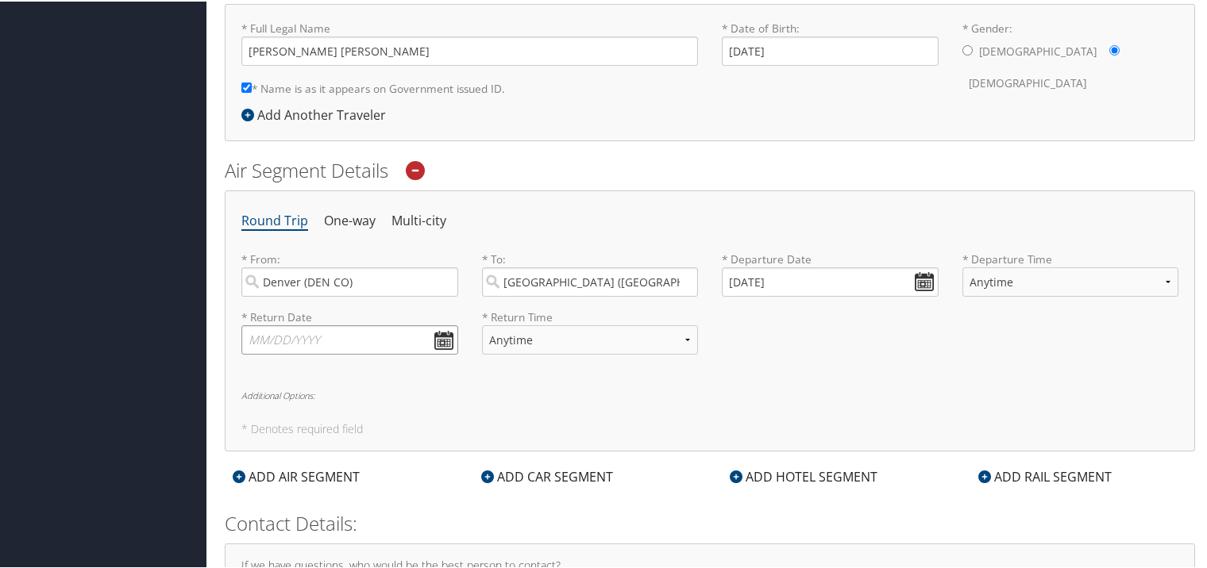
click at [443, 339] on input "text" at bounding box center [349, 338] width 217 height 29
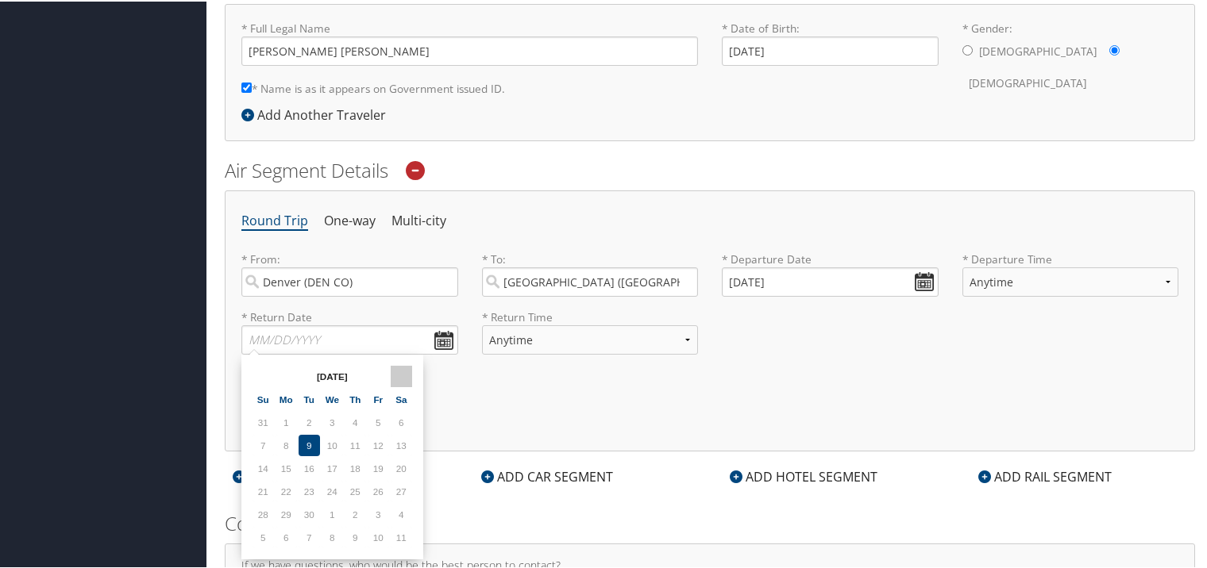
click at [406, 369] on th at bounding box center [401, 374] width 21 height 21
click at [402, 470] on td "18" at bounding box center [401, 466] width 21 height 21
type input "10/18/2025"
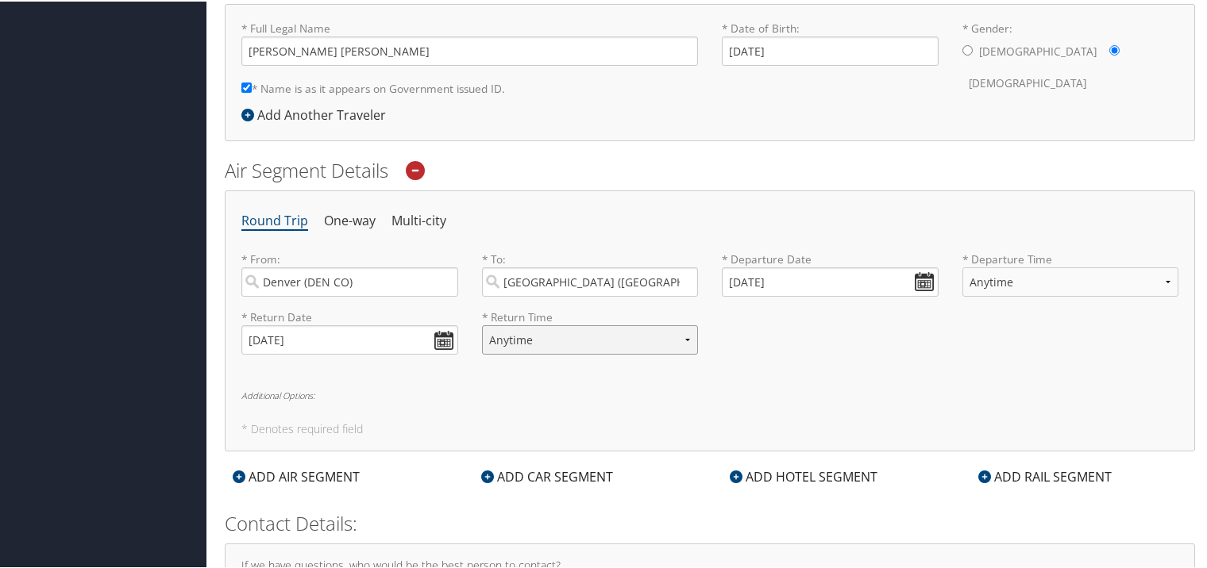
click at [652, 341] on select "Anytime Early Morning (5AM-7AM) Morning (7AM-12PM) Afternoon (12PM-5PM) Evening…" at bounding box center [590, 338] width 217 height 29
select select "5PM-10PM"
click at [482, 324] on select "Anytime Early Morning (5AM-7AM) Morning (7AM-12PM) Afternoon (12PM-5PM) Evening…" at bounding box center [590, 338] width 217 height 29
click at [994, 275] on select "Anytime Early Morning (5AM-7AM) Morning (7AM-12PM) Afternoon (12PM-5PM) Evening…" at bounding box center [1070, 280] width 217 height 29
click at [822, 422] on h5 "* Denotes required field" at bounding box center [709, 427] width 937 height 11
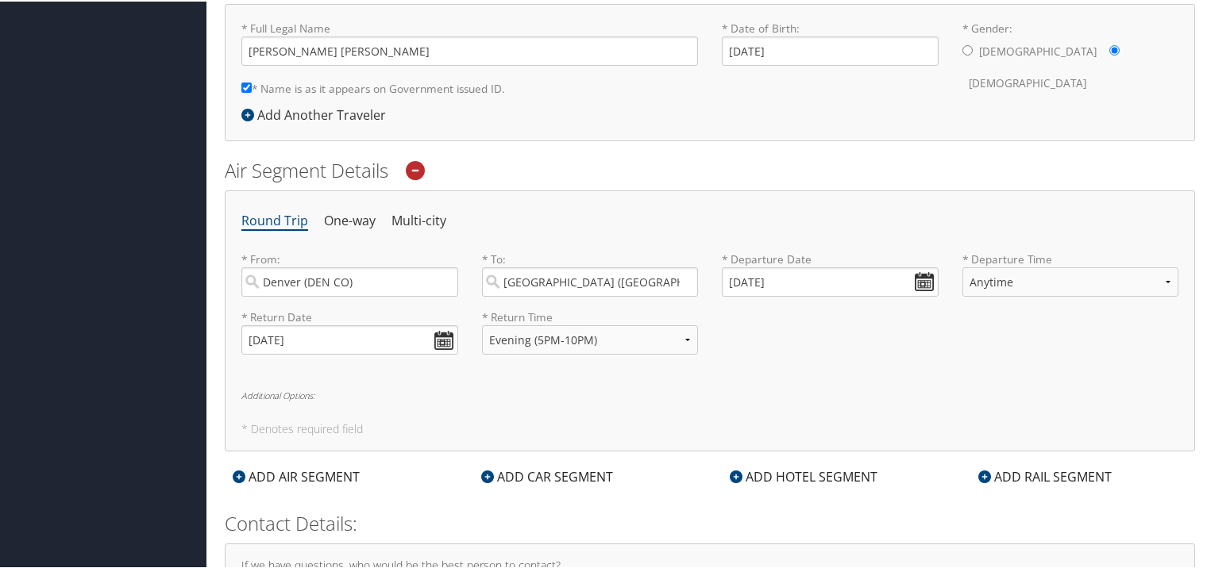
scroll to position [529, 0]
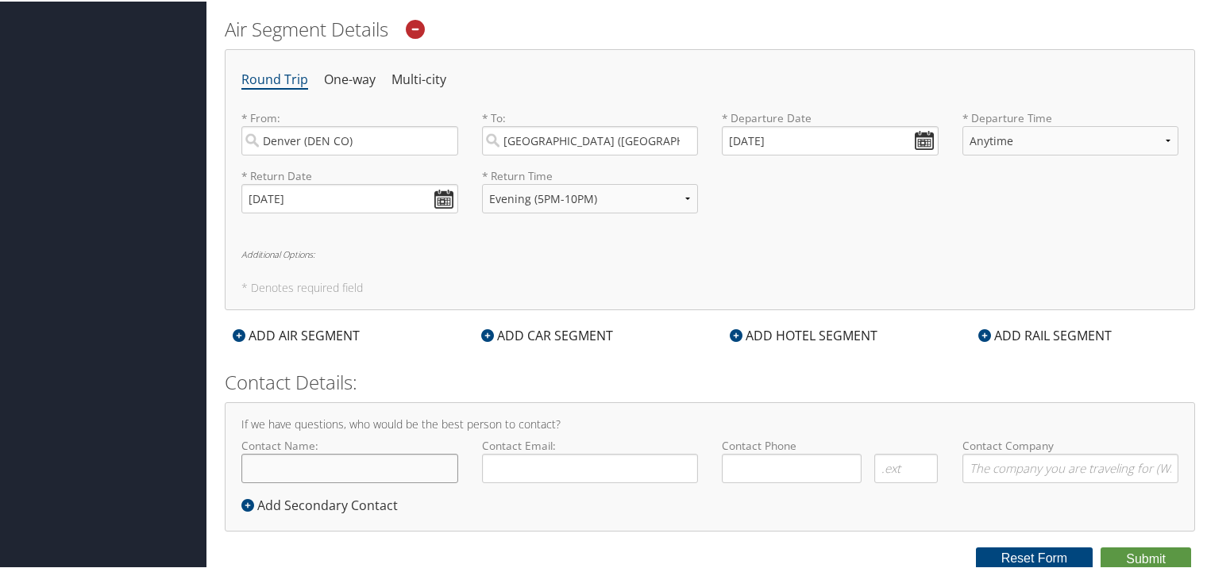
click at [370, 475] on input "Contact Name:" at bounding box center [349, 466] width 217 height 29
click at [370, 475] on input "Selin" at bounding box center [349, 466] width 217 height 29
type input "[PERSON_NAME]"
type input "selin.odman@dhha.org"
type input "(404) 421-7692"
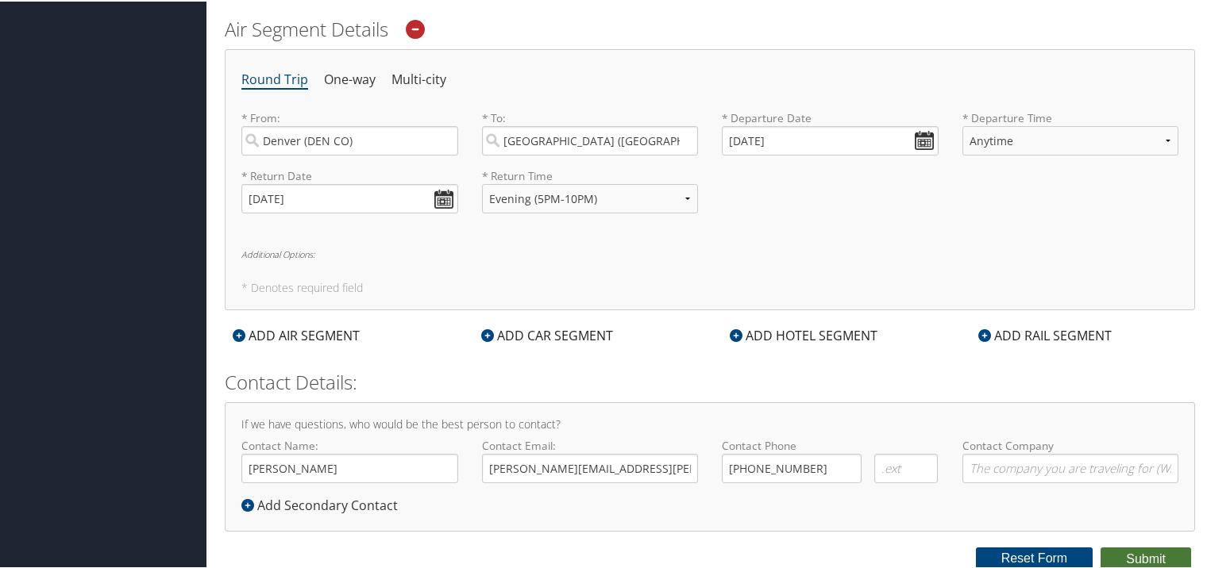
click at [1117, 555] on button "Submit" at bounding box center [1145, 558] width 90 height 24
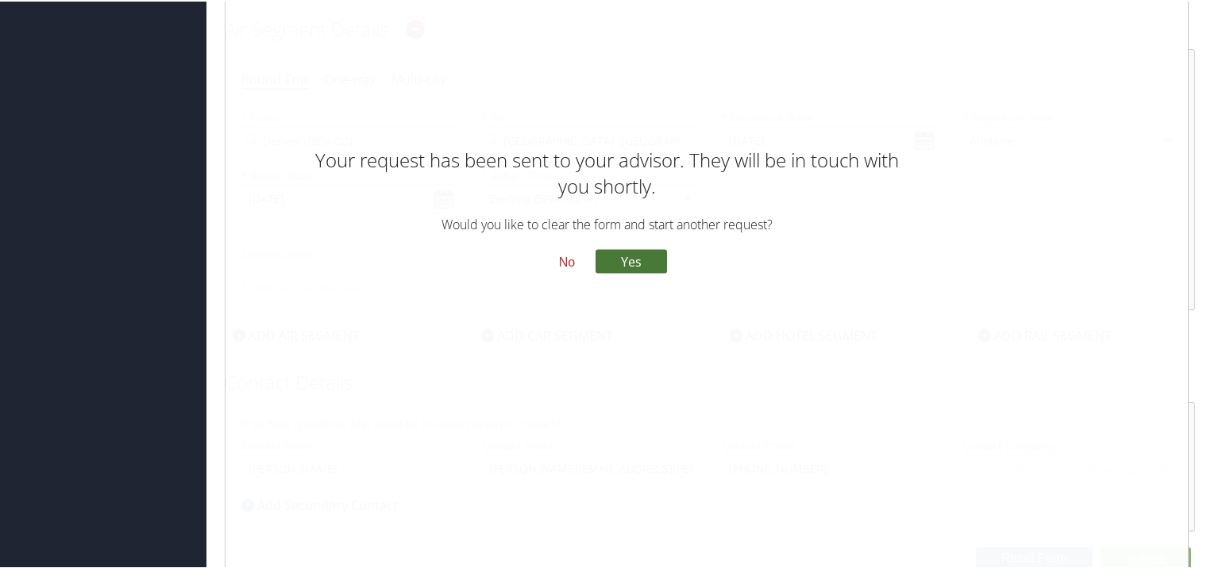
click at [649, 258] on button "Yes" at bounding box center [630, 260] width 71 height 24
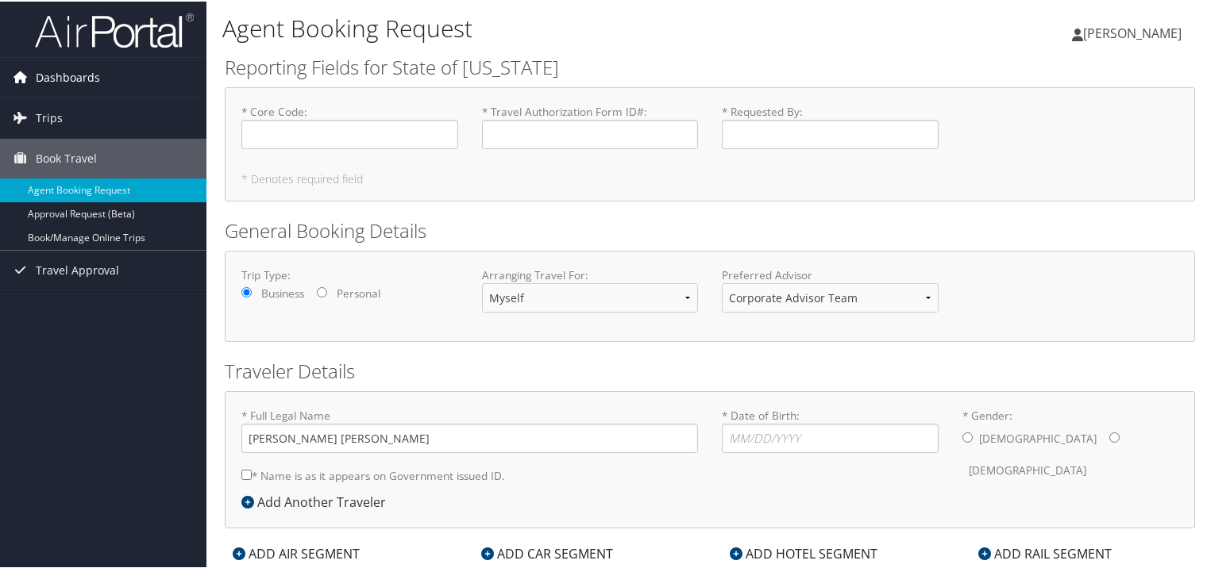
click at [88, 80] on span "Dashboards" at bounding box center [68, 76] width 64 height 40
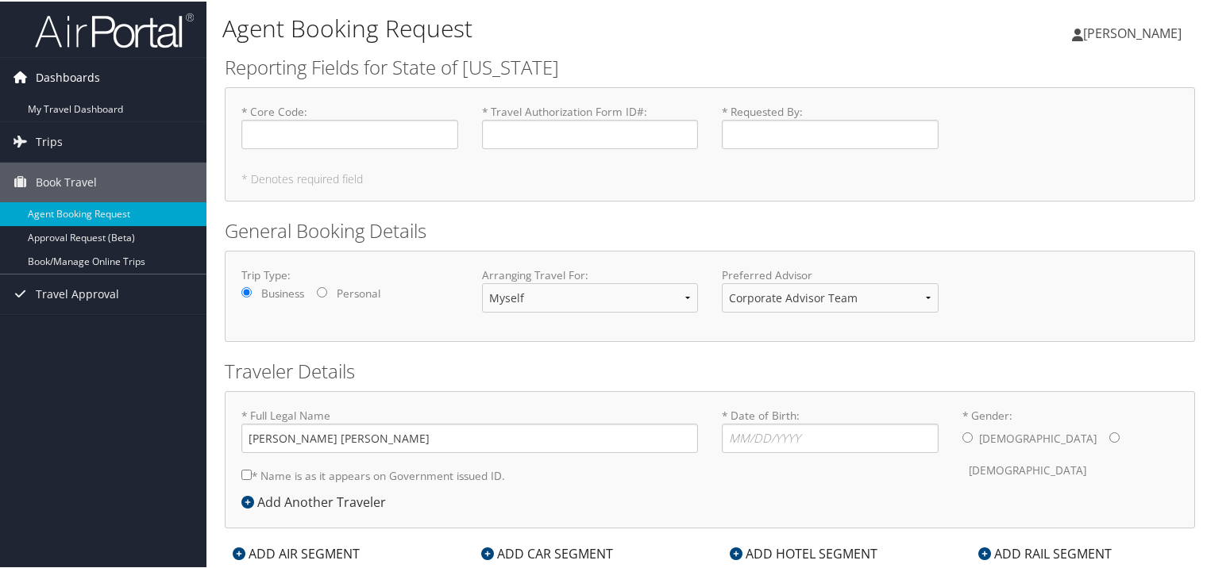
click at [64, 77] on span "Dashboards" at bounding box center [68, 76] width 64 height 40
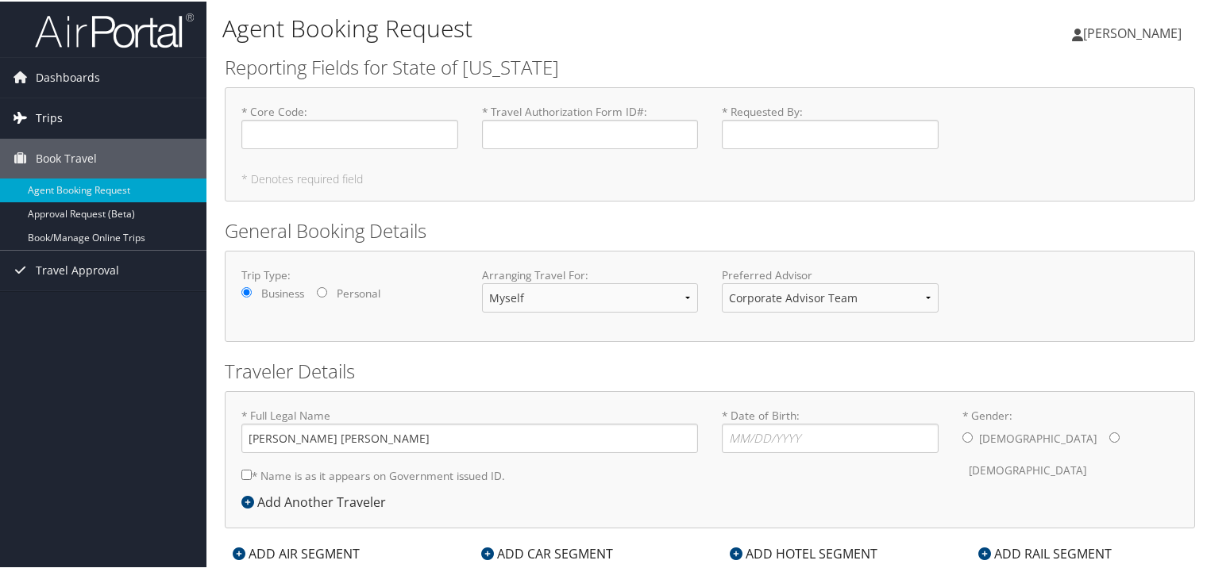
click at [55, 97] on span "Trips" at bounding box center [49, 117] width 27 height 40
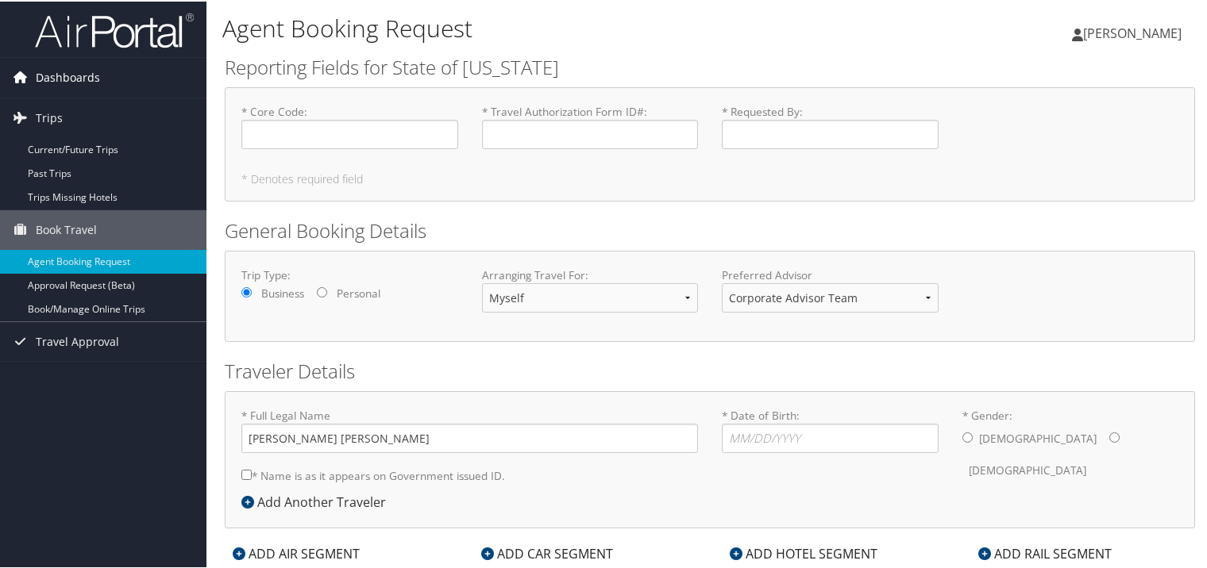
click at [46, 83] on span "Dashboards" at bounding box center [68, 76] width 64 height 40
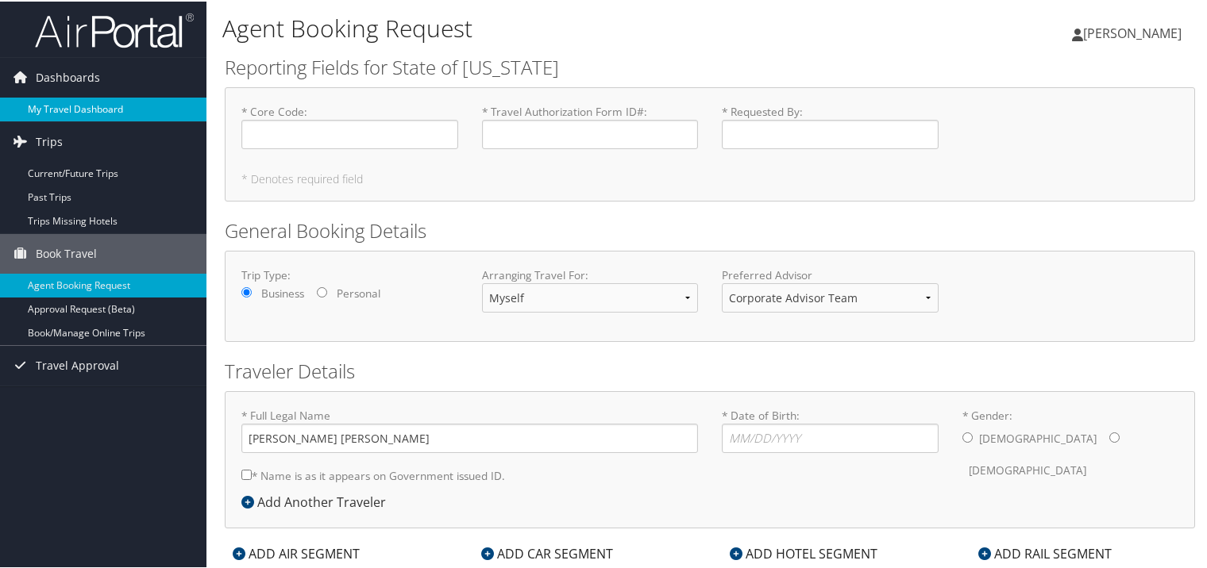
click at [52, 106] on link "My Travel Dashboard" at bounding box center [103, 108] width 206 height 24
